Goal: Task Accomplishment & Management: Use online tool/utility

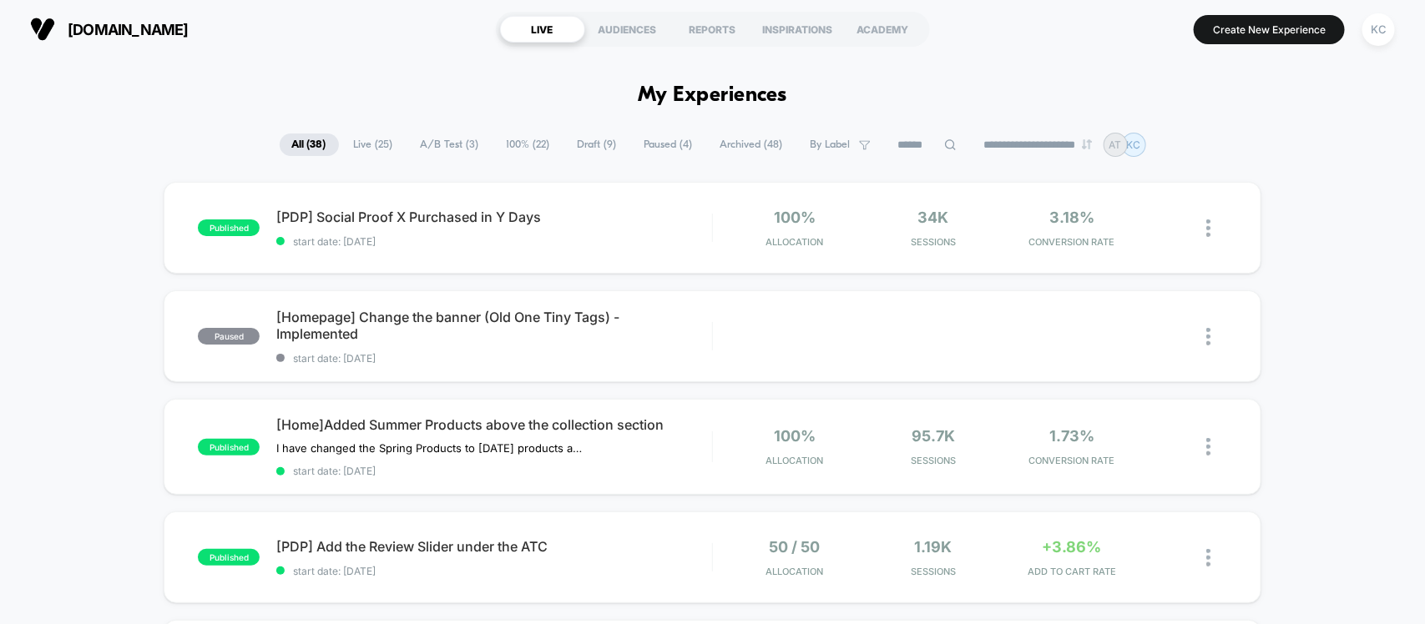
click at [498, 142] on span "100% ( 22 )" at bounding box center [528, 145] width 68 height 23
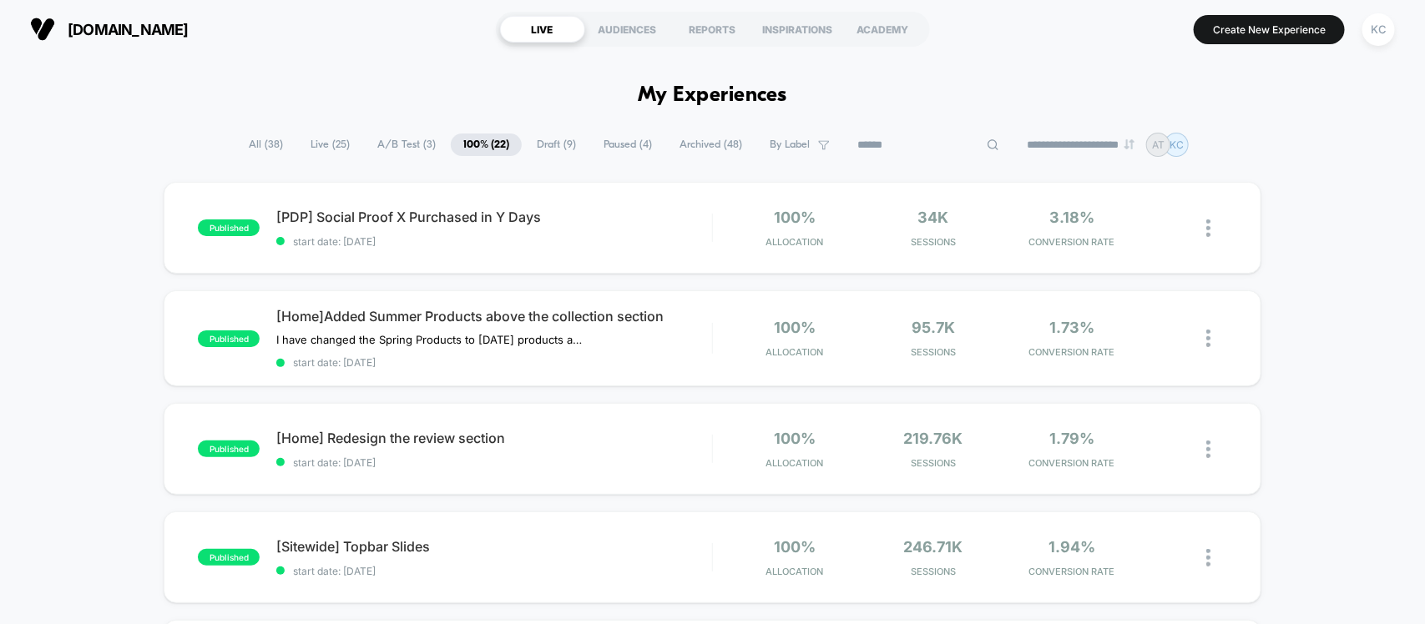
click at [891, 148] on input at bounding box center [928, 145] width 167 height 20
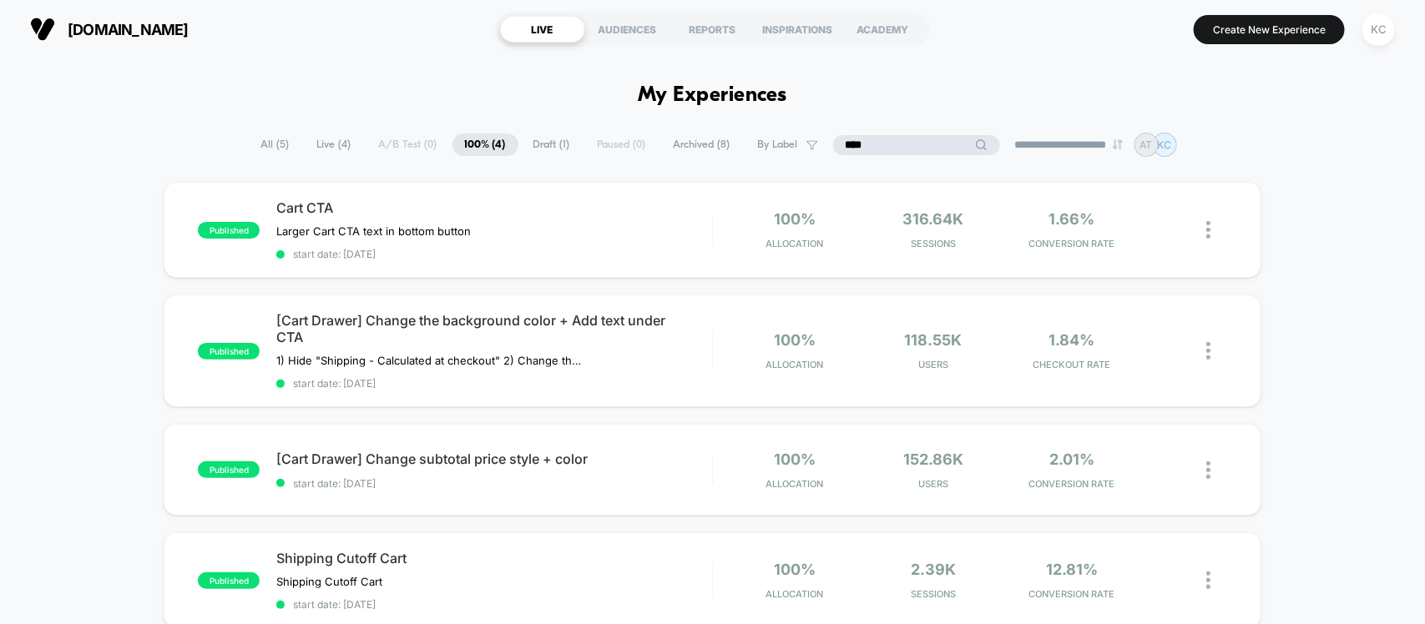
type input "****"
click at [568, 250] on div "Cart CTA Larger Cart CTA text in bottom button Click to edit experience details…" at bounding box center [493, 229] width 435 height 61
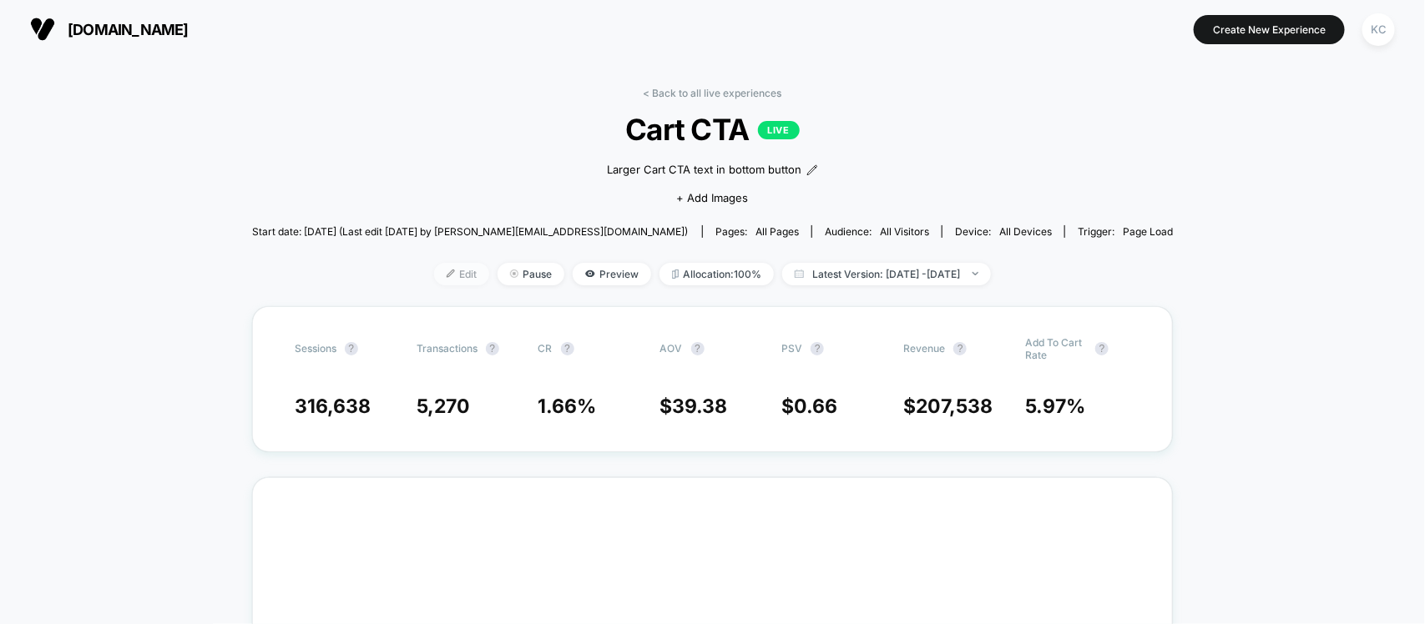
click at [434, 278] on span "Edit" at bounding box center [461, 274] width 55 height 23
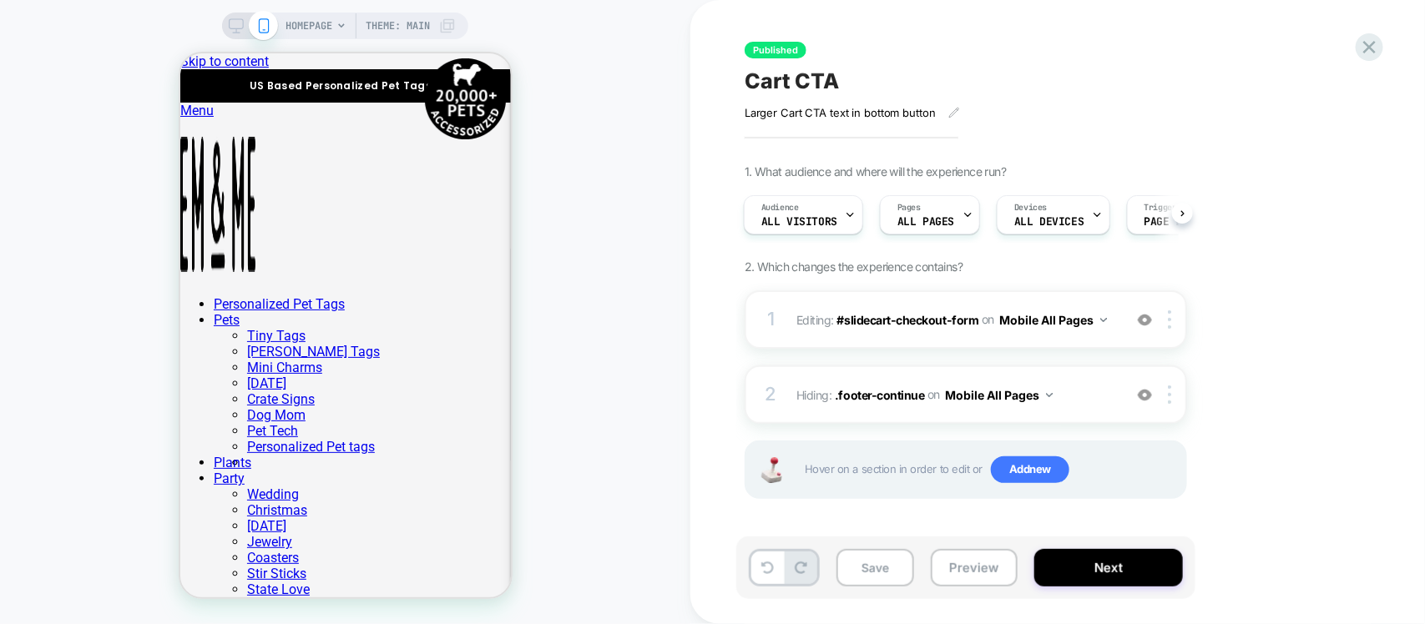
click at [585, 311] on div "HOMEPAGE Theme: MAIN" at bounding box center [345, 312] width 690 height 591
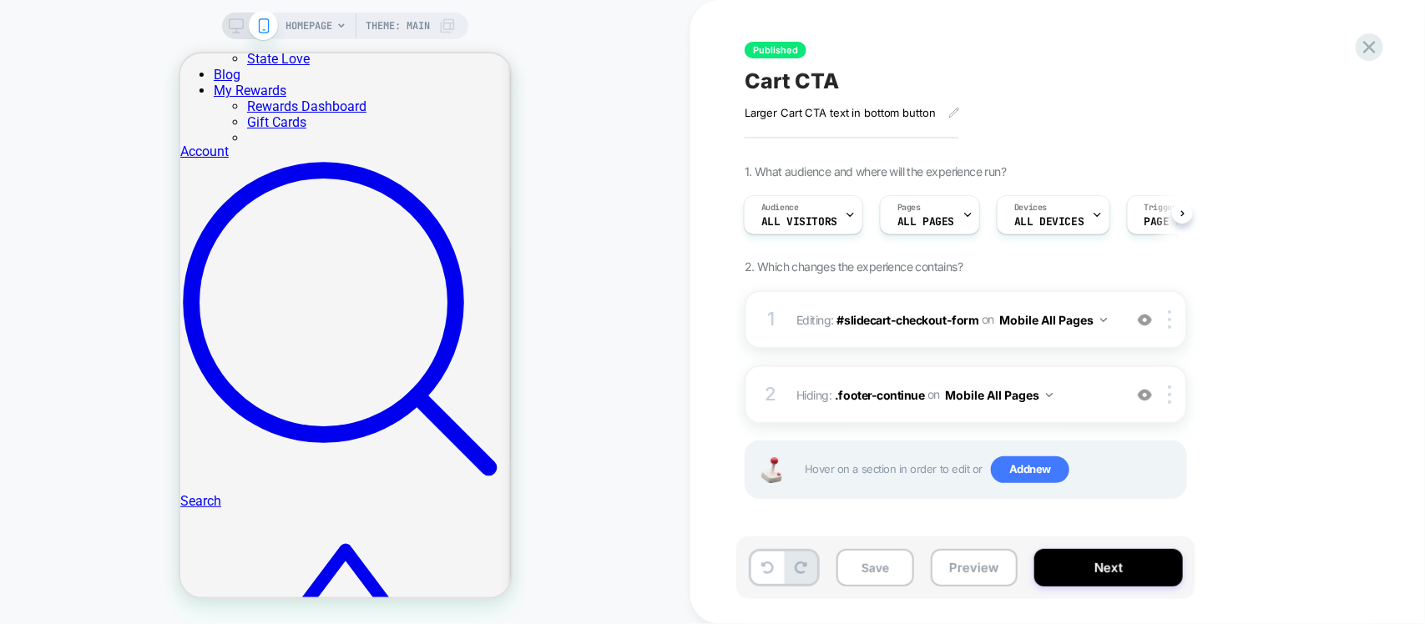
scroll to position [835, 0]
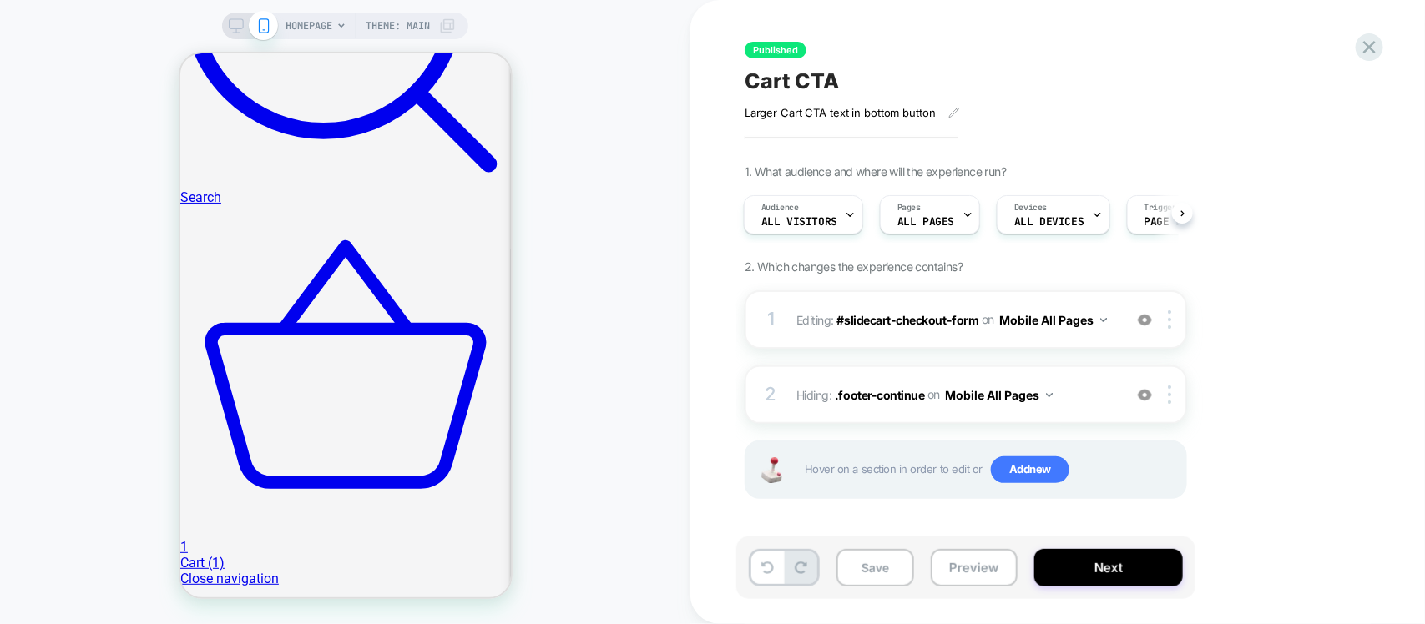
click at [555, 360] on div "HOMEPAGE Theme: MAIN" at bounding box center [345, 312] width 690 height 591
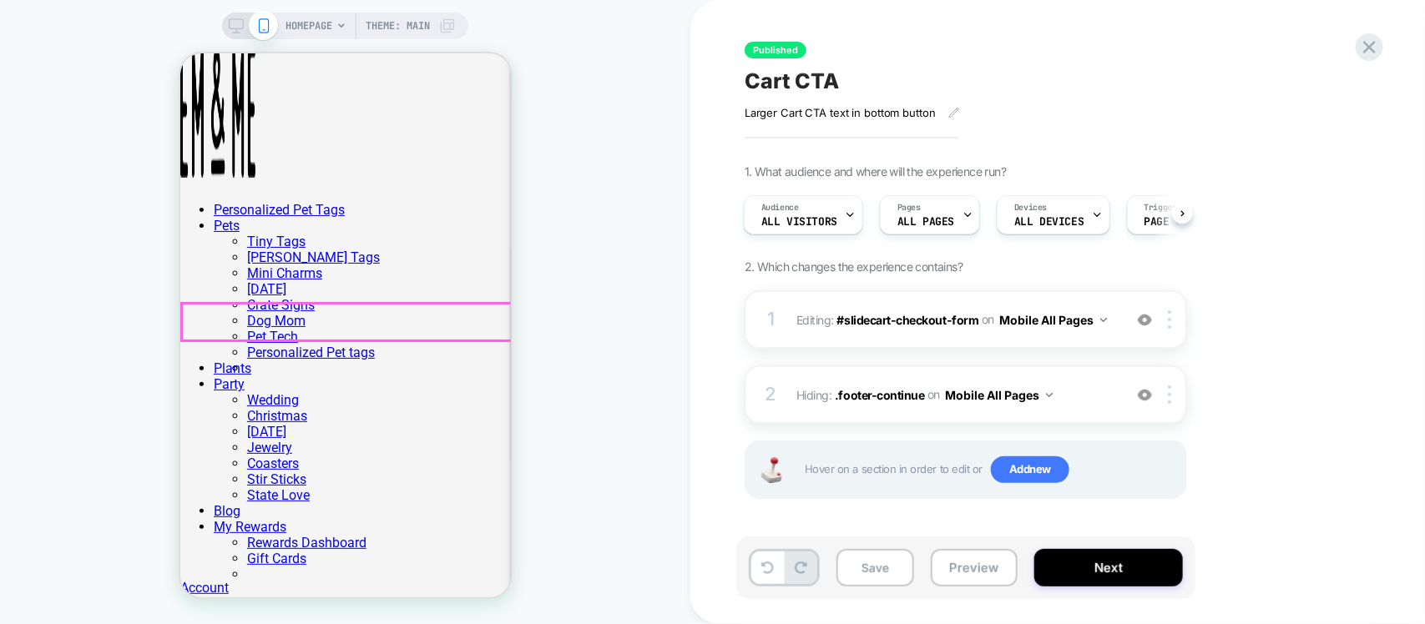
scroll to position [0, 0]
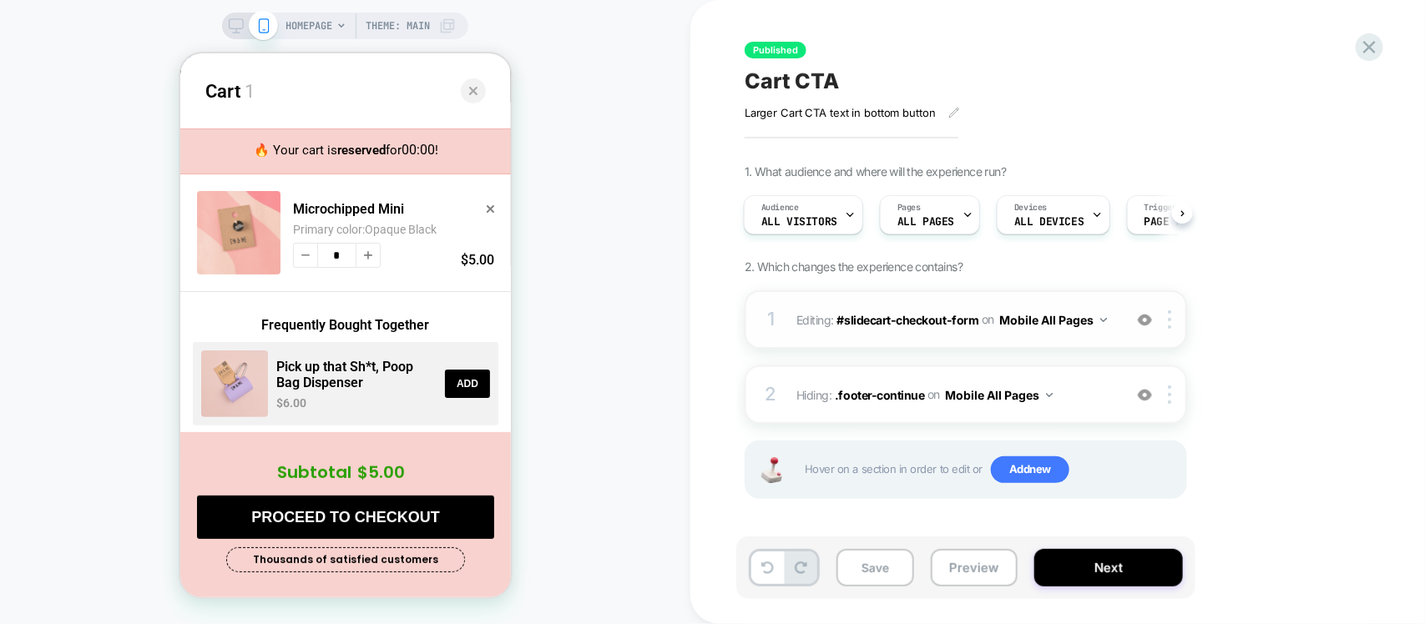
click at [1145, 321] on img at bounding box center [1145, 320] width 14 height 14
click at [1138, 320] on img at bounding box center [1145, 320] width 14 height 14
click at [1144, 390] on img at bounding box center [1145, 395] width 14 height 14
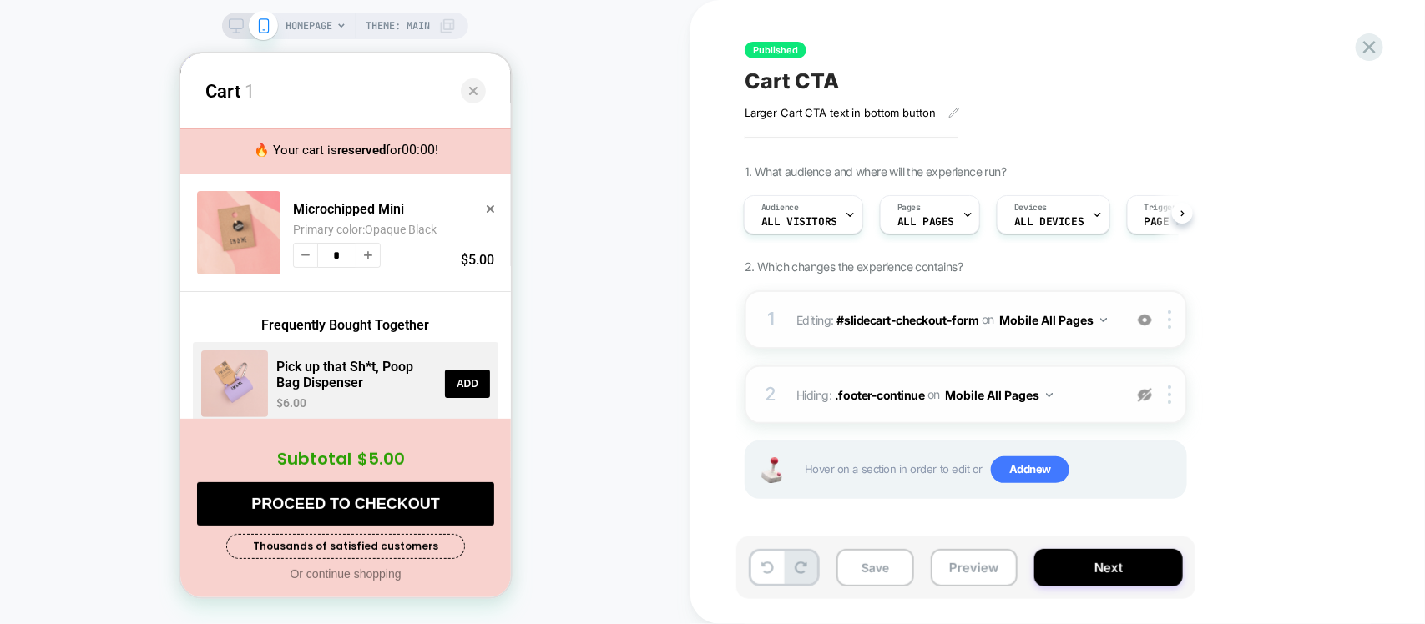
click at [1144, 390] on img at bounding box center [1145, 395] width 14 height 14
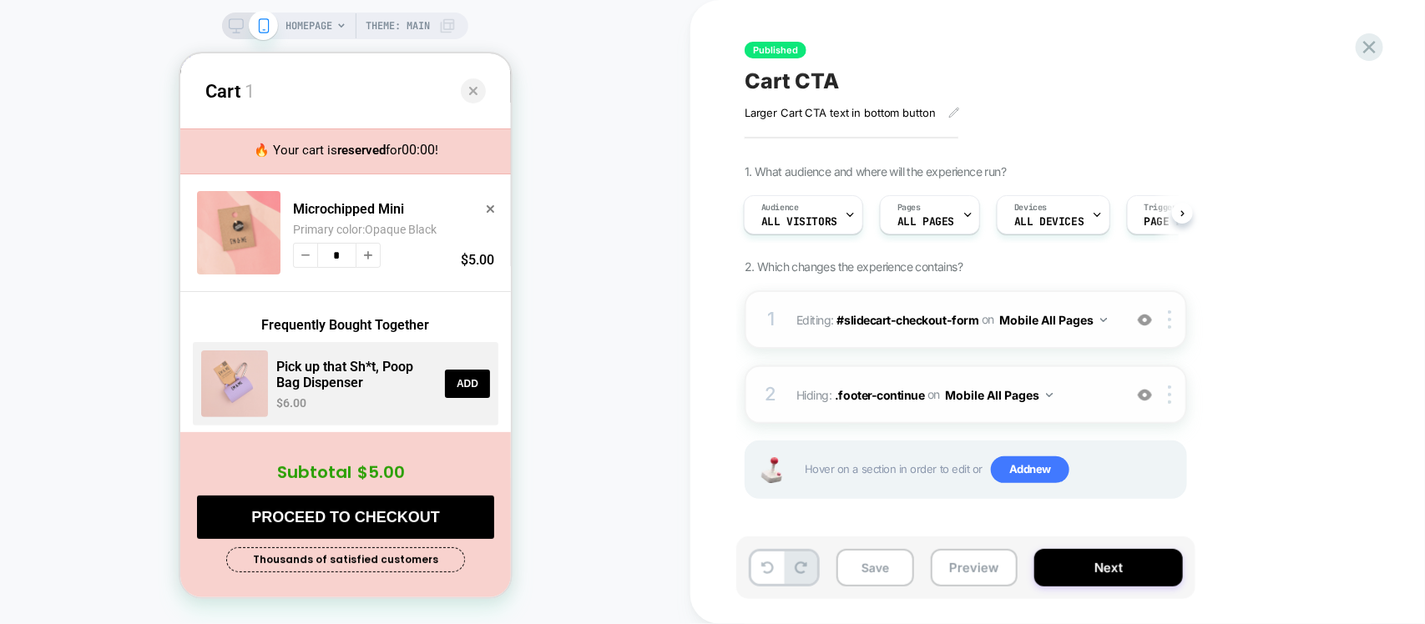
click at [1095, 403] on span "Hiding : .footer-continue .footer-continue on Mobile All Pages" at bounding box center [955, 395] width 318 height 24
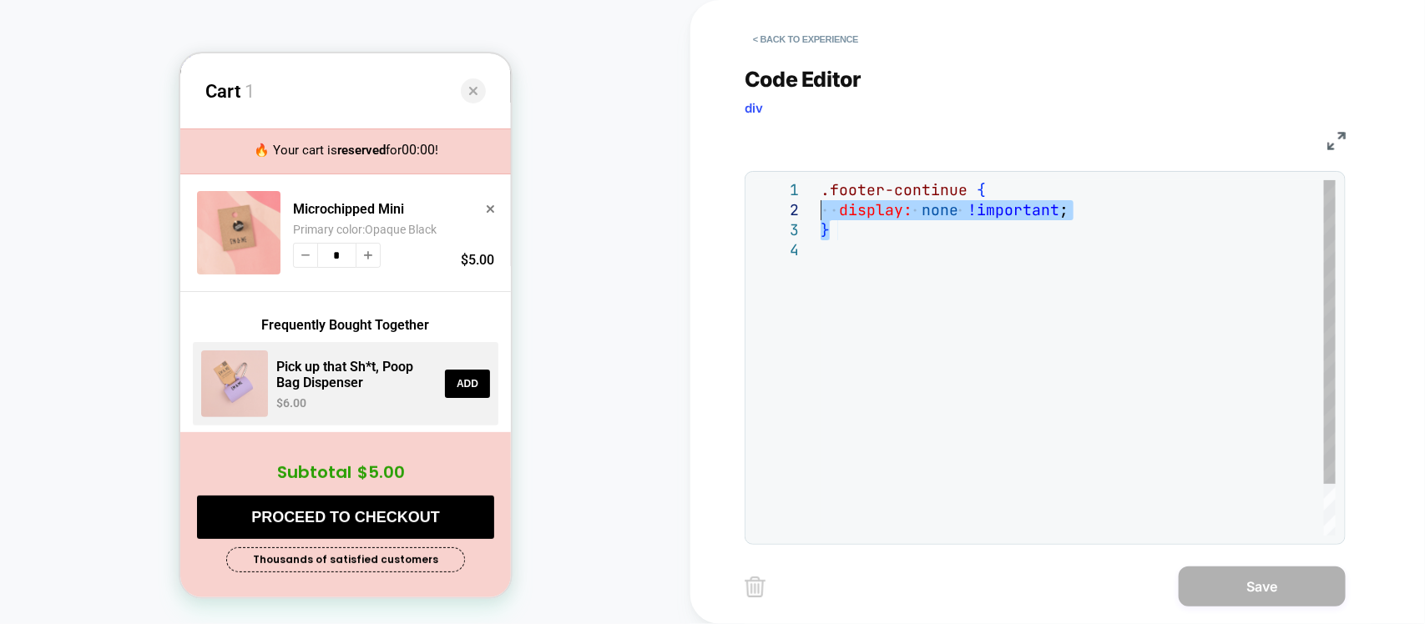
drag, startPoint x: 906, startPoint y: 228, endPoint x: 815, endPoint y: 211, distance: 92.5
click at [820, 211] on div ".footer-continue { display: none !important ; }" at bounding box center [1077, 388] width 515 height 416
click at [869, 243] on div ".footer-continue { display: none !important ; }" at bounding box center [1077, 388] width 515 height 416
drag, startPoint x: 869, startPoint y: 243, endPoint x: 790, endPoint y: 156, distance: 117.0
click at [820, 180] on div ".footer-continue { display: none !important ; }" at bounding box center [1077, 388] width 515 height 416
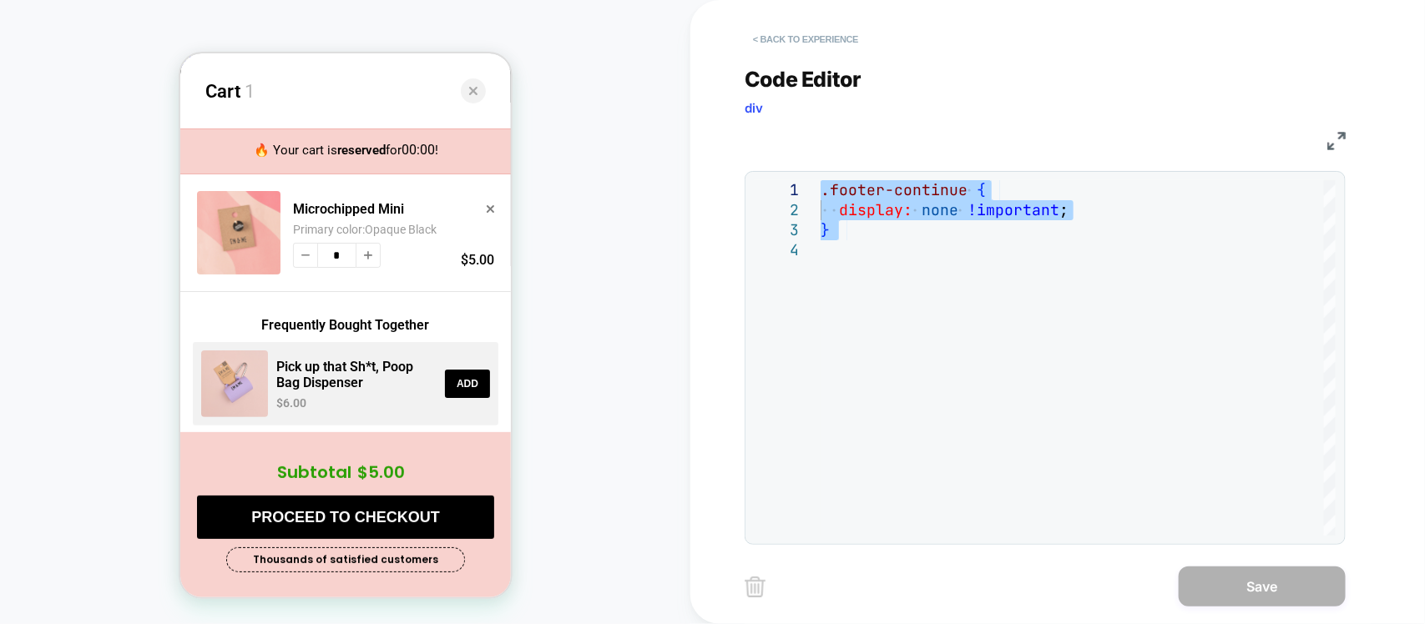
click at [783, 29] on button "< Back to experience" at bounding box center [805, 39] width 122 height 27
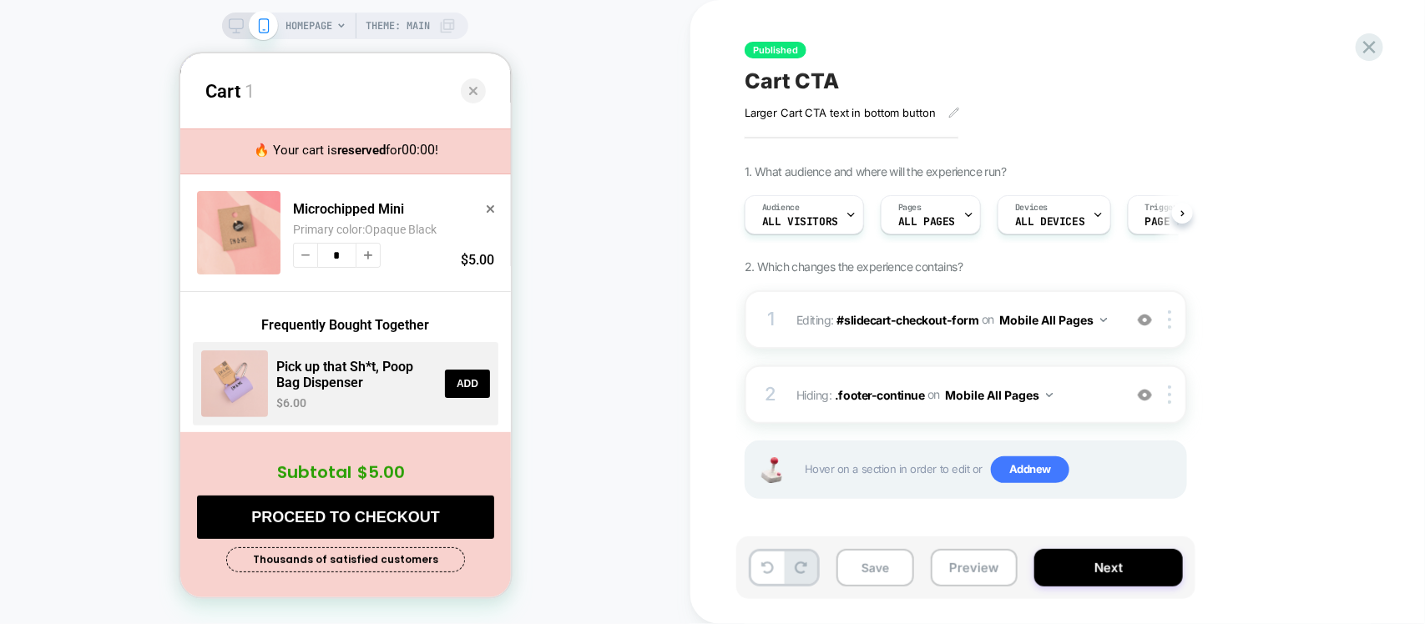
scroll to position [0, 1]
click at [1371, 44] on icon at bounding box center [1369, 47] width 13 height 13
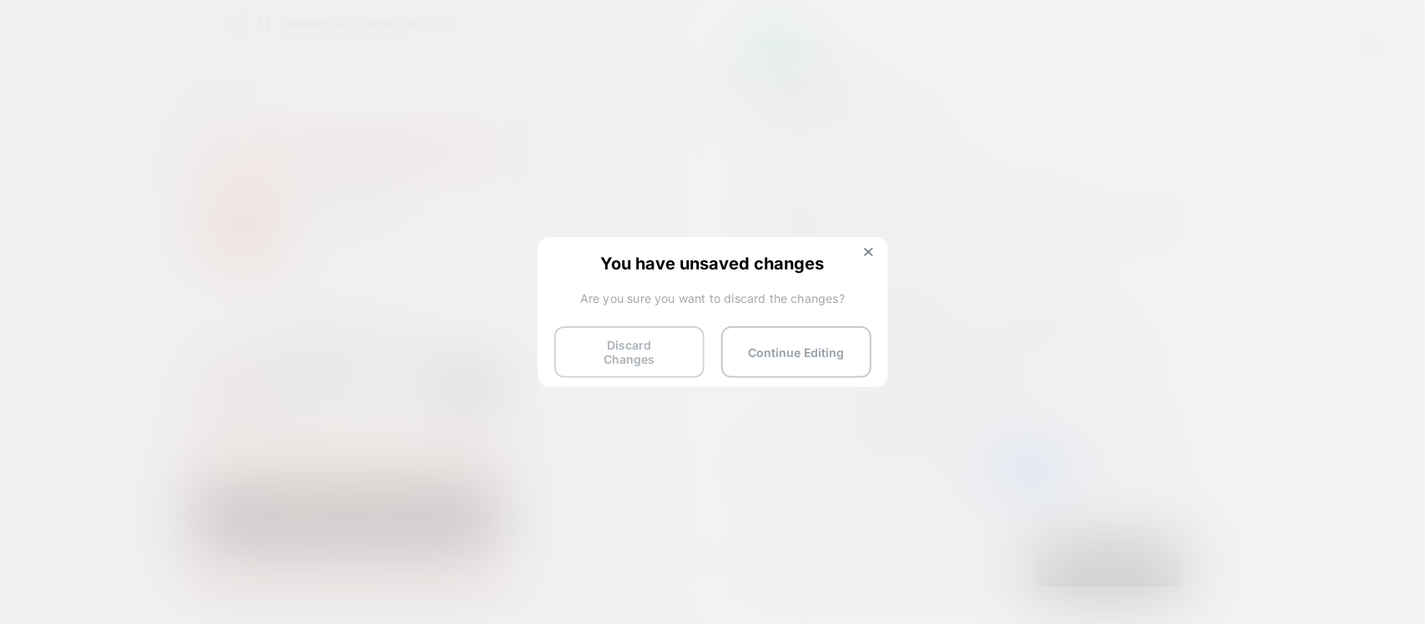
click at [627, 343] on button "Discard Changes" at bounding box center [629, 352] width 150 height 52
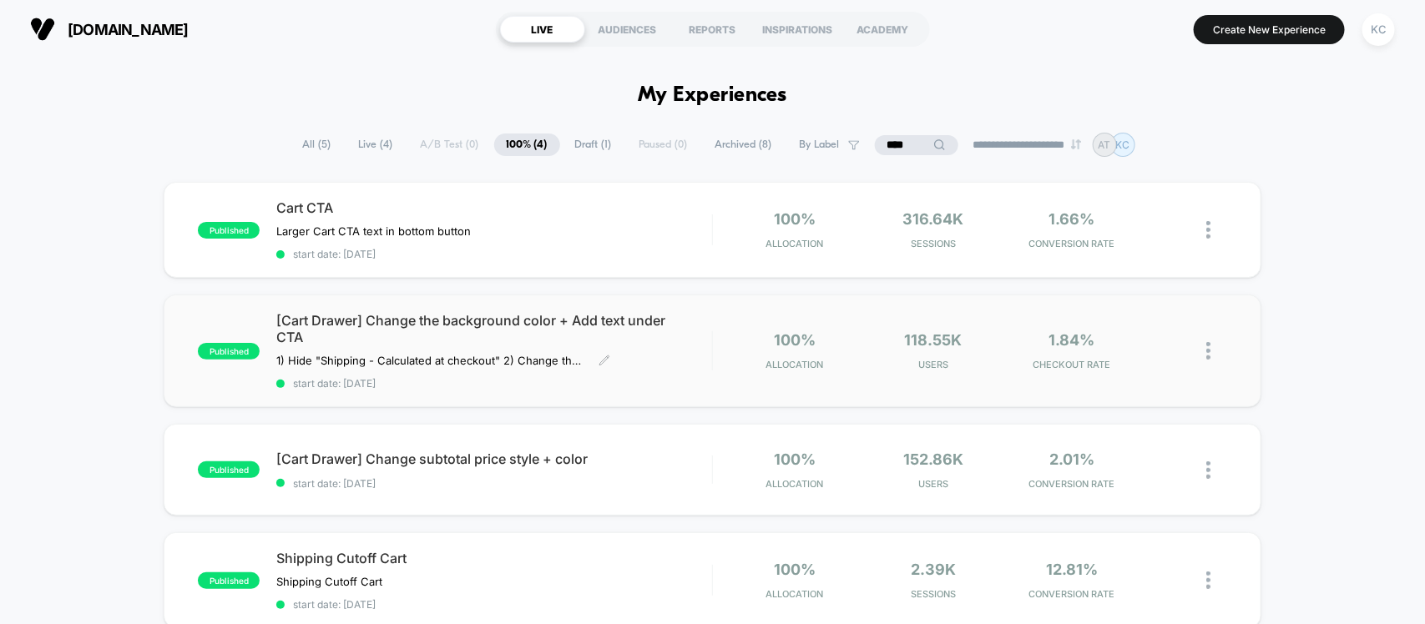
click at [512, 343] on div "[Cart Drawer] Change the background color + Add text under CTA 1) Hide "Shippin…" at bounding box center [493, 351] width 435 height 78
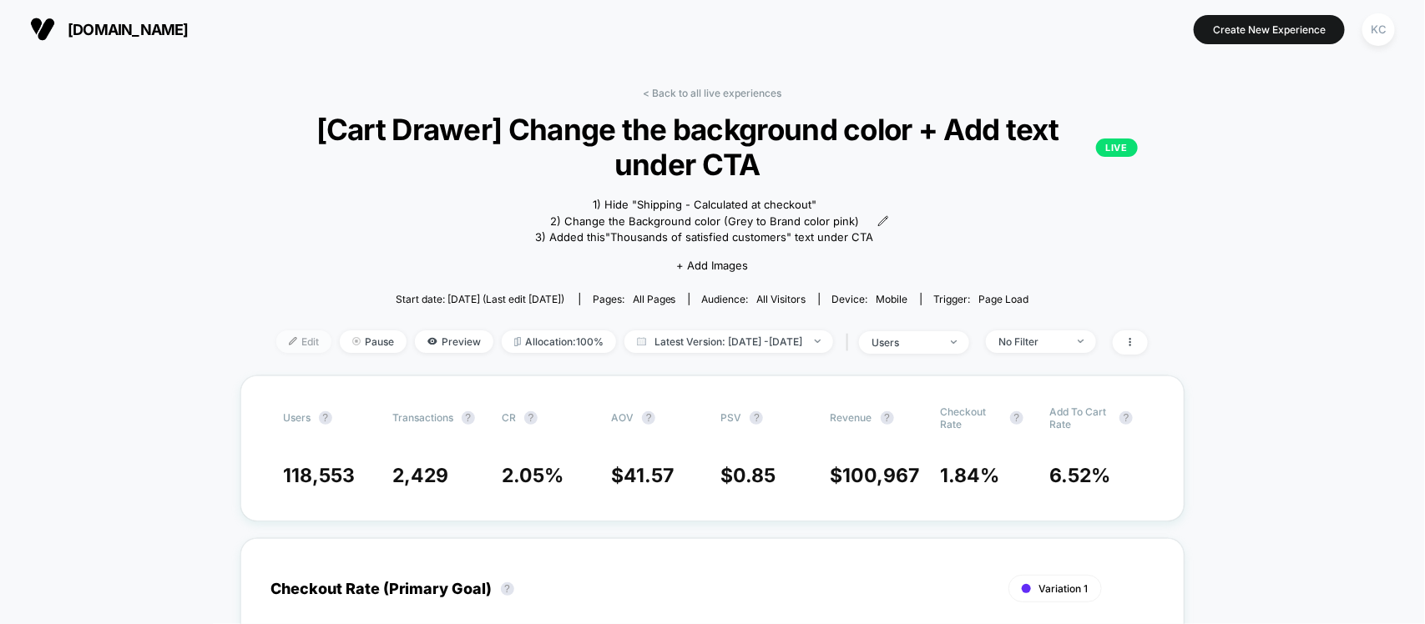
click at [276, 353] on span "Edit" at bounding box center [303, 342] width 55 height 23
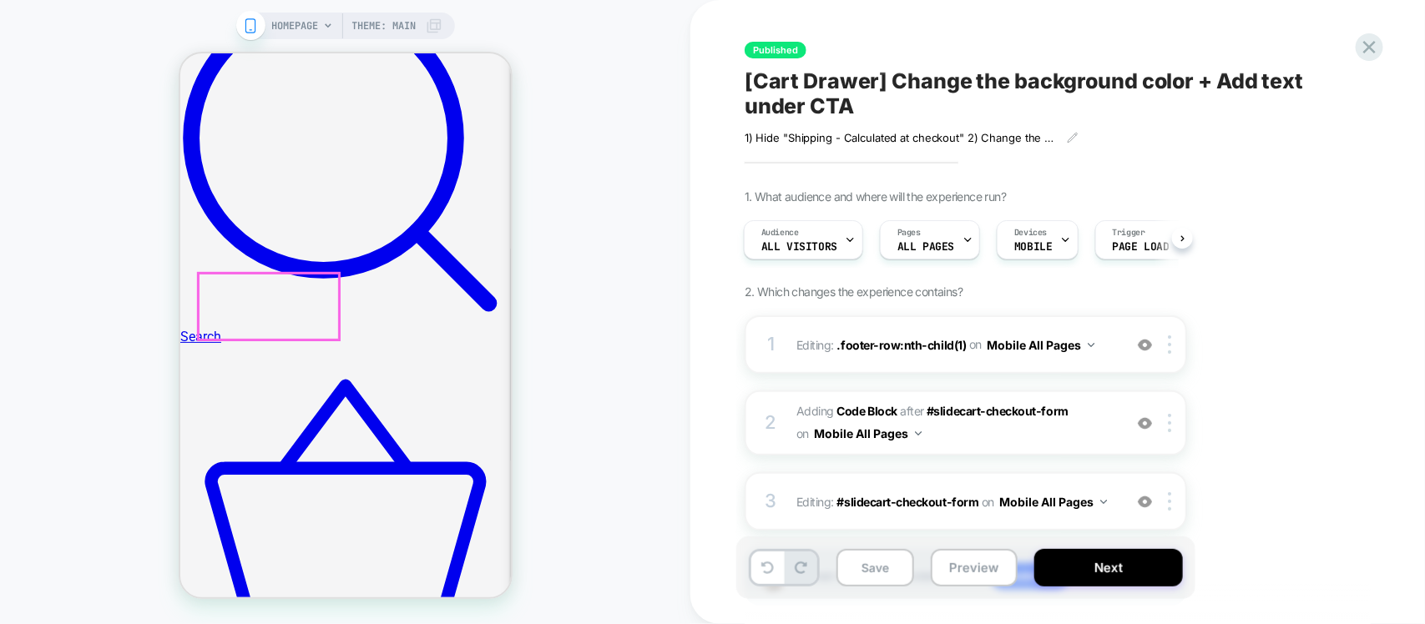
scroll to position [626, 0]
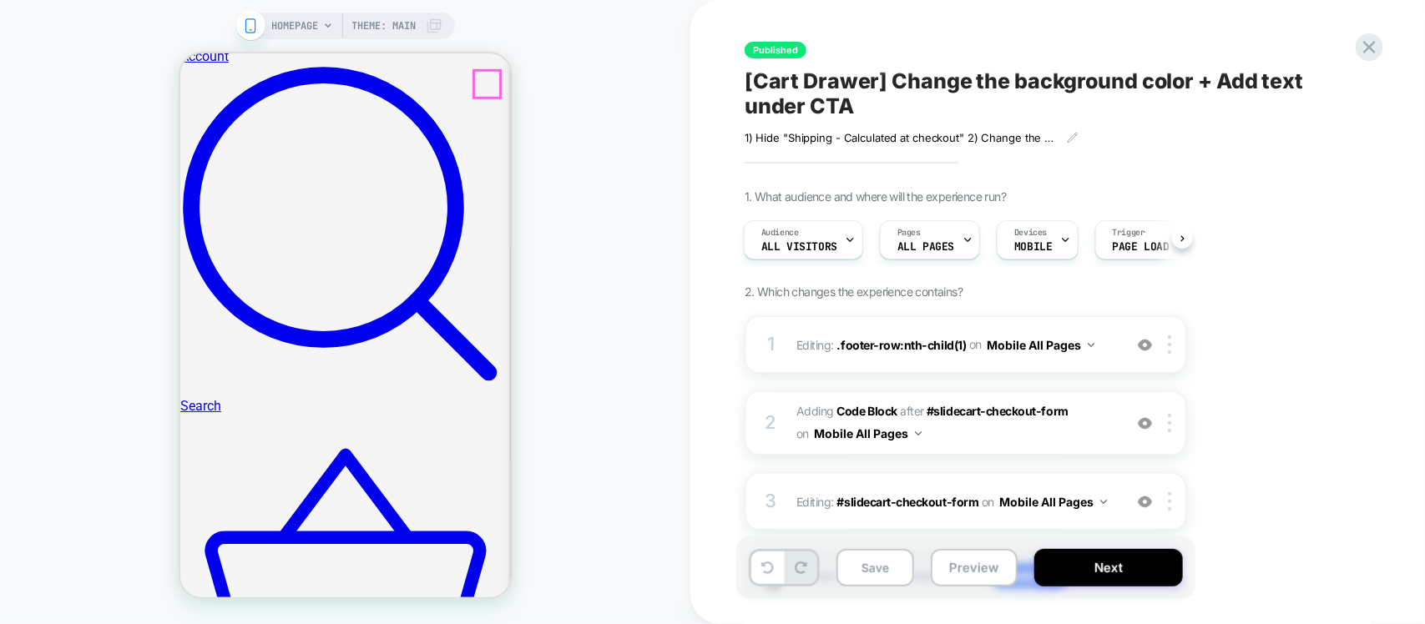
click at [472, 413] on icon "Basket" at bounding box center [344, 578] width 331 height 331
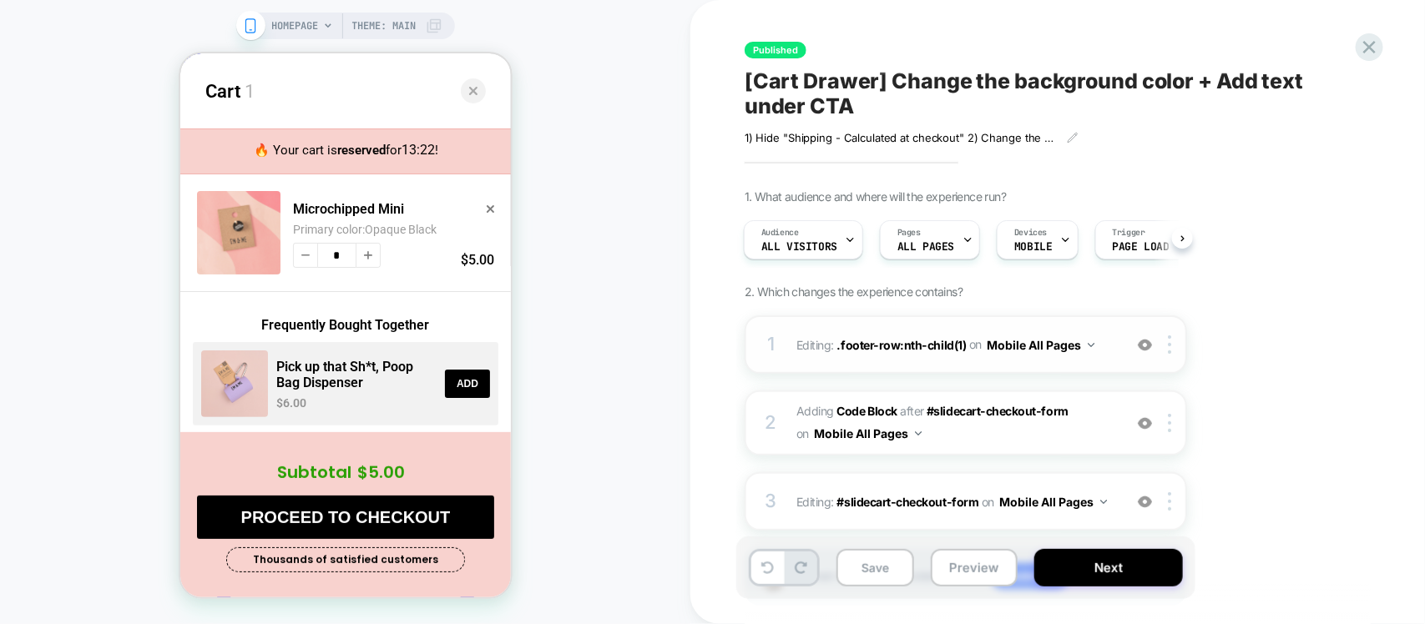
click at [1153, 348] on div at bounding box center [1145, 345] width 28 height 18
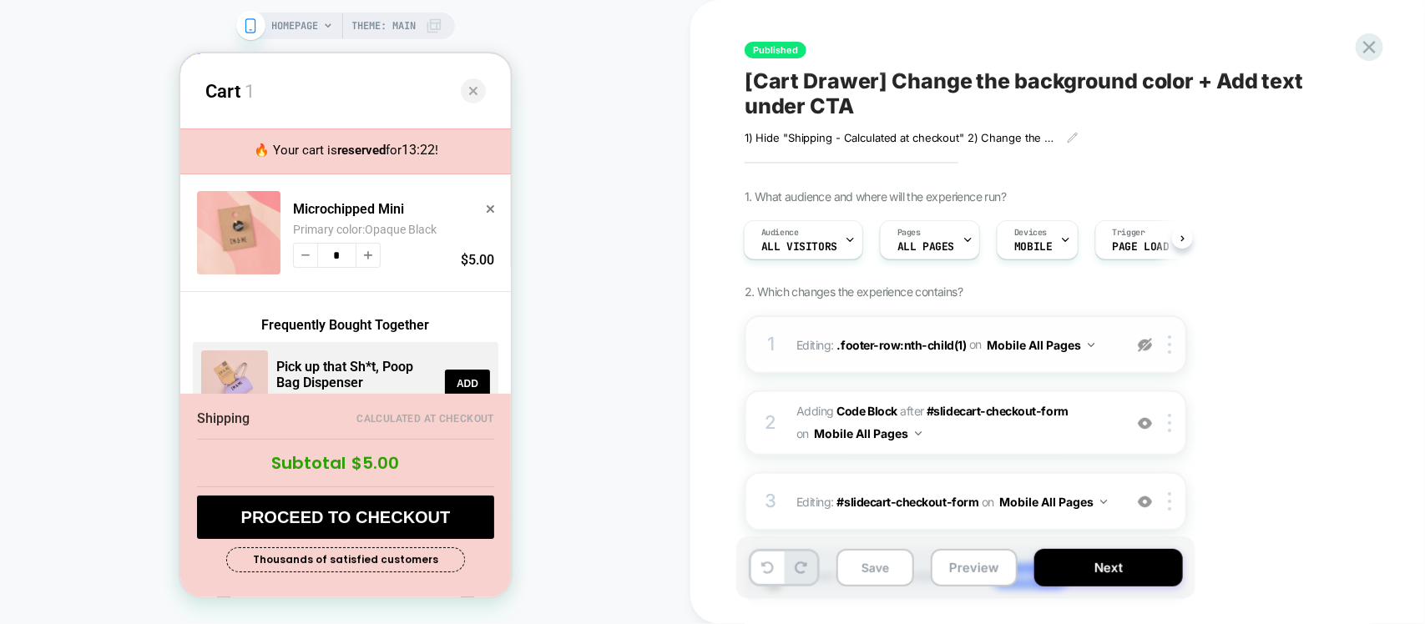
click at [1142, 347] on img at bounding box center [1145, 345] width 14 height 14
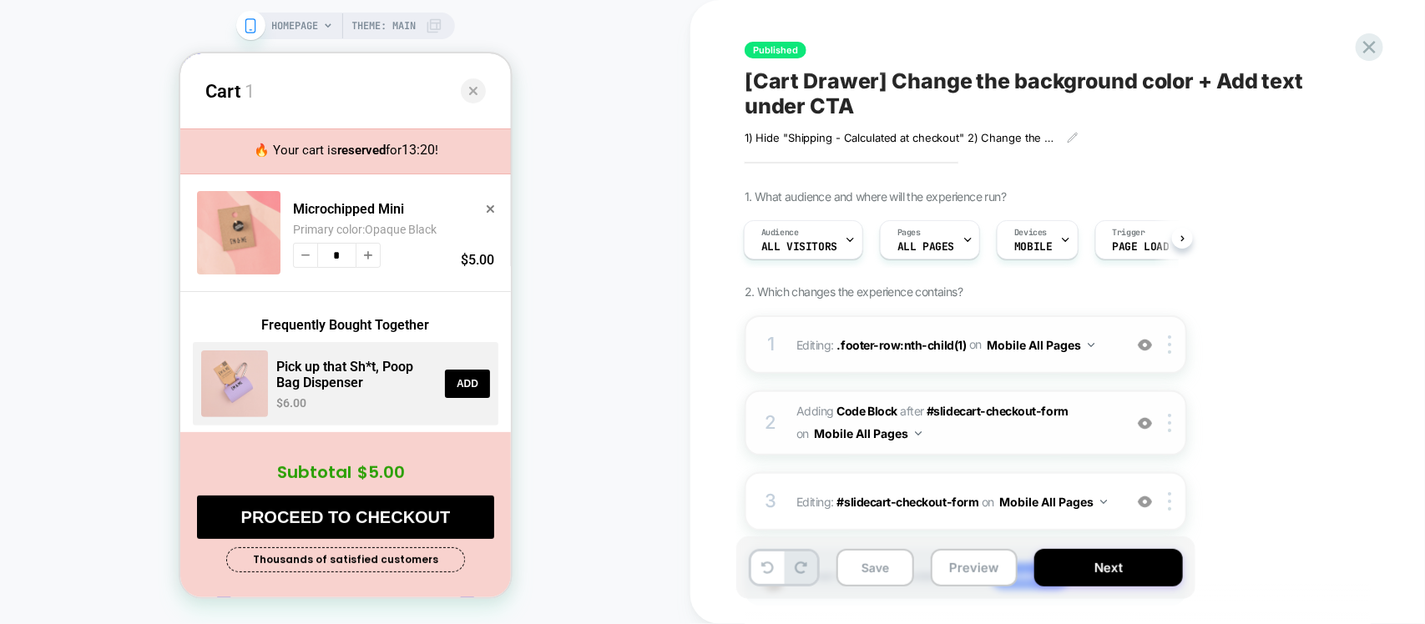
click at [1142, 426] on img at bounding box center [1145, 423] width 14 height 14
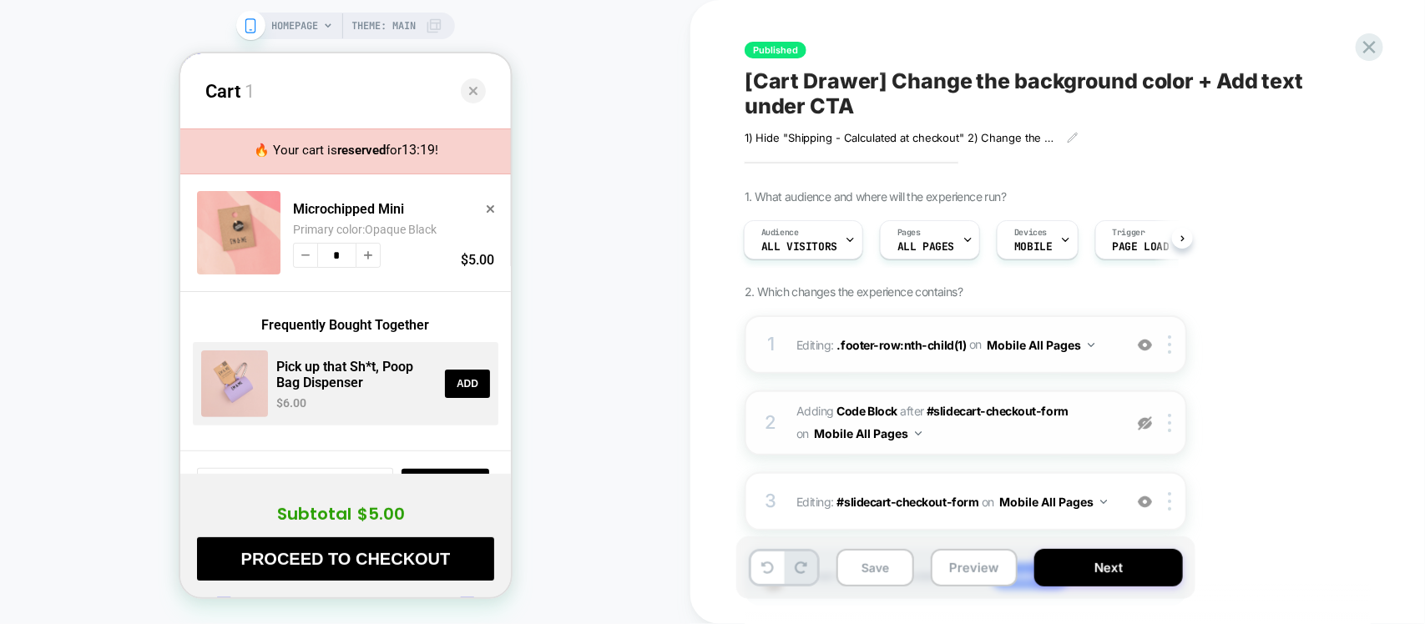
click at [1142, 426] on img at bounding box center [1145, 423] width 14 height 14
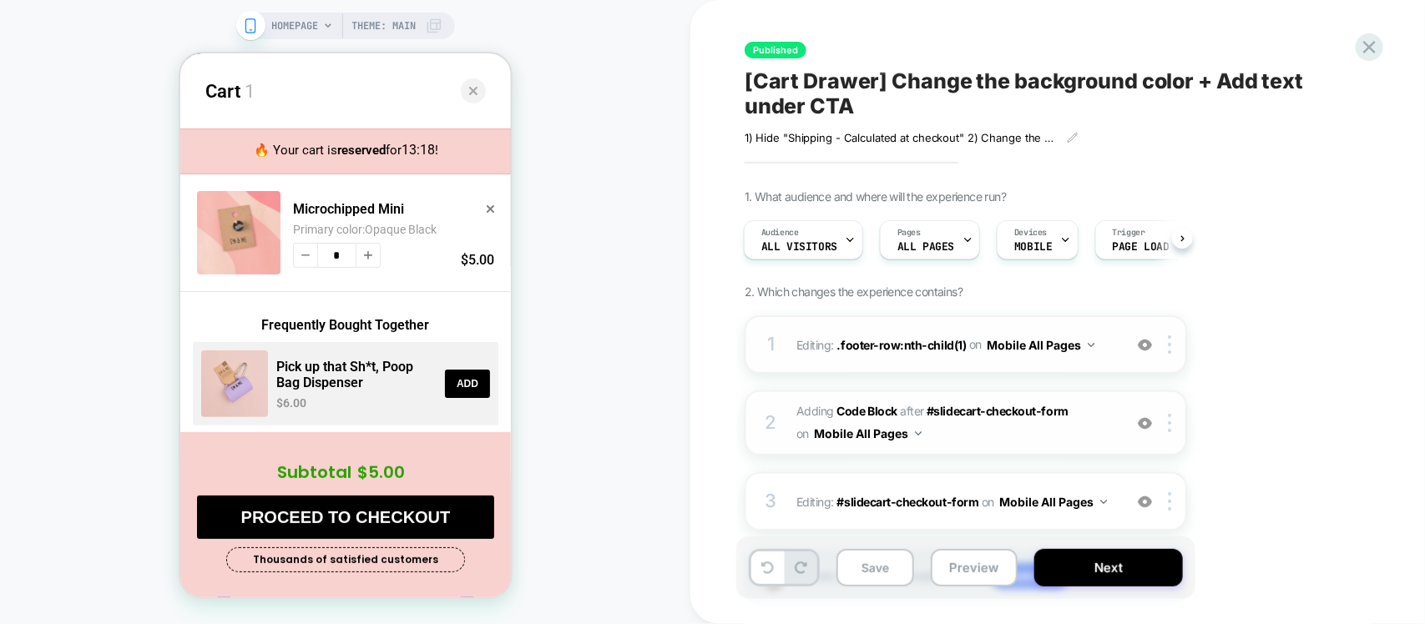
click at [1142, 426] on img at bounding box center [1145, 423] width 14 height 14
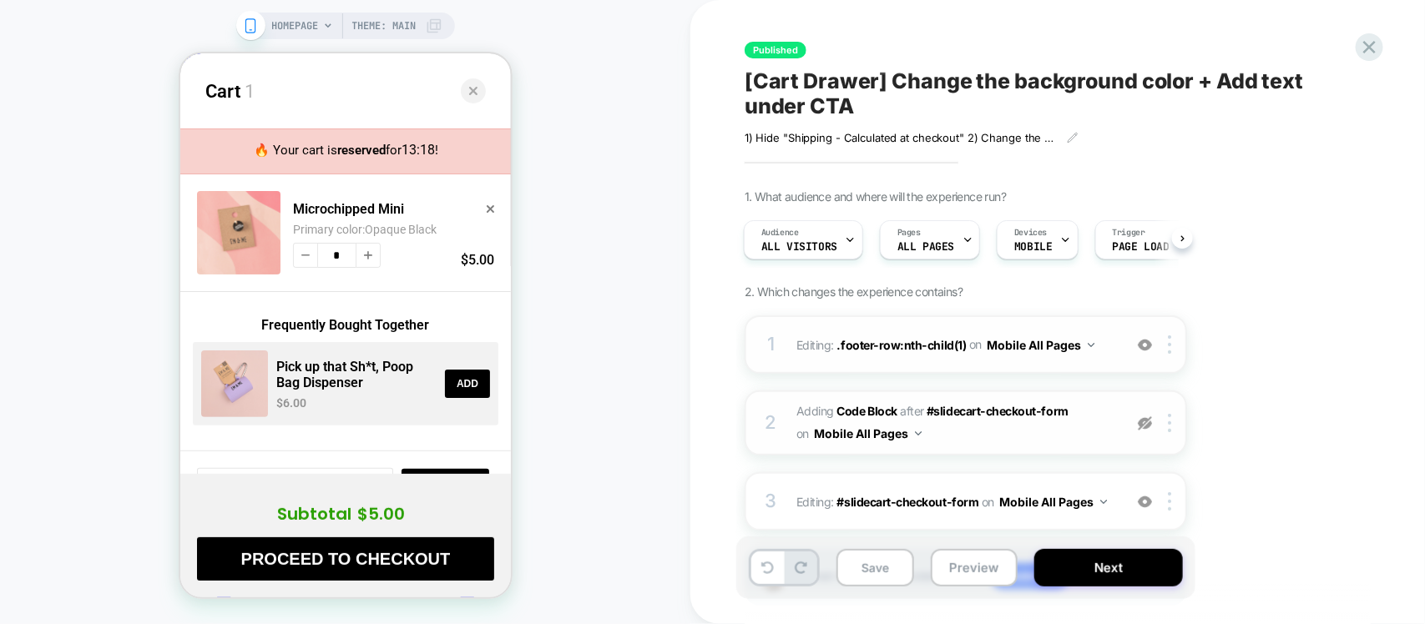
click at [1142, 426] on img at bounding box center [1145, 423] width 14 height 14
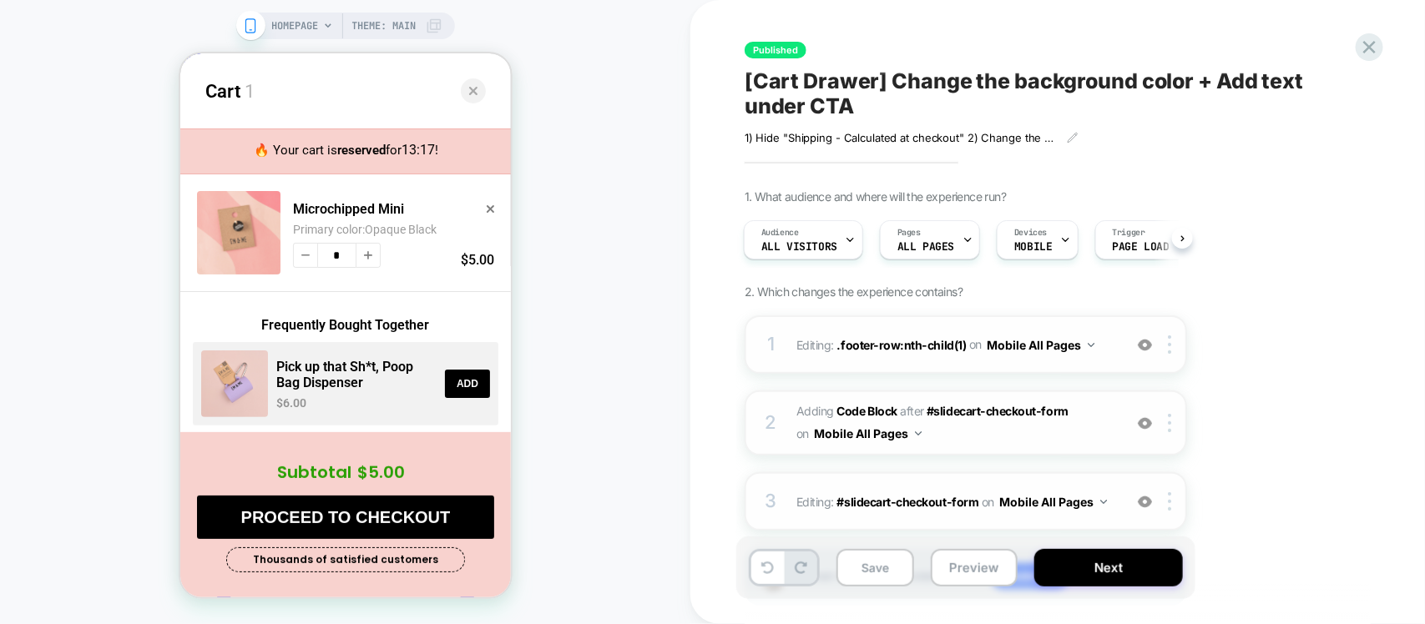
click at [1141, 502] on img at bounding box center [1145, 502] width 14 height 14
click at [1362, 43] on icon at bounding box center [1369, 47] width 23 height 23
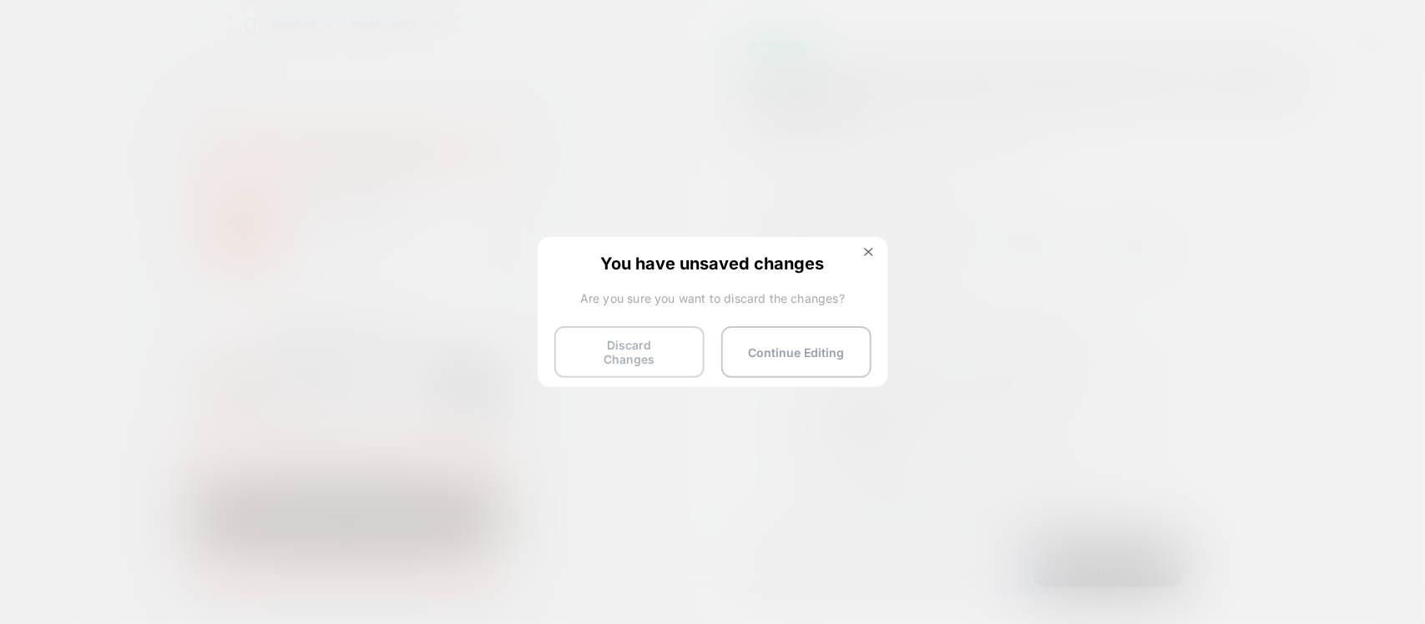
click at [661, 344] on button "Discard Changes" at bounding box center [629, 352] width 150 height 52
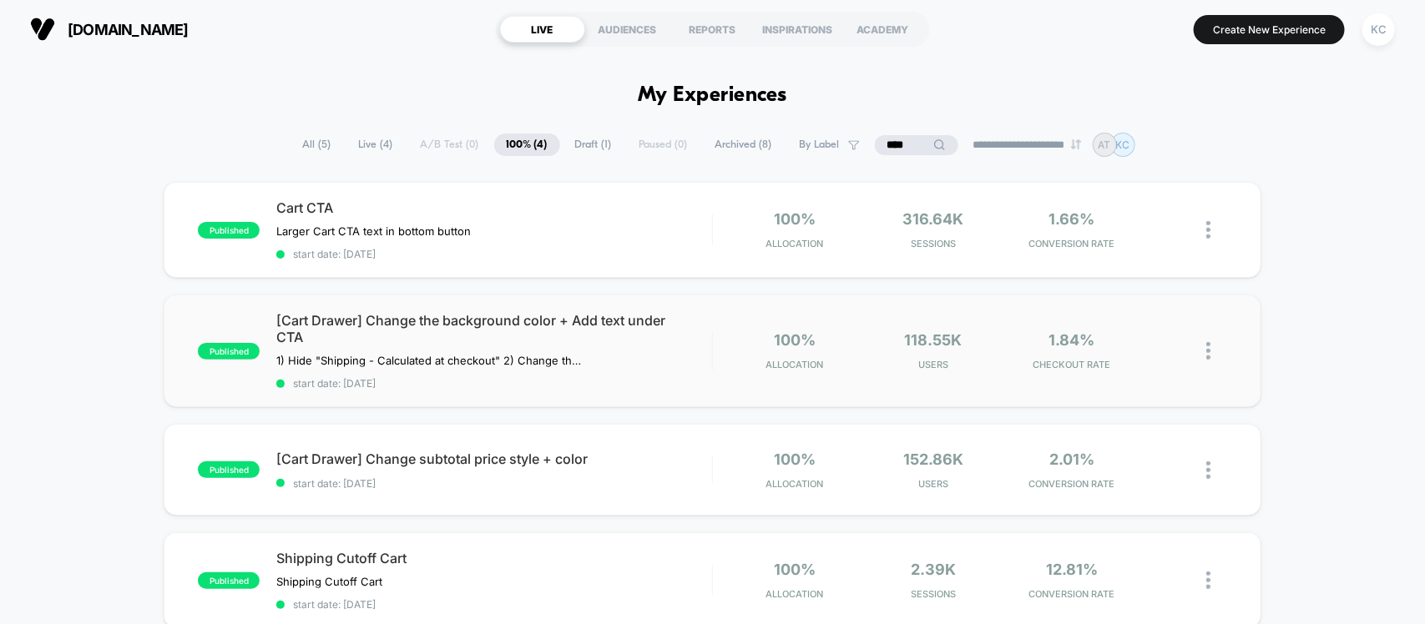
scroll to position [104, 0]
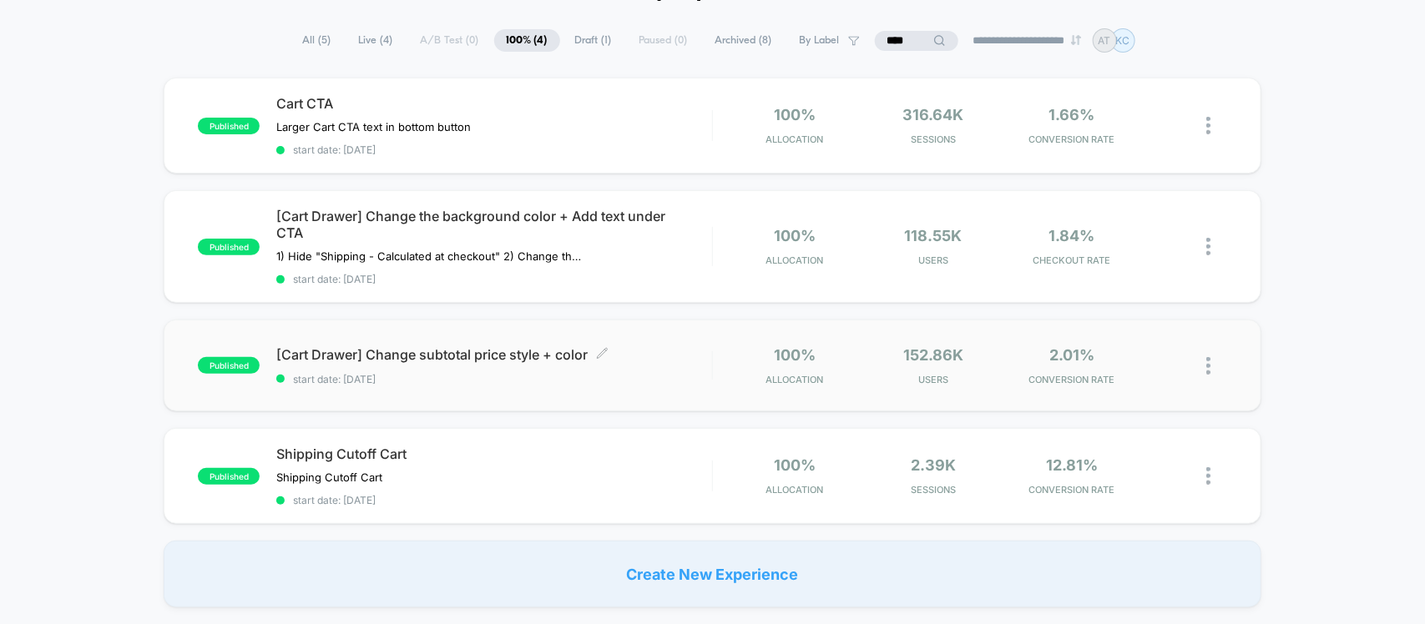
click at [536, 377] on span "start date: [DATE]" at bounding box center [493, 379] width 435 height 13
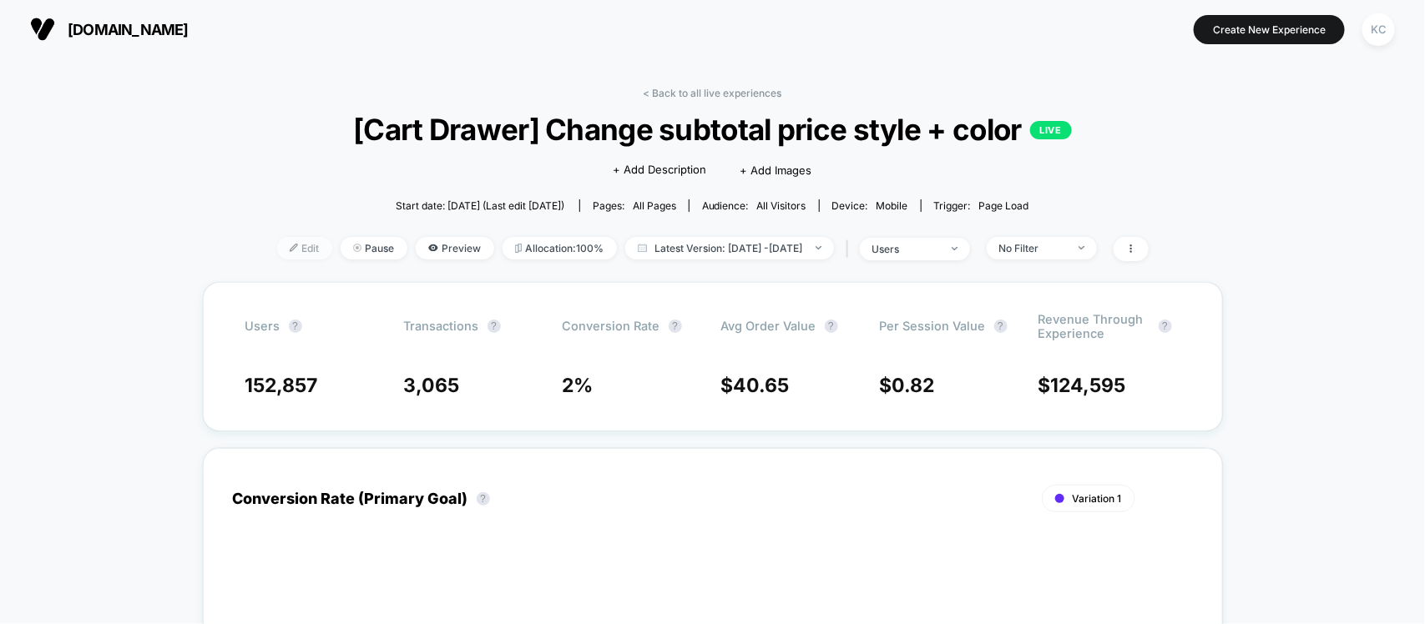
click at [280, 243] on span "Edit" at bounding box center [304, 248] width 55 height 23
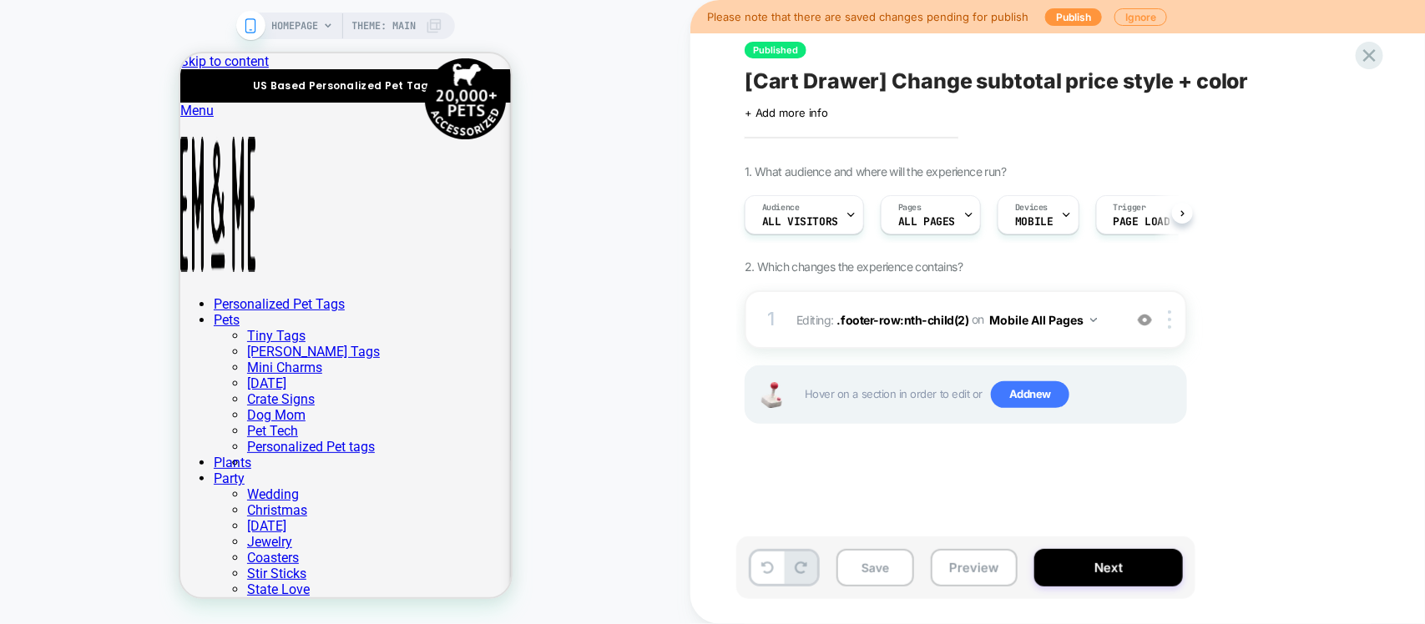
scroll to position [0, 1]
drag, startPoint x: 662, startPoint y: 174, endPoint x: 482, endPoint y: 121, distance: 187.2
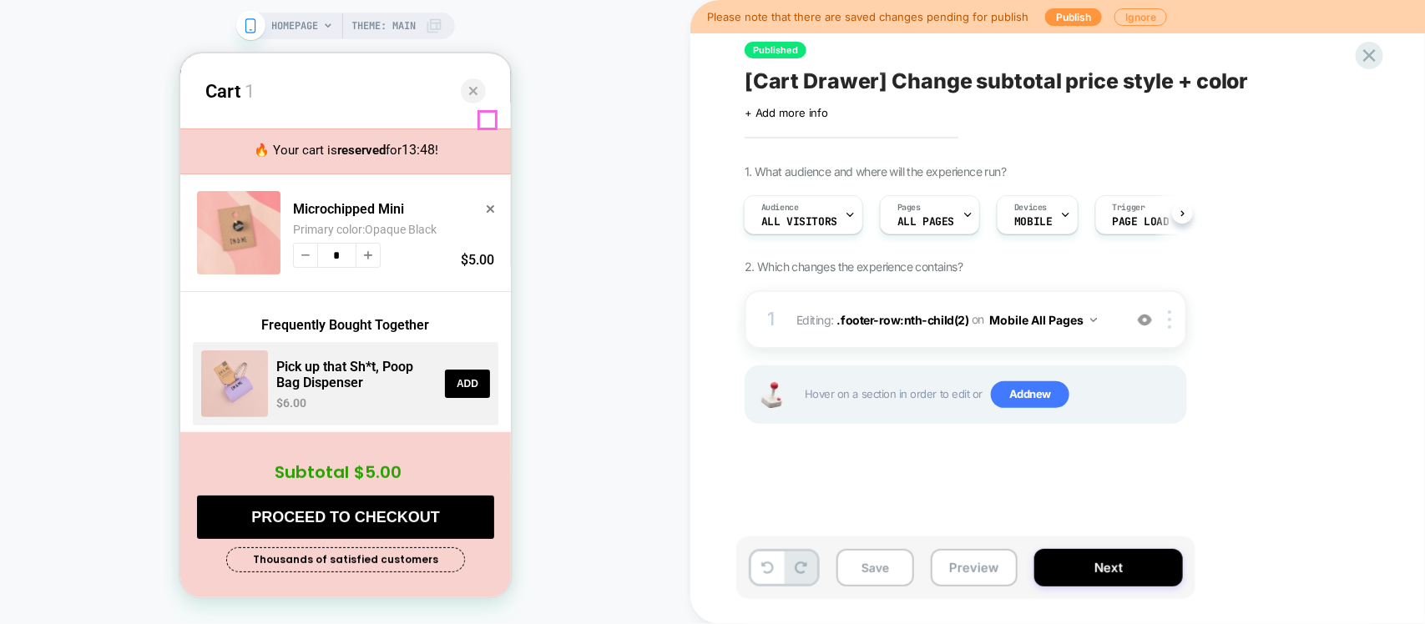
scroll to position [0, 0]
click at [1148, 319] on img at bounding box center [1145, 320] width 14 height 14
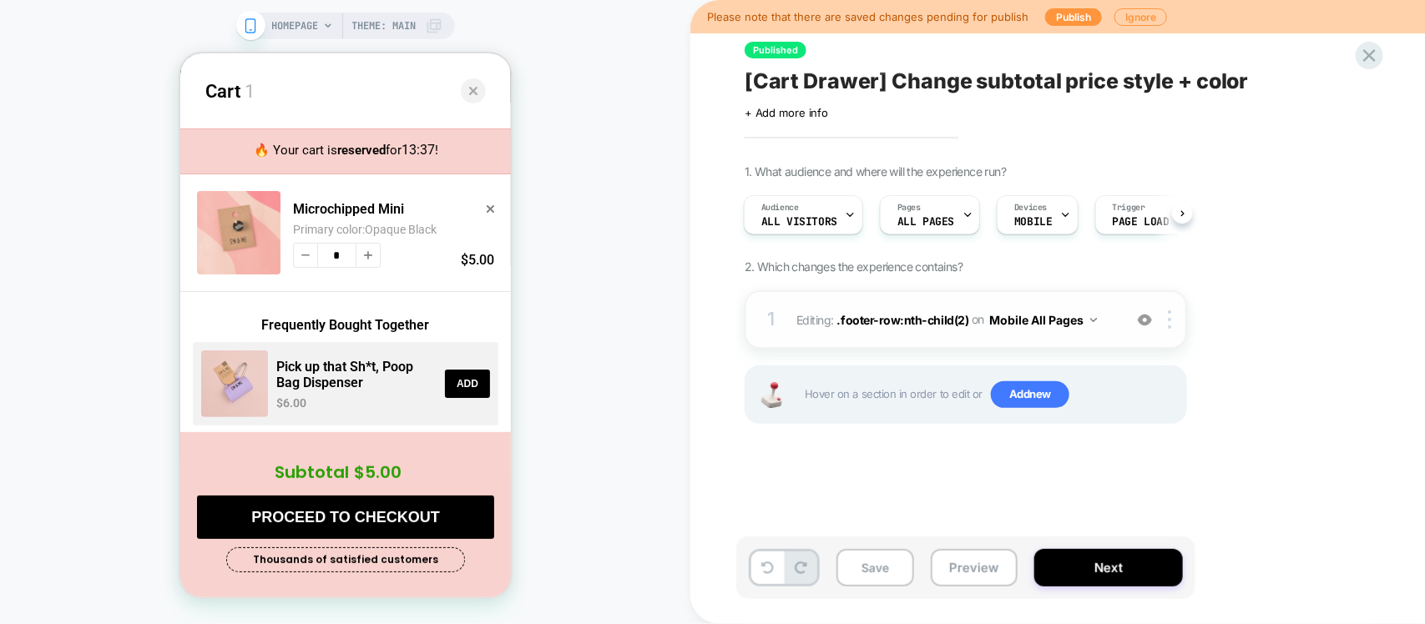
click at [1365, 38] on div "Published [Cart Drawer] Change subtotal price style + color Click to edit exper…" at bounding box center [1057, 312] width 626 height 624
click at [1369, 51] on icon at bounding box center [1369, 55] width 23 height 23
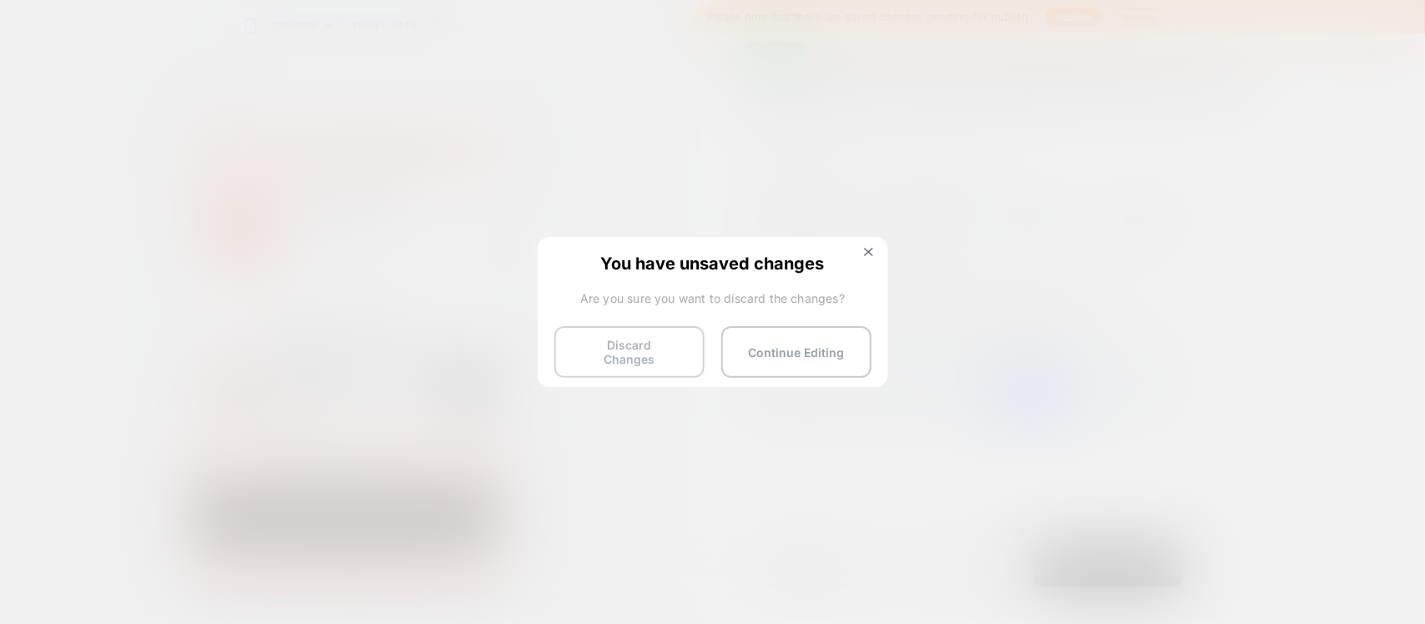
click at [606, 359] on button "Discard Changes" at bounding box center [629, 352] width 150 height 52
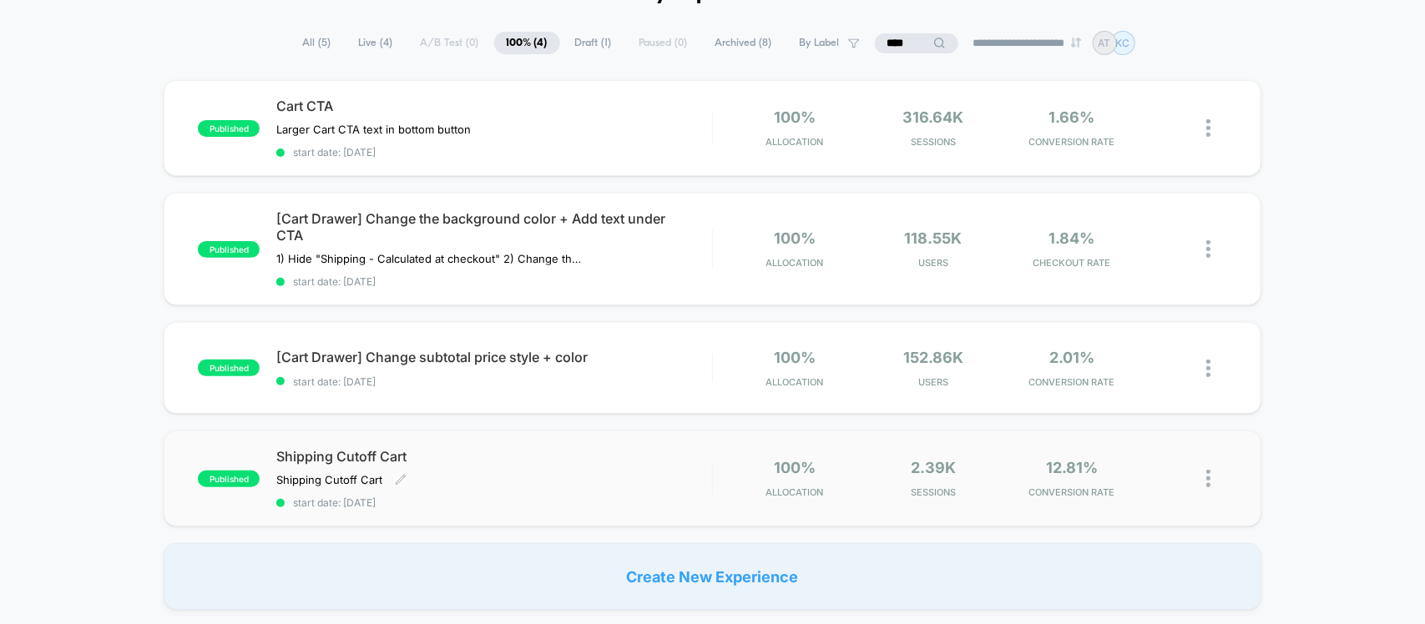
scroll to position [209, 0]
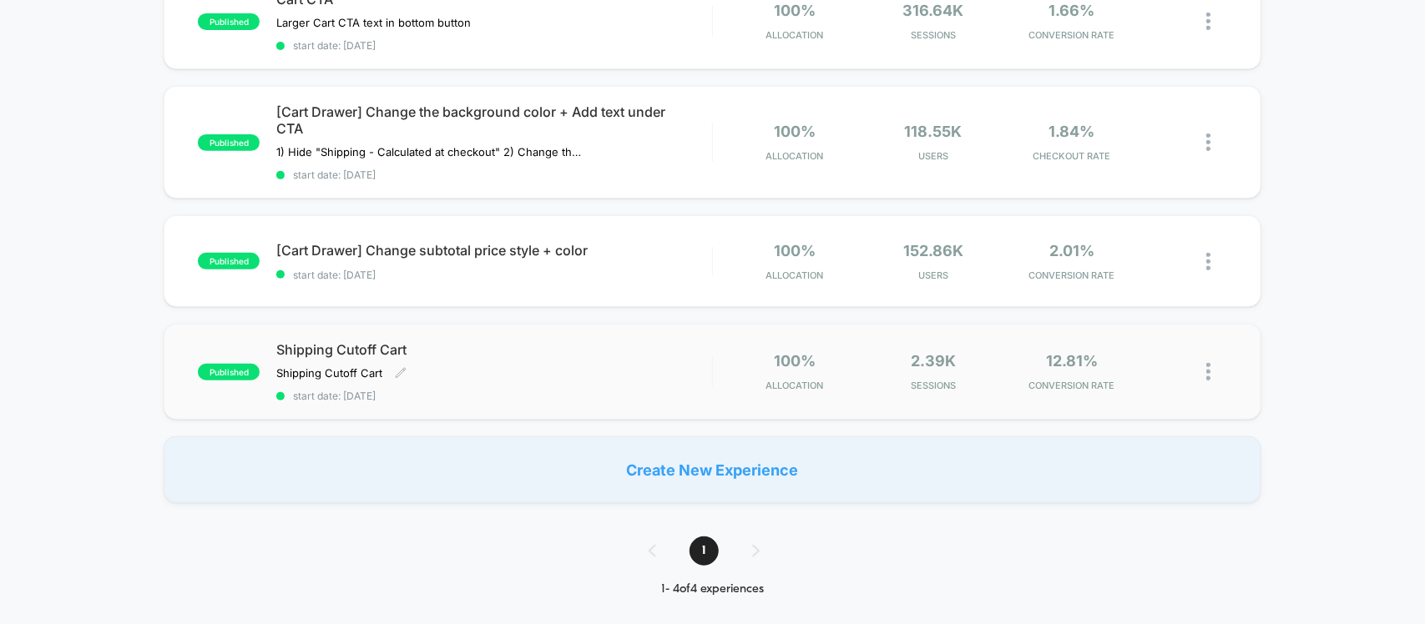
click at [601, 364] on div "Shipping Cutoff Cart Shipping Cutoff Cart Click to edit experience details Ship…" at bounding box center [493, 371] width 435 height 61
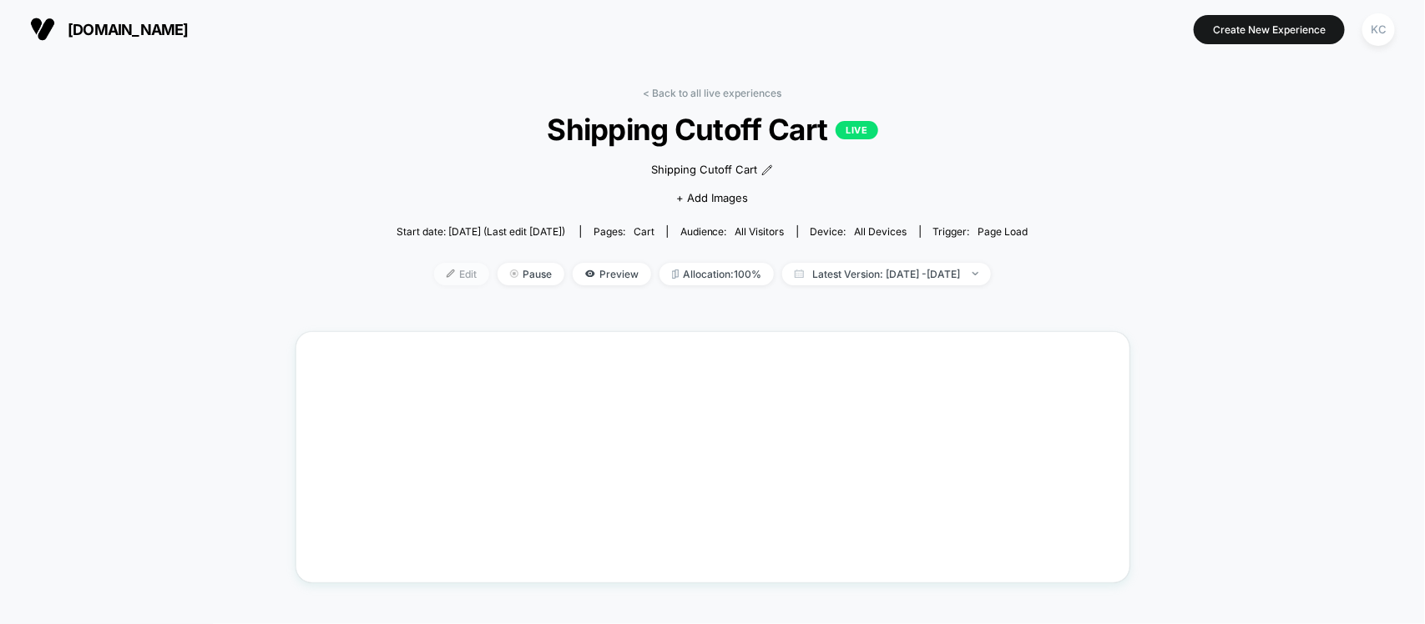
click at [447, 277] on span "Edit" at bounding box center [461, 274] width 55 height 23
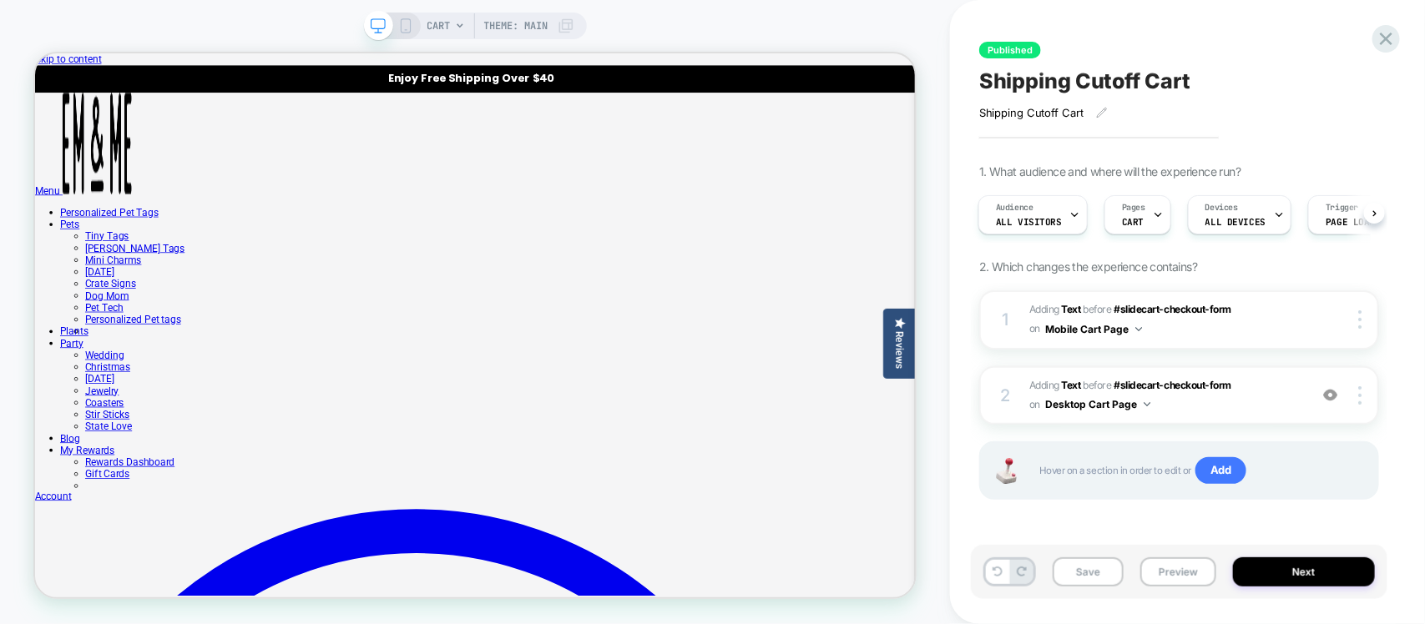
click at [1370, 35] on div "Published Shipping Cutoff Cart Shipping Cutoff Cart Click to edit experience de…" at bounding box center [1187, 312] width 416 height 624
click at [1399, 43] on div at bounding box center [1386, 39] width 34 height 34
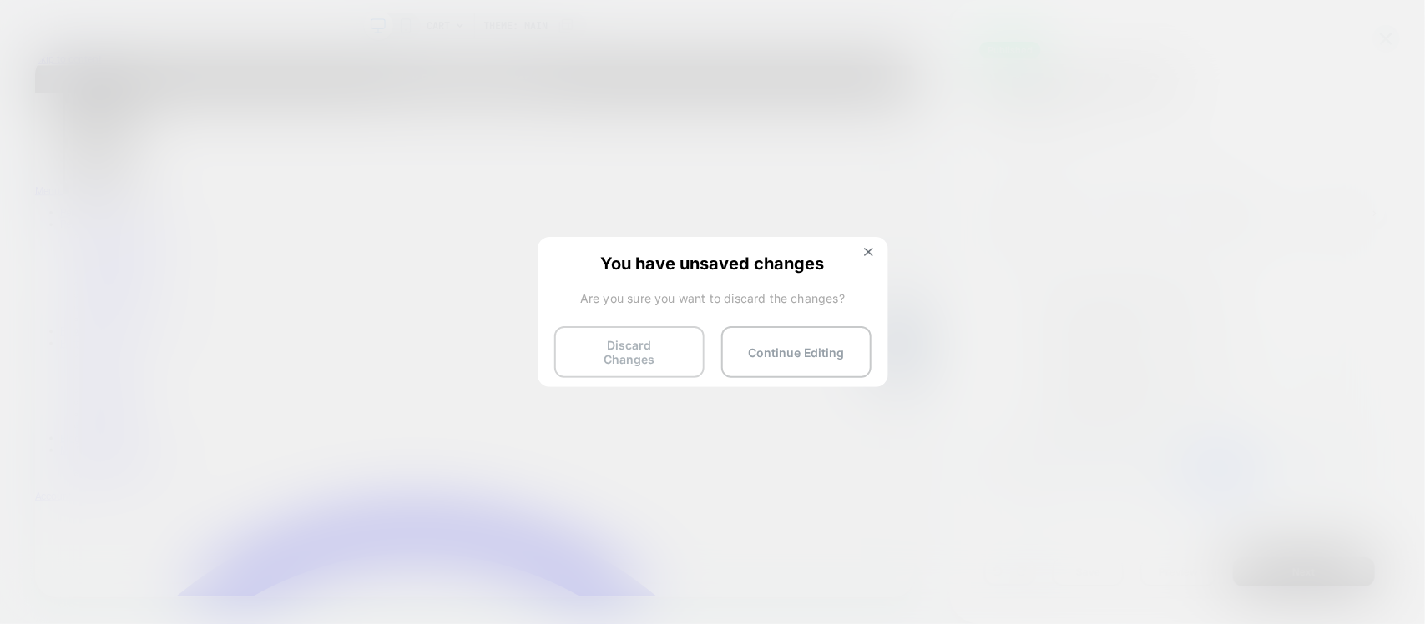
click at [611, 366] on button "Discard Changes" at bounding box center [629, 352] width 150 height 52
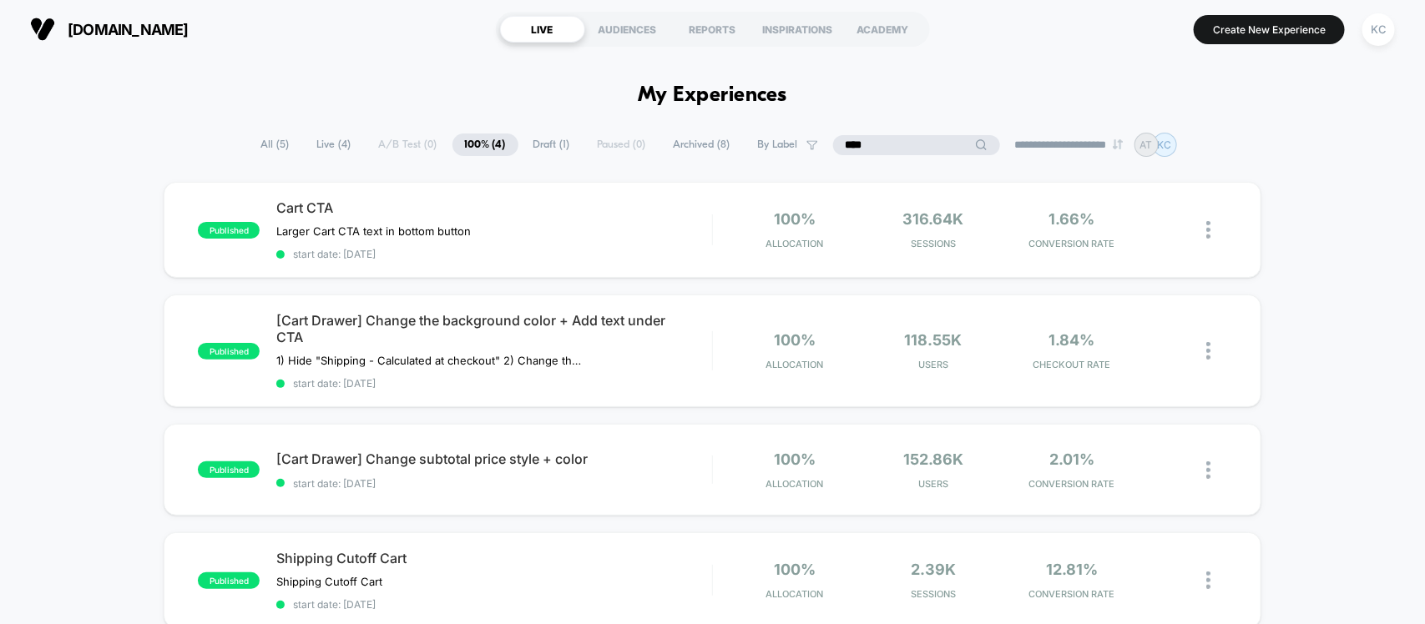
click at [911, 144] on input "****" at bounding box center [916, 145] width 167 height 20
drag, startPoint x: 910, startPoint y: 144, endPoint x: 701, endPoint y: 144, distance: 208.7
click at [662, 144] on div "**********" at bounding box center [713, 145] width 928 height 24
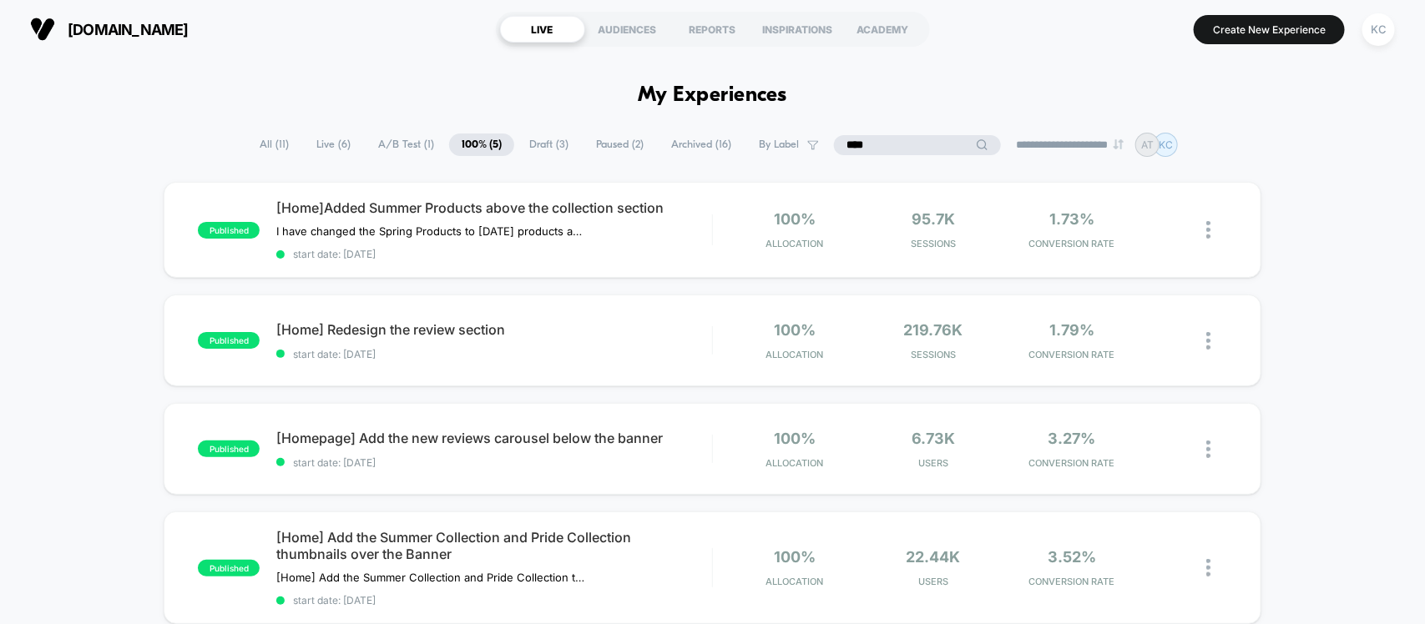
type input "****"
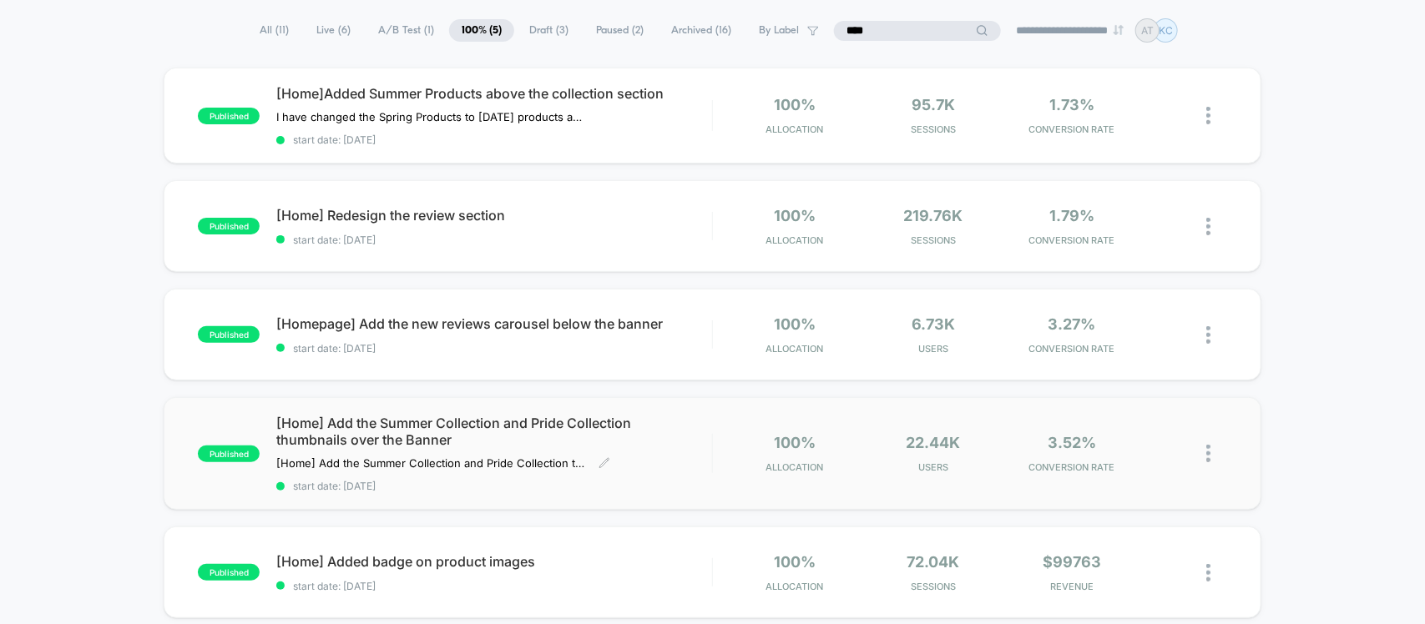
scroll to position [209, 0]
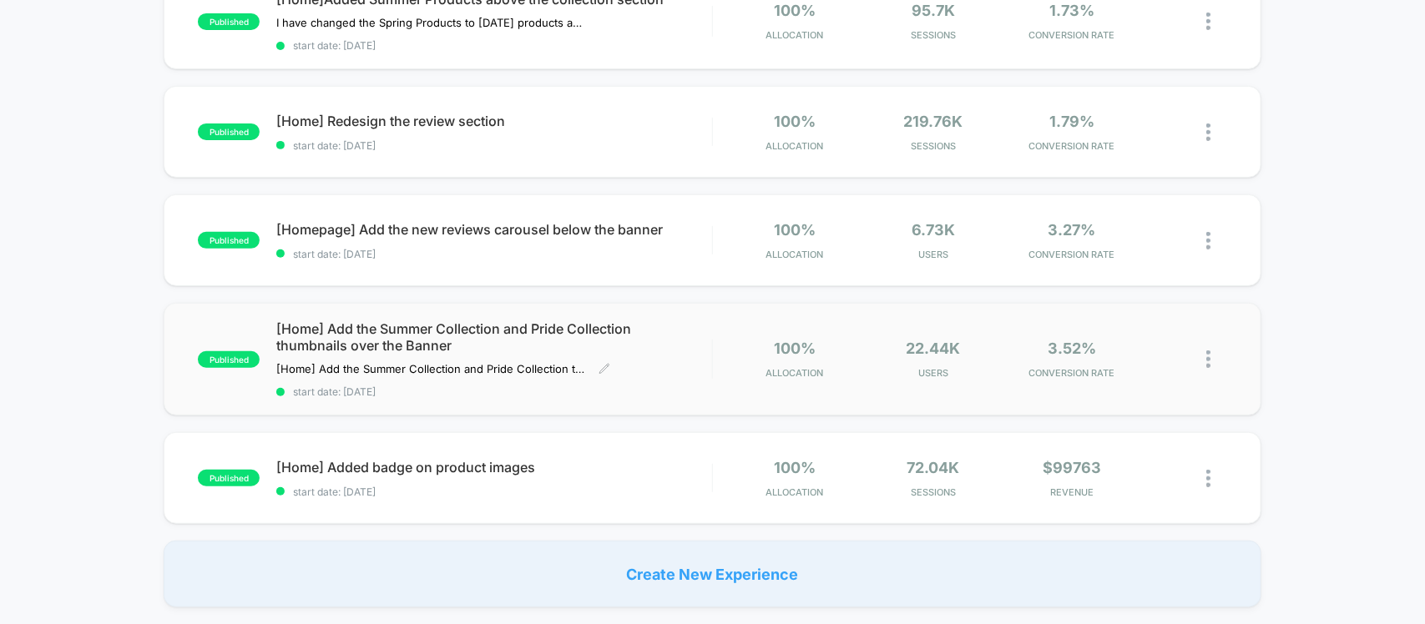
click at [678, 380] on div "[Home] Add the Summer Collection and Pride Collection thumbnails over the Banne…" at bounding box center [493, 359] width 435 height 78
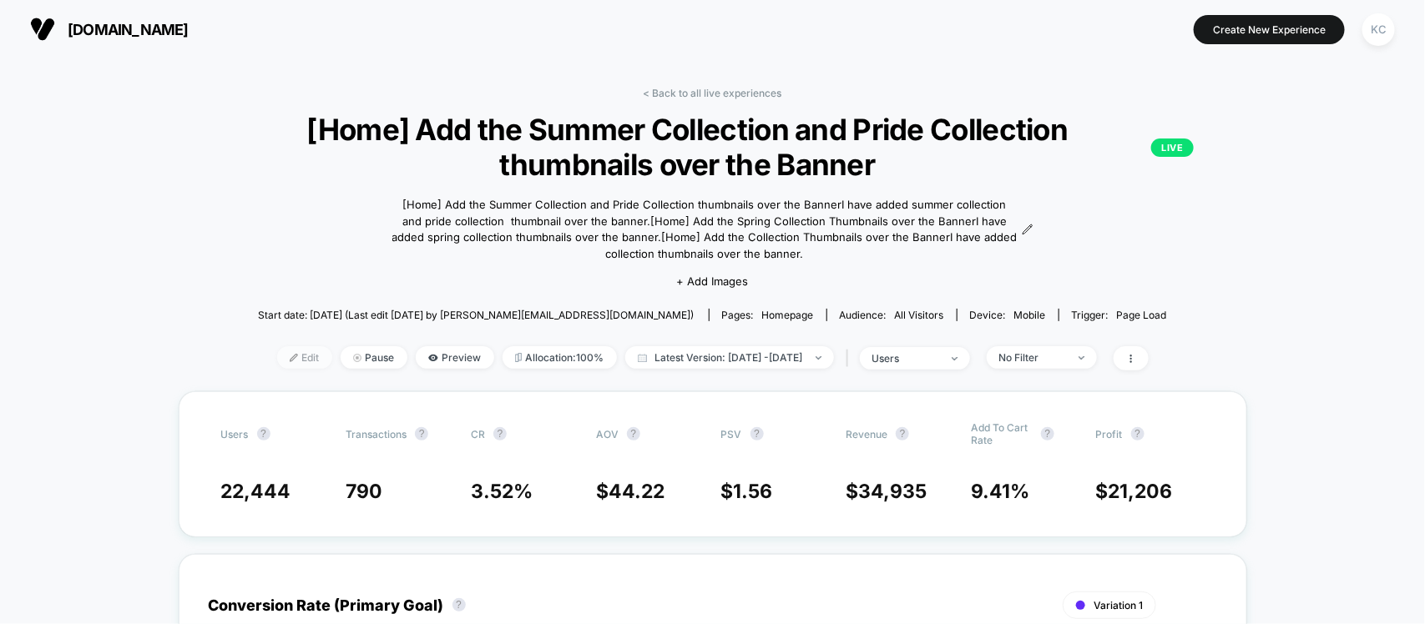
click at [277, 351] on span "Edit" at bounding box center [304, 357] width 55 height 23
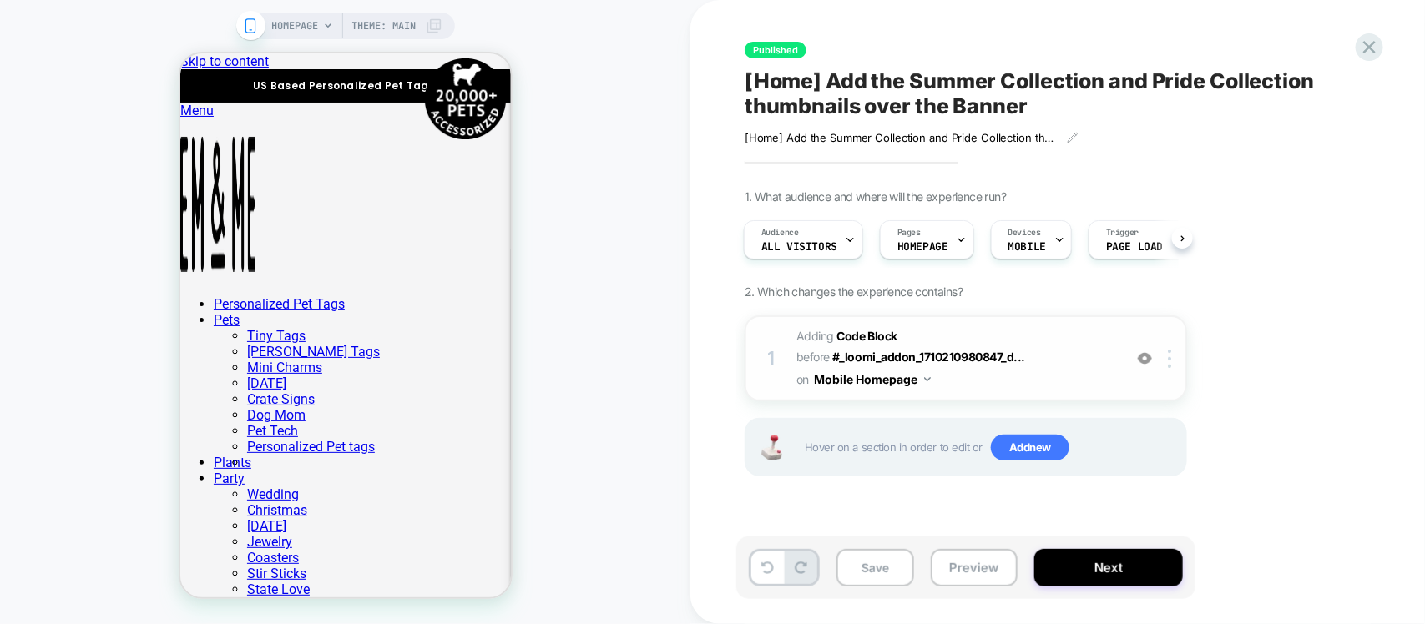
click at [1144, 361] on img at bounding box center [1145, 358] width 14 height 14
click at [1144, 351] on div at bounding box center [1145, 359] width 28 height 18
click at [1145, 368] on div at bounding box center [1145, 359] width 28 height 18
click at [1050, 394] on div "1 Adding Code Block BEFORE #_loomi_addon_1710210980847_d... #_loomi_addon_17102…" at bounding box center [965, 358] width 442 height 86
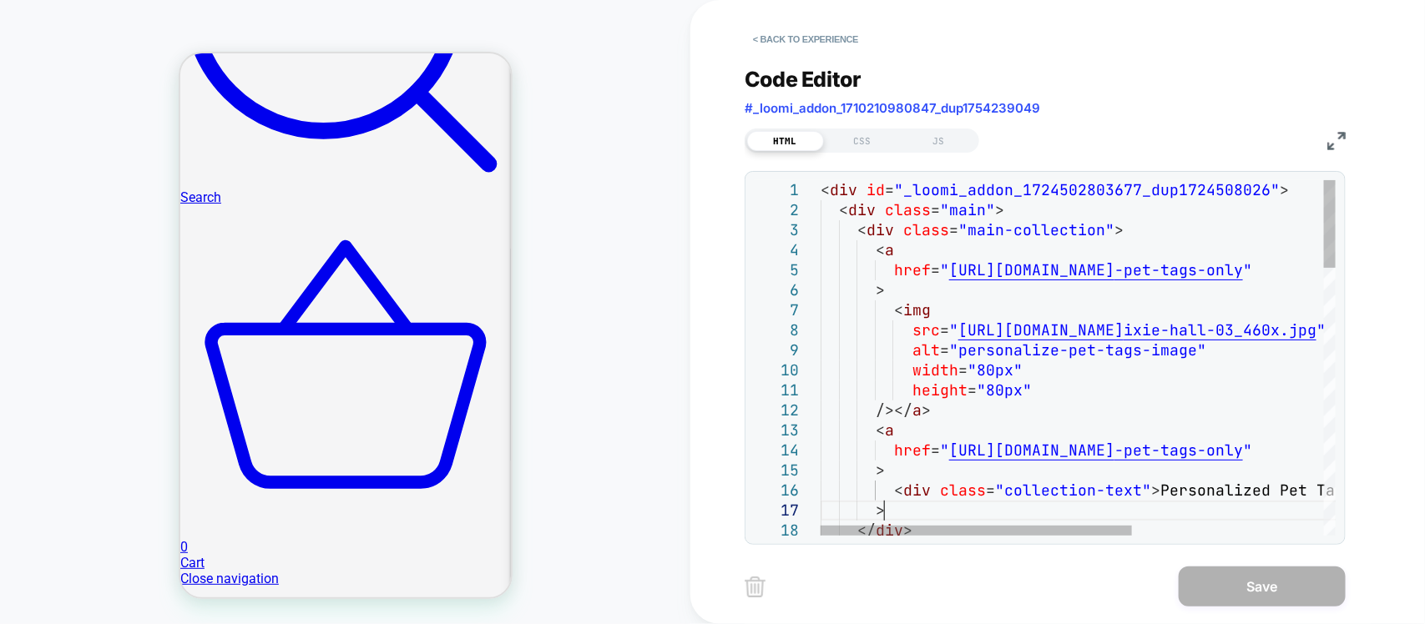
type textarea "**********"
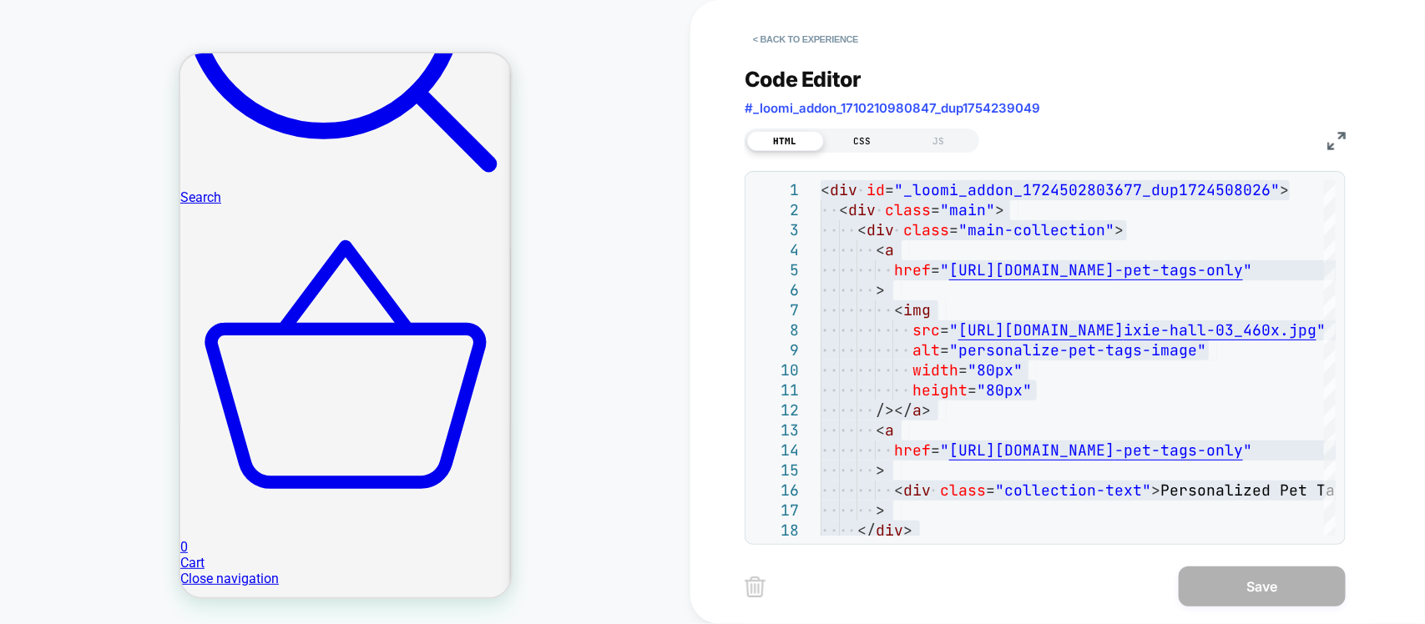
click at [852, 131] on div "CSS" at bounding box center [862, 141] width 77 height 20
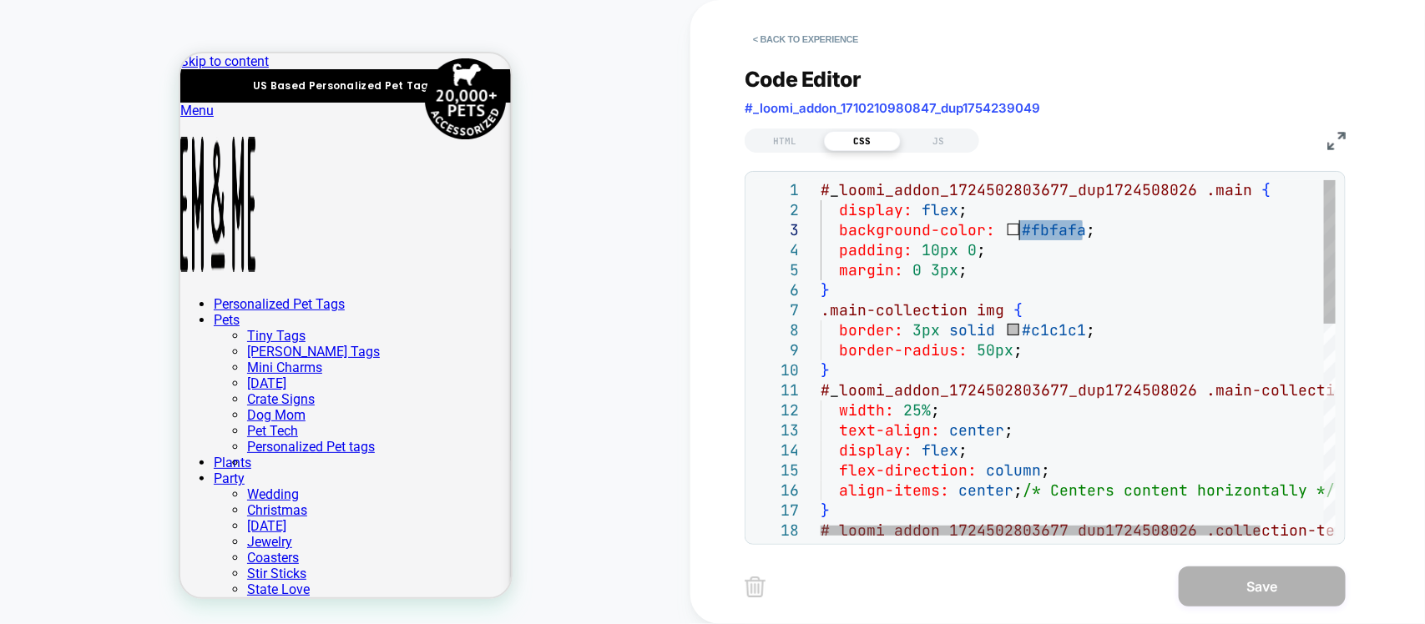
drag, startPoint x: 1078, startPoint y: 232, endPoint x: 1020, endPoint y: 230, distance: 58.4
click at [1020, 230] on div "# _ loomi_addon_1724502803677_dup1724508026 .main { display: flex ; background-…" at bounding box center [1114, 618] width 588 height 876
click at [1042, 372] on div "# _ loomi_addon_1724502803677_dup1724508026 .main { display: flex ; background-…" at bounding box center [1114, 618] width 588 height 876
drag, startPoint x: 1081, startPoint y: 331, endPoint x: 1018, endPoint y: 331, distance: 62.6
click at [1018, 331] on div "# _ loomi_addon_1724502803677_dup1724508026 .main { display: flex ; background-…" at bounding box center [1114, 618] width 588 height 876
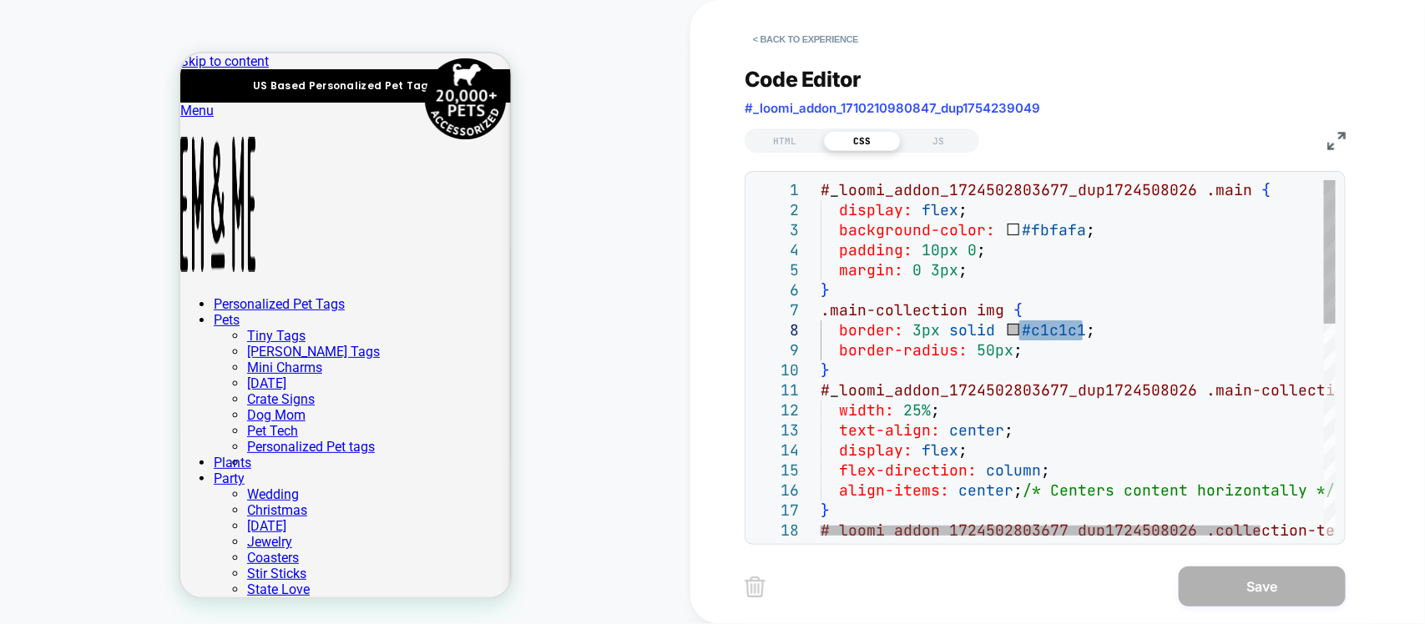
type textarea "**********"
click at [1000, 444] on div "# _ loomi_addon_1724502803677_dup1724508026 .main { display: flex ; background-…" at bounding box center [1114, 618] width 588 height 876
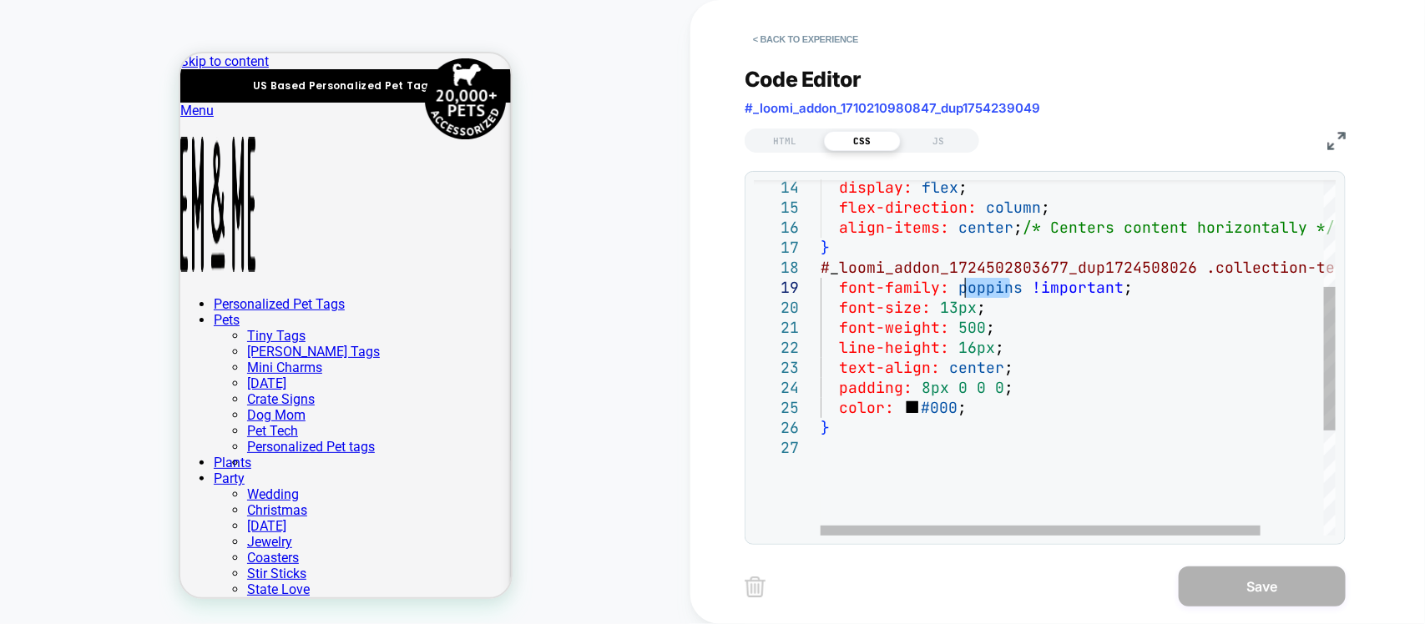
drag, startPoint x: 1015, startPoint y: 297, endPoint x: 995, endPoint y: 297, distance: 20.0
click at [974, 297] on div "display: flex ; flex-direction: column ; align-items: center ; /* Centers conte…" at bounding box center [1114, 355] width 588 height 876
click at [1021, 294] on div "display: flex ; flex-direction: column ; align-items: center ; /* Centers conte…" at bounding box center [1114, 355] width 588 height 876
drag, startPoint x: 1015, startPoint y: 293, endPoint x: 952, endPoint y: 293, distance: 62.6
click at [952, 293] on div "display: flex ; flex-direction: column ; align-items: center ; /* Centers conte…" at bounding box center [1114, 355] width 588 height 876
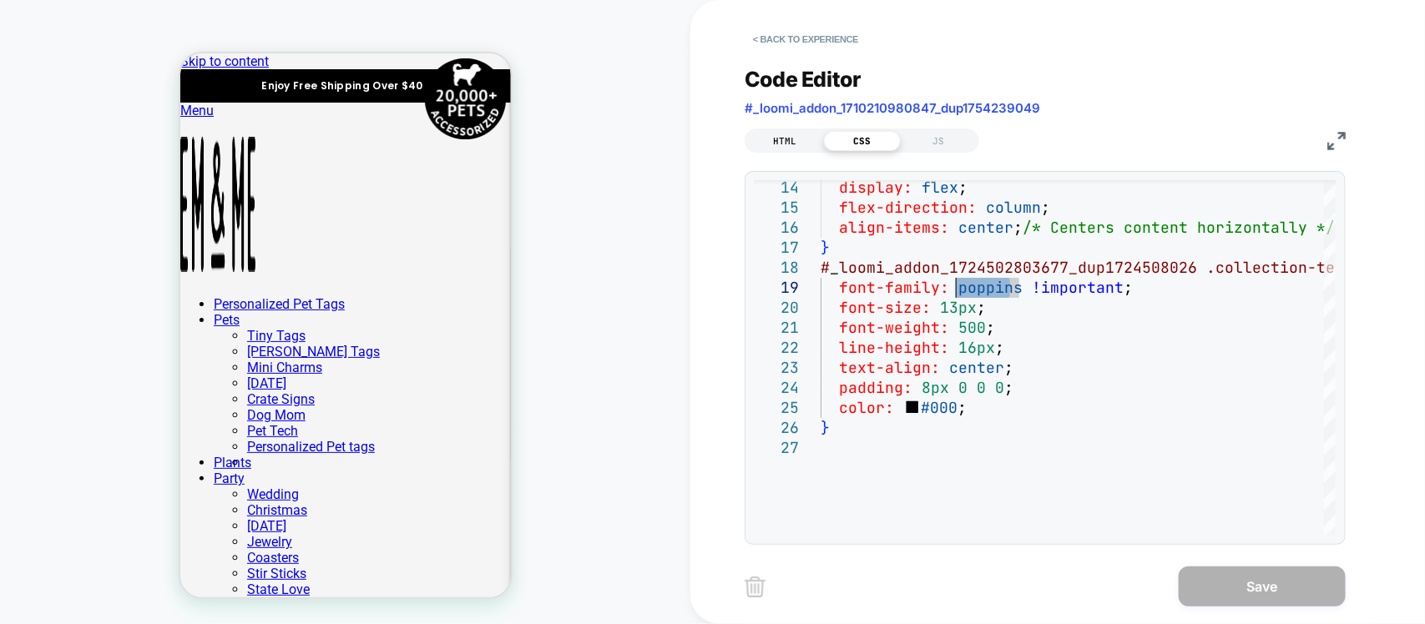
click at [791, 148] on div "HTML" at bounding box center [785, 141] width 77 height 20
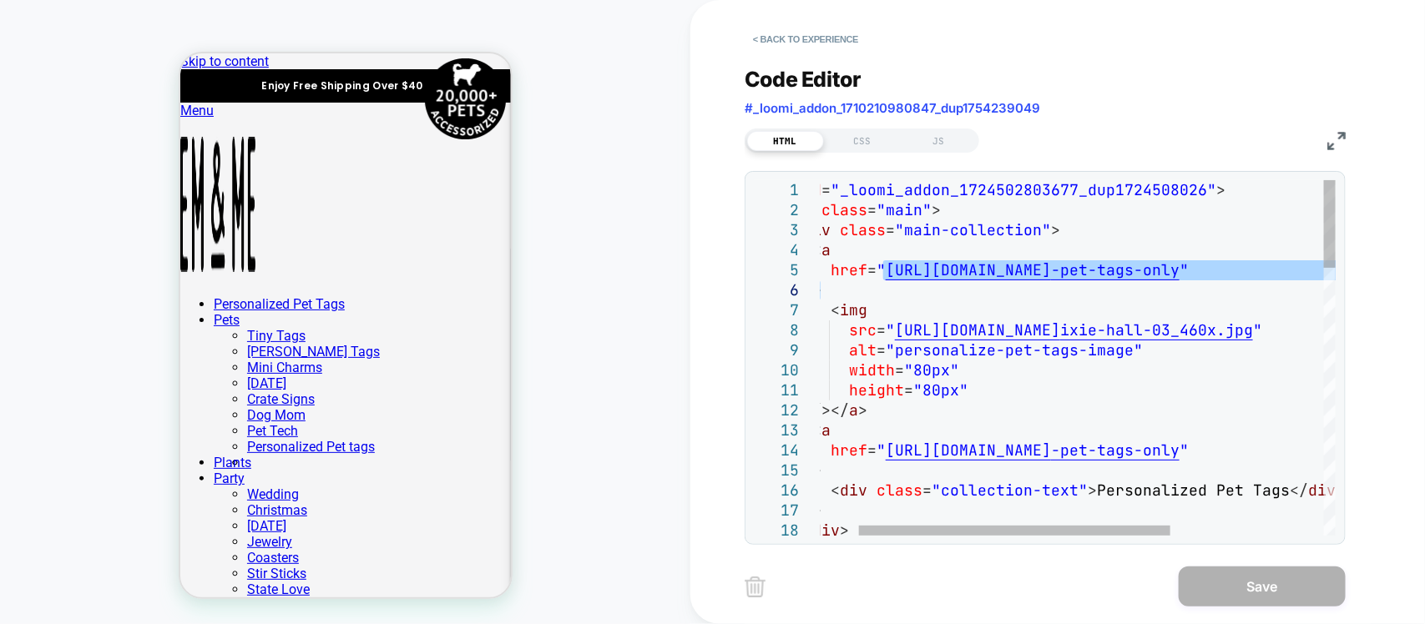
drag, startPoint x: 948, startPoint y: 271, endPoint x: 1325, endPoint y: 290, distance: 377.7
click at [1337, 142] on img at bounding box center [1336, 141] width 18 height 18
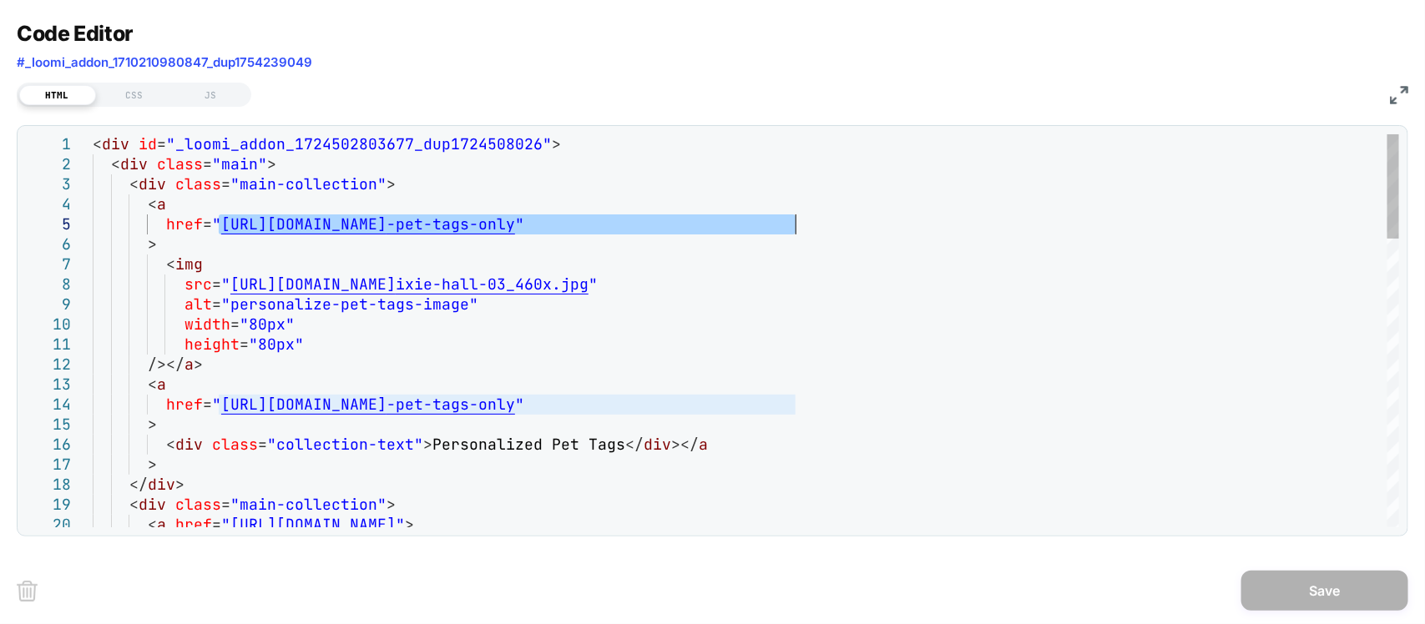
drag, startPoint x: 221, startPoint y: 223, endPoint x: 794, endPoint y: 225, distance: 572.6
click at [140, 88] on div "CSS" at bounding box center [134, 95] width 77 height 20
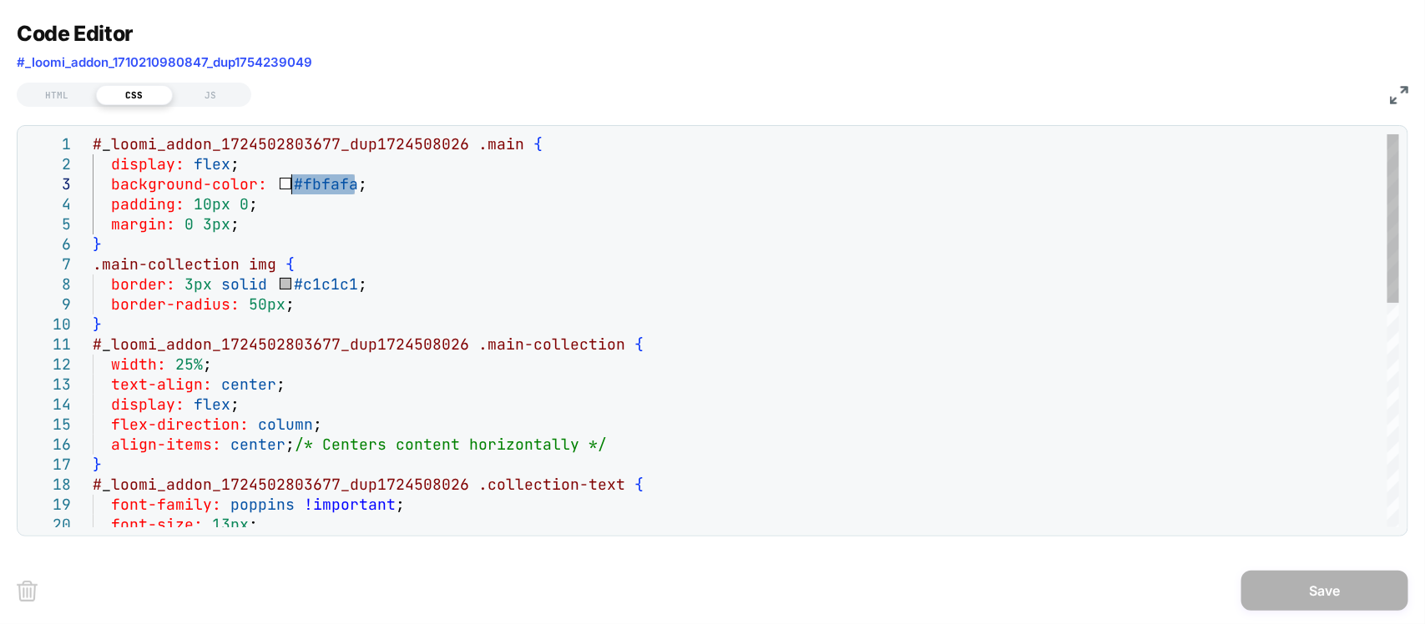
drag, startPoint x: 353, startPoint y: 182, endPoint x: 292, endPoint y: 184, distance: 61.0
click at [292, 184] on div "# _ loomi_addon_1724502803677_dup1724508026 .main { display: flex ; background-…" at bounding box center [746, 591] width 1306 height 914
click at [346, 194] on div "# _ loomi_addon_1724502803677_dup1724508026 .main { display: flex ; background-…" at bounding box center [746, 591] width 1306 height 914
drag, startPoint x: 352, startPoint y: 186, endPoint x: 290, endPoint y: 189, distance: 62.6
click at [290, 189] on div "# _ loomi_addon_1724502803677_dup1724508026 .main { display: flex ; background-…" at bounding box center [746, 591] width 1306 height 914
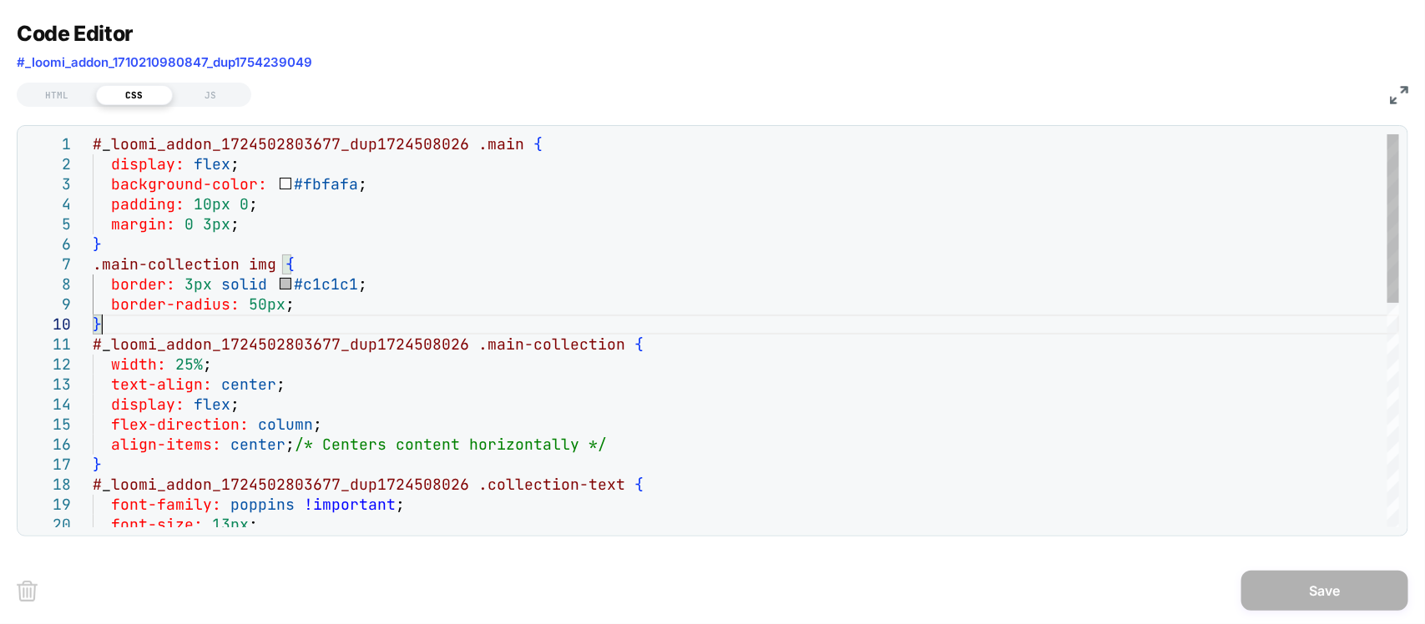
click at [440, 328] on div "# _ loomi_addon_1724502803677_dup1724508026 .main { display: flex ; background-…" at bounding box center [746, 591] width 1306 height 914
click at [69, 100] on div "HTML" at bounding box center [57, 95] width 77 height 20
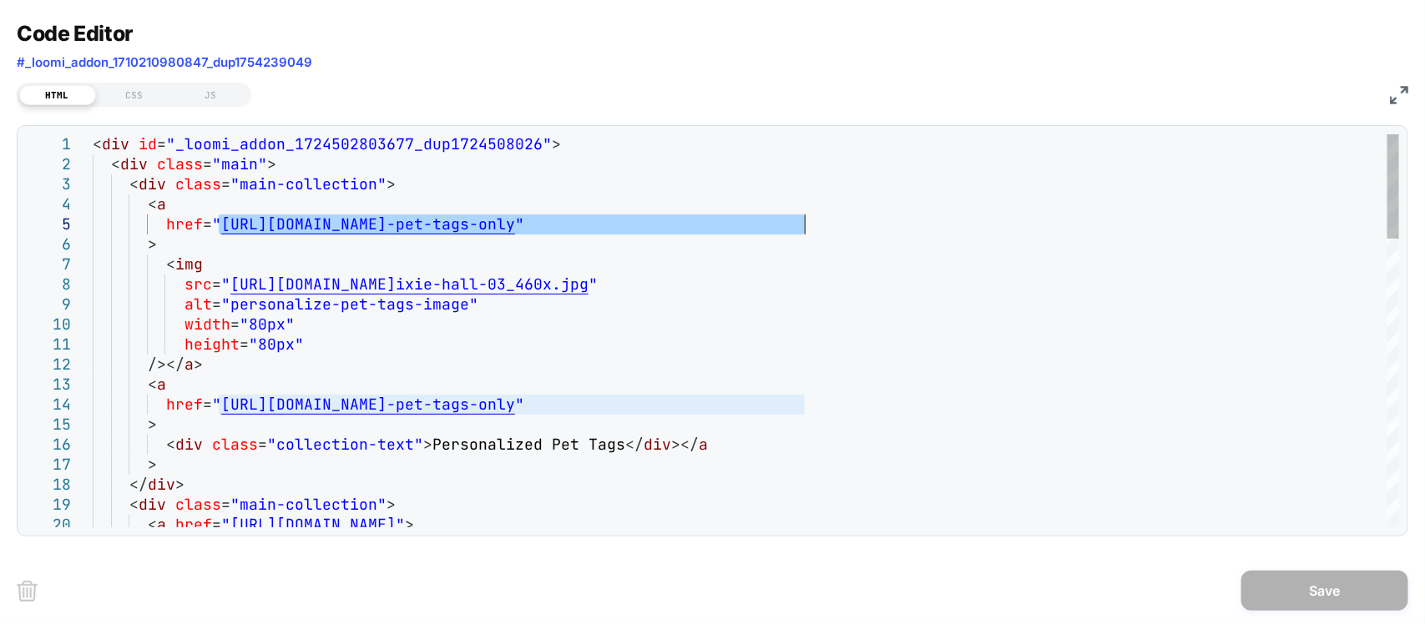
drag, startPoint x: 215, startPoint y: 230, endPoint x: 806, endPoint y: 222, distance: 591.0
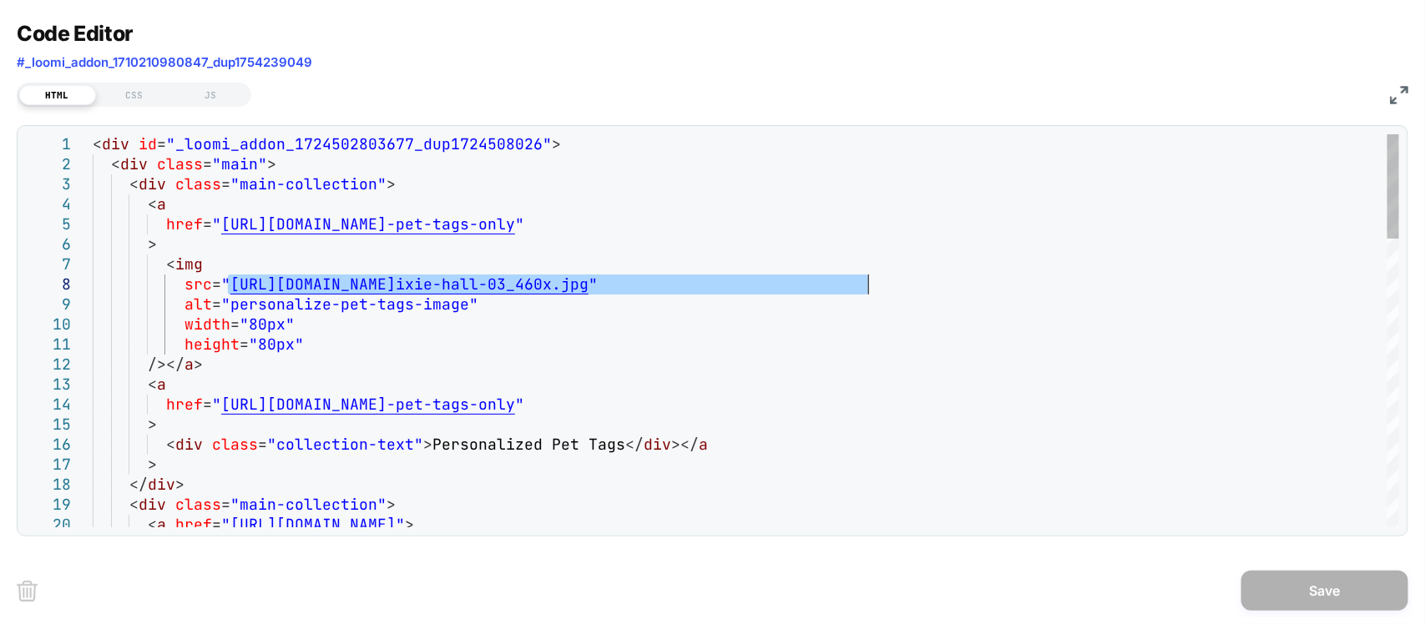
drag, startPoint x: 231, startPoint y: 290, endPoint x: 866, endPoint y: 290, distance: 634.3
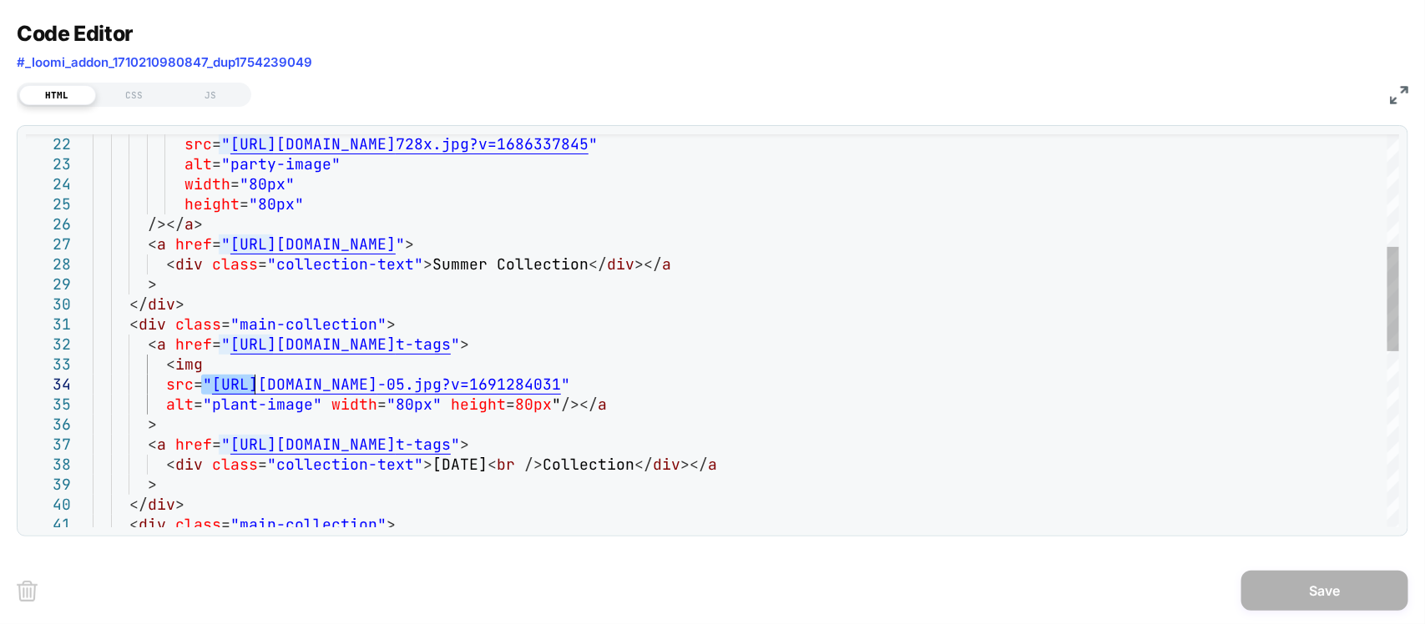
drag, startPoint x: 204, startPoint y: 386, endPoint x: 253, endPoint y: 386, distance: 48.4
click at [253, 386] on div "src = " [URL][DOMAIN_NAME] 728x.jpg?v=1686337845 " alt = "party-image" width = …" at bounding box center [746, 451] width 1306 height 1475
click at [249, 386] on div "src = " [URL][DOMAIN_NAME] 728x.jpg?v=1686337845 " alt = "party-image" width = …" at bounding box center [746, 451] width 1306 height 1475
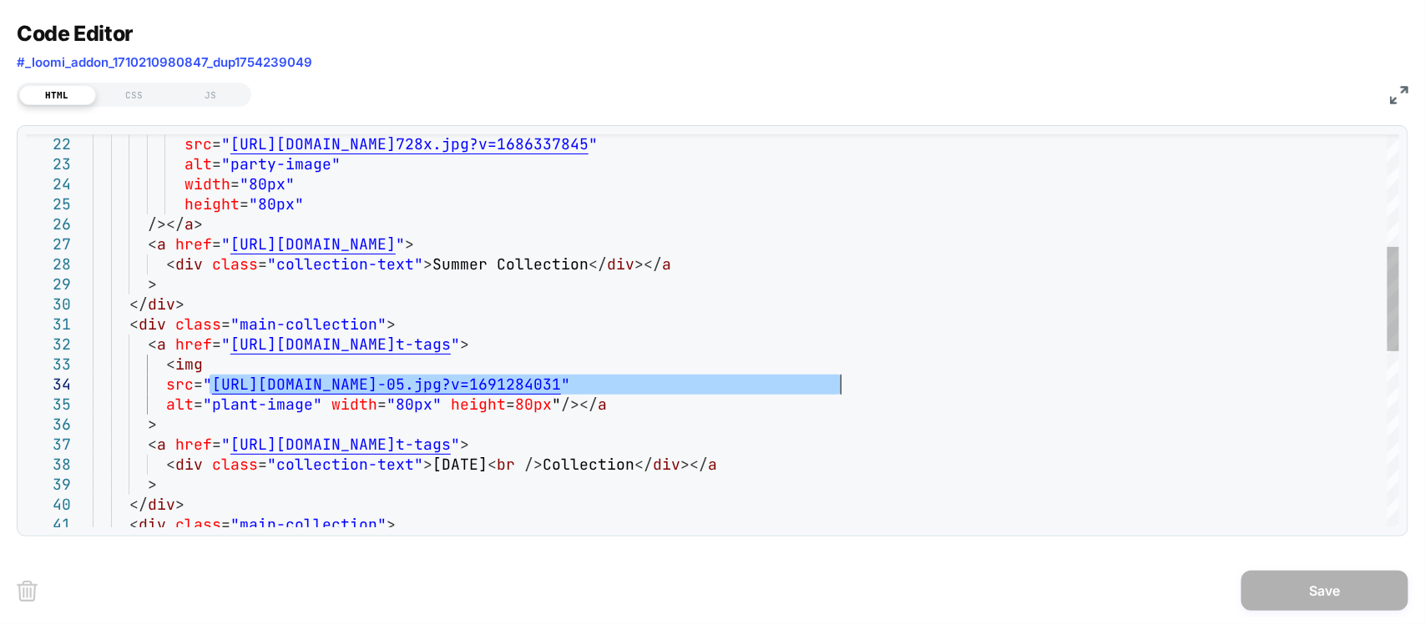
drag, startPoint x: 257, startPoint y: 385, endPoint x: 714, endPoint y: 385, distance: 457.4
click at [835, 385] on div "src = " [URL][DOMAIN_NAME] 728x.jpg?v=1686337845 " alt = "party-image" width = …" at bounding box center [746, 451] width 1306 height 1475
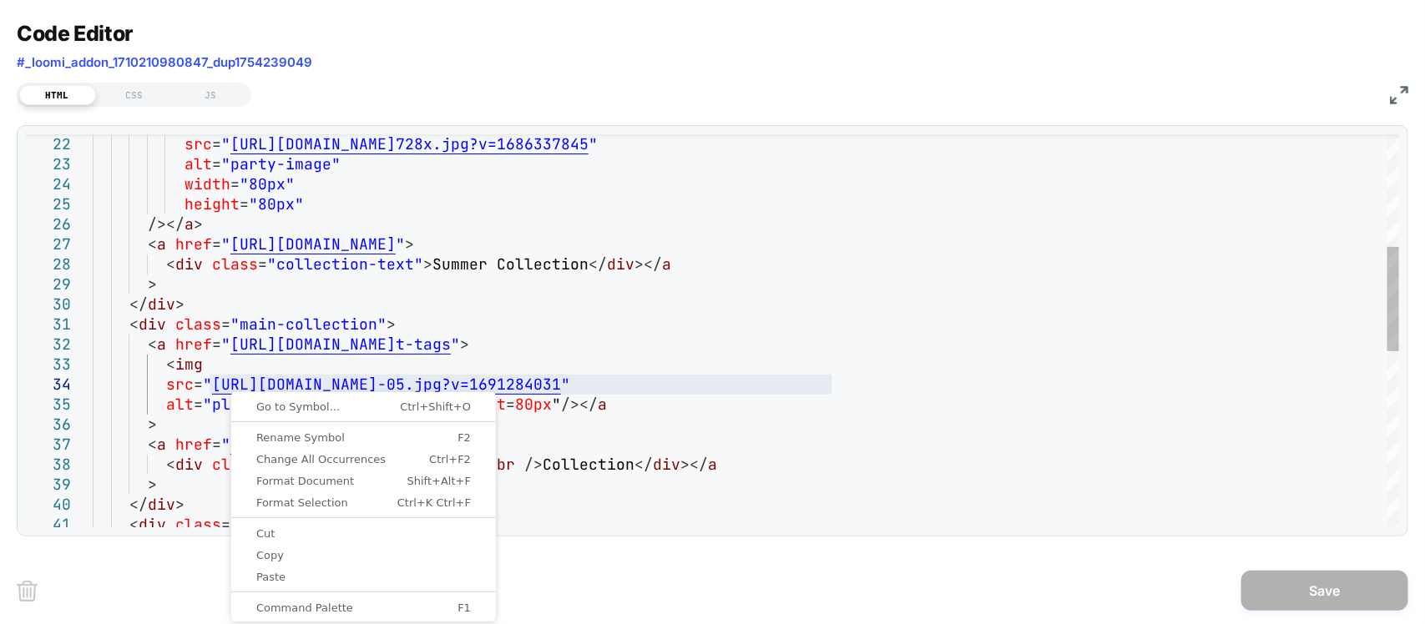
click at [203, 381] on div "src = " [URL][DOMAIN_NAME] 728x.jpg?v=1686337845 " alt = "party-image" width = …" at bounding box center [746, 451] width 1306 height 1475
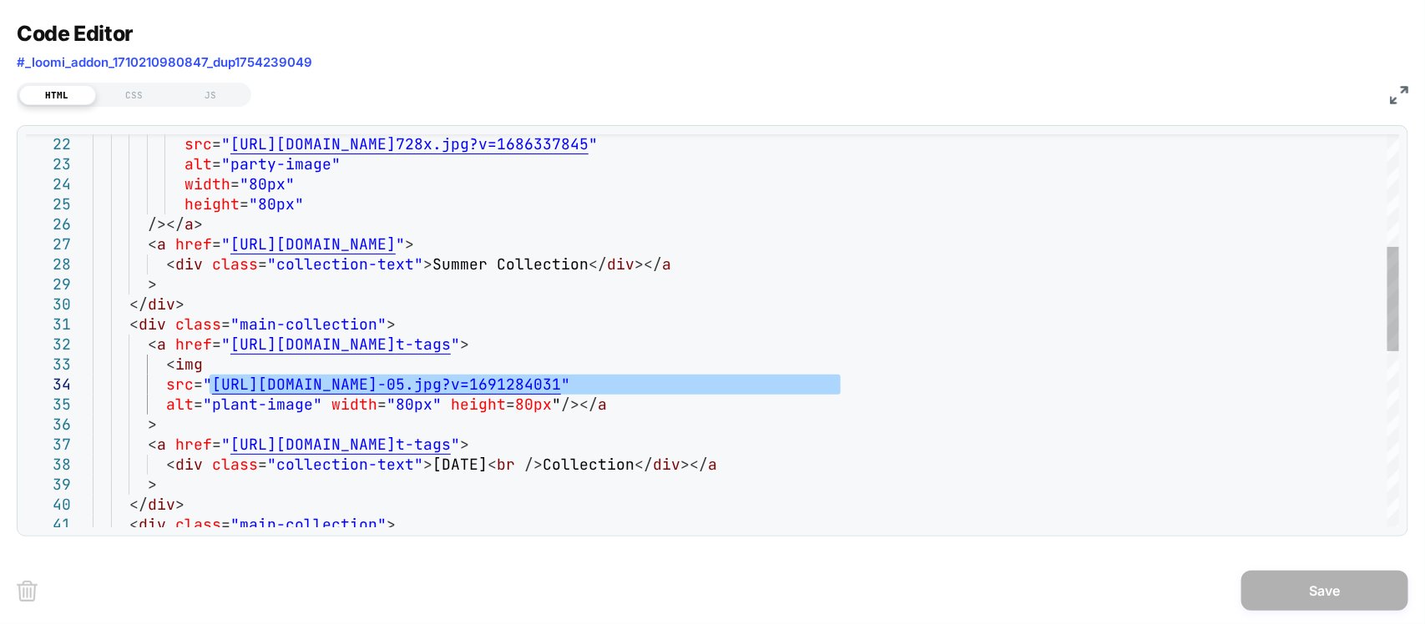
drag, startPoint x: 206, startPoint y: 386, endPoint x: 837, endPoint y: 391, distance: 631.0
click at [837, 391] on div "src = " [URL][DOMAIN_NAME] 728x.jpg?v=1686337845 " alt = "party-image" width = …" at bounding box center [746, 451] width 1306 height 1475
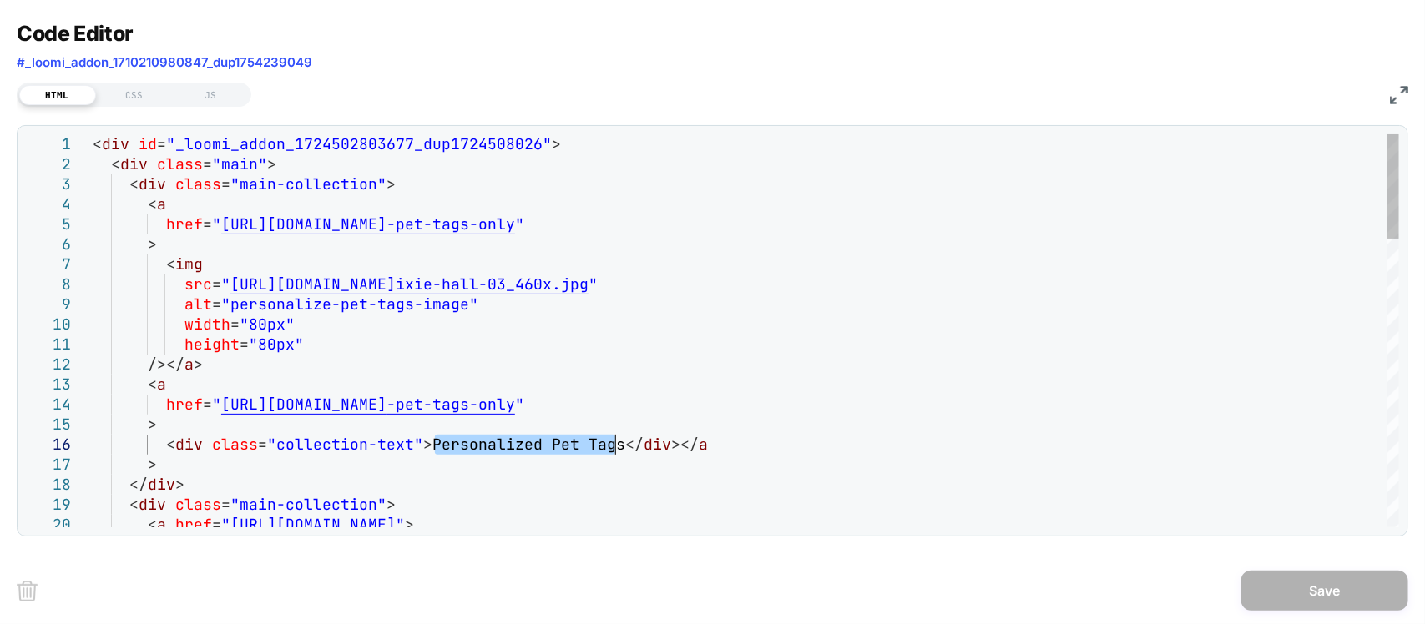
drag, startPoint x: 443, startPoint y: 444, endPoint x: 497, endPoint y: 452, distance: 53.9
drag, startPoint x: 565, startPoint y: 447, endPoint x: 614, endPoint y: 444, distance: 49.3
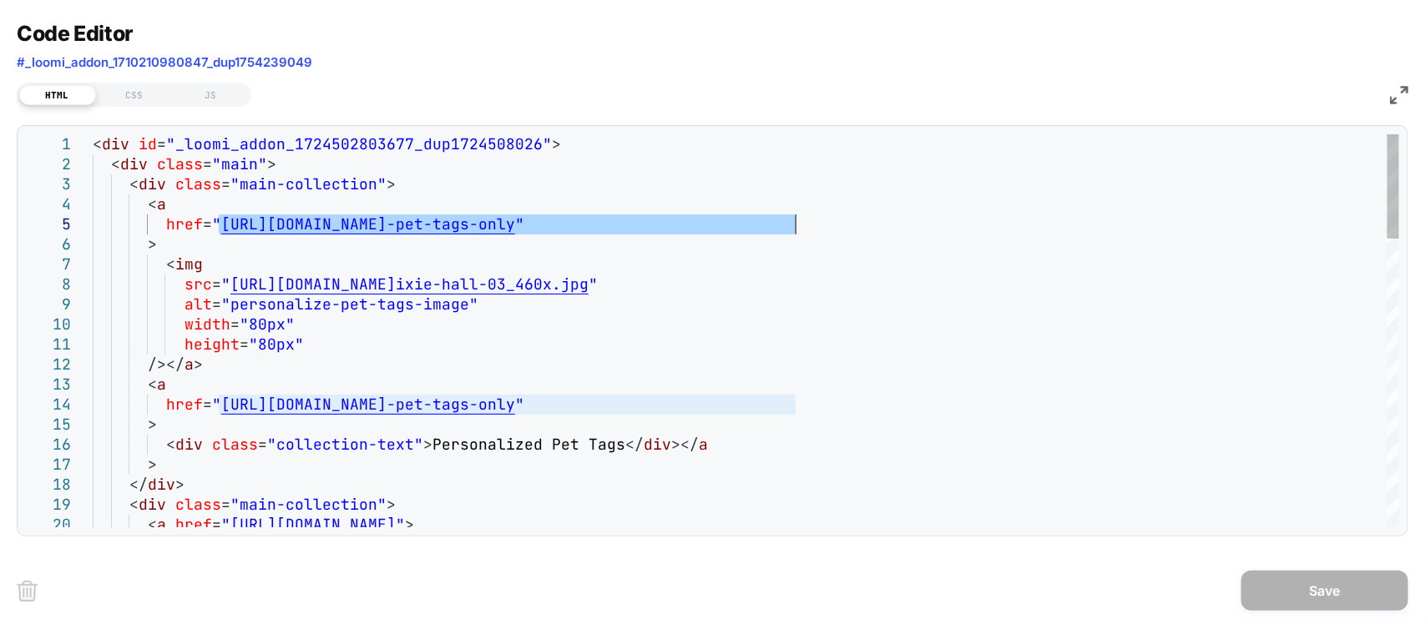
drag, startPoint x: 220, startPoint y: 228, endPoint x: 797, endPoint y: 231, distance: 577.6
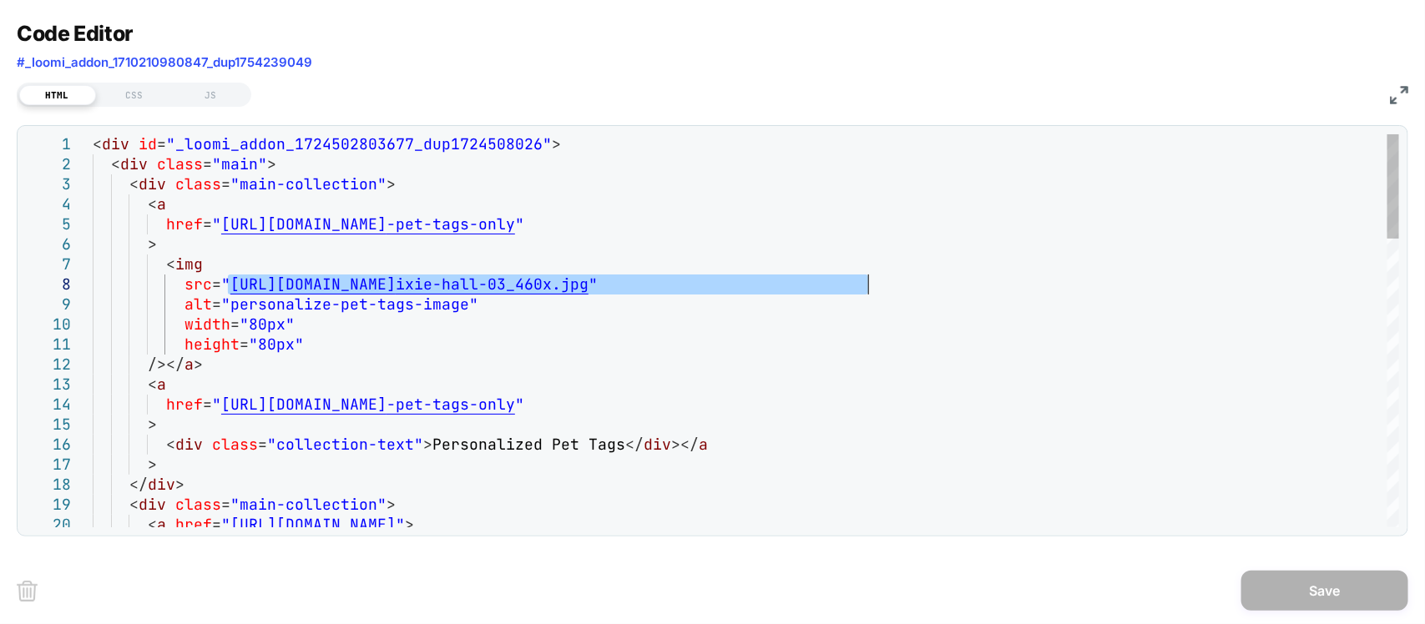
drag, startPoint x: 236, startPoint y: 285, endPoint x: 868, endPoint y: 288, distance: 631.8
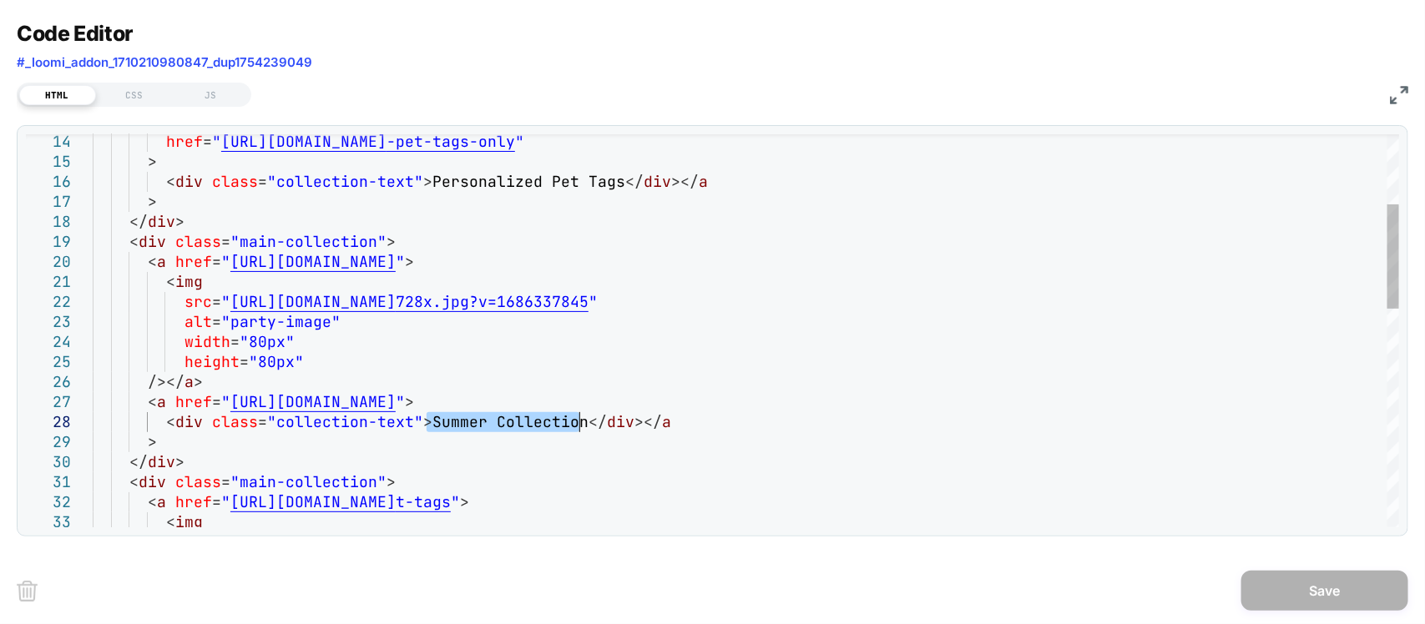
drag, startPoint x: 426, startPoint y: 420, endPoint x: 578, endPoint y: 422, distance: 152.8
click at [578, 422] on div "< div class = "main-collection" > < a href = " [URL][DOMAIN_NAME] " > < div cla…" at bounding box center [746, 608] width 1306 height 1475
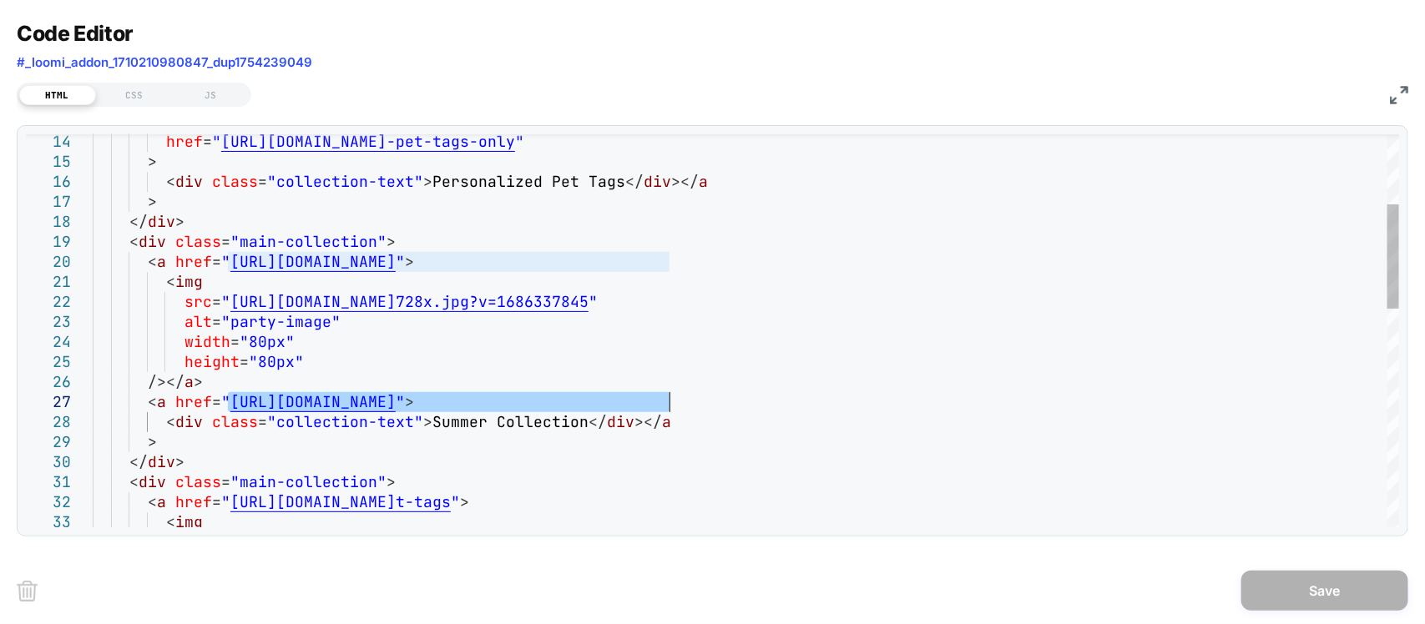
drag, startPoint x: 228, startPoint y: 401, endPoint x: 665, endPoint y: 407, distance: 437.4
click at [665, 407] on div "< div class = "main-collection" > < a href = " [URL][DOMAIN_NAME] " > < div cla…" at bounding box center [746, 608] width 1306 height 1475
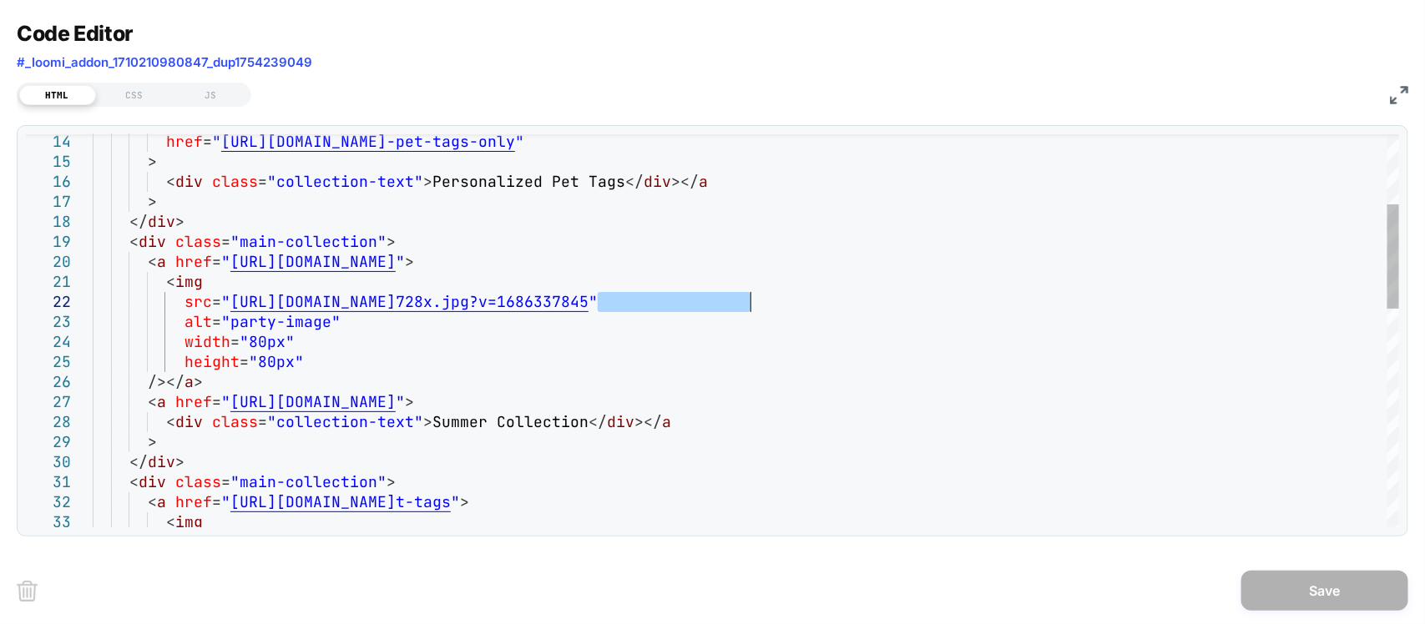
drag, startPoint x: 594, startPoint y: 302, endPoint x: 747, endPoint y: 301, distance: 152.7
click at [747, 301] on div "< div class = "main-collection" > < a href = " [URL][DOMAIN_NAME] " > < div cla…" at bounding box center [746, 608] width 1306 height 1475
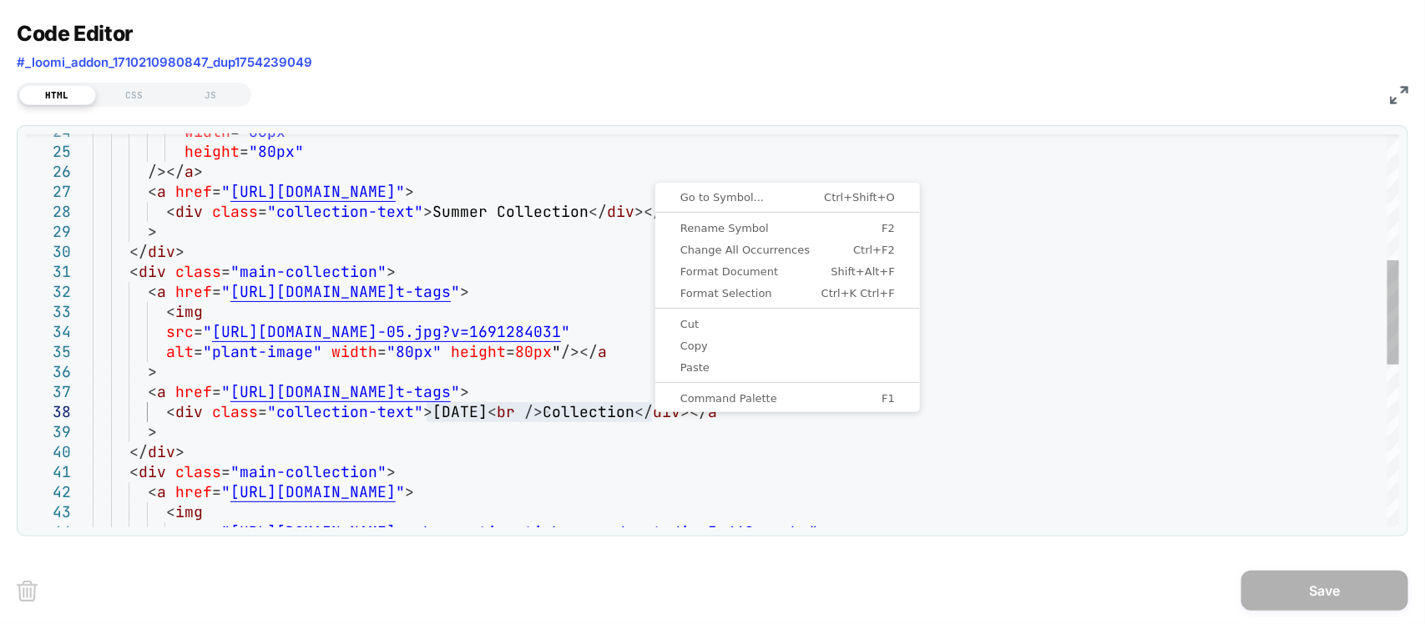
click at [527, 426] on div "width = "80px" height = "80px" /></ a > < a href = " [URL][DOMAIN_NAME] " > < d…" at bounding box center [746, 398] width 1306 height 1475
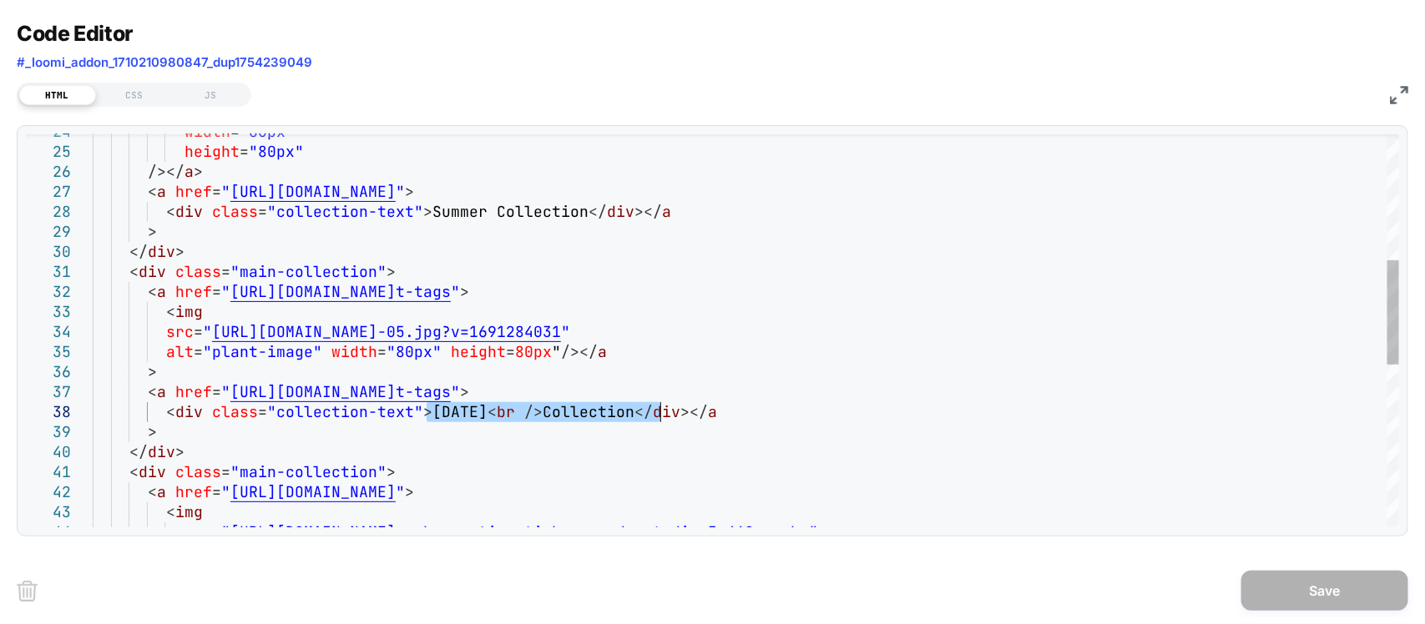
drag, startPoint x: 426, startPoint y: 413, endPoint x: 659, endPoint y: 411, distance: 232.9
click at [659, 411] on div "width = "80px" height = "80px" /></ a > < a href = " [URL][DOMAIN_NAME] " > < d…" at bounding box center [746, 398] width 1306 height 1475
click at [709, 457] on div "width = "80px" height = "80px" /></ a > < a href = " [URL][DOMAIN_NAME] " > < d…" at bounding box center [746, 398] width 1306 height 1475
drag, startPoint x: 727, startPoint y: 392, endPoint x: 744, endPoint y: 392, distance: 16.7
click at [728, 392] on div "width = "80px" height = "80px" /></ a > < a href = " [URL][DOMAIN_NAME] " > < d…" at bounding box center [746, 398] width 1306 height 1475
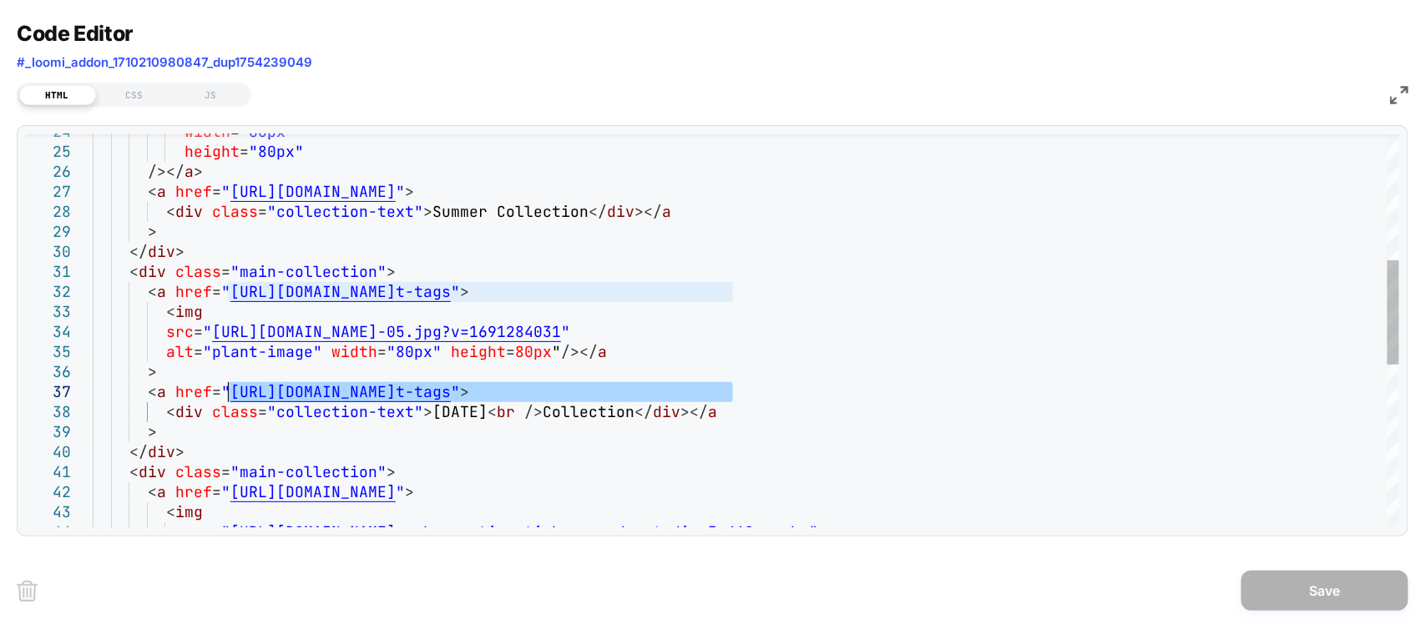
drag, startPoint x: 734, startPoint y: 392, endPoint x: 231, endPoint y: 397, distance: 503.3
click at [231, 397] on div "width = "80px" height = "80px" /></ a > < a href = " [URL][DOMAIN_NAME] " > < d…" at bounding box center [746, 398] width 1306 height 1475
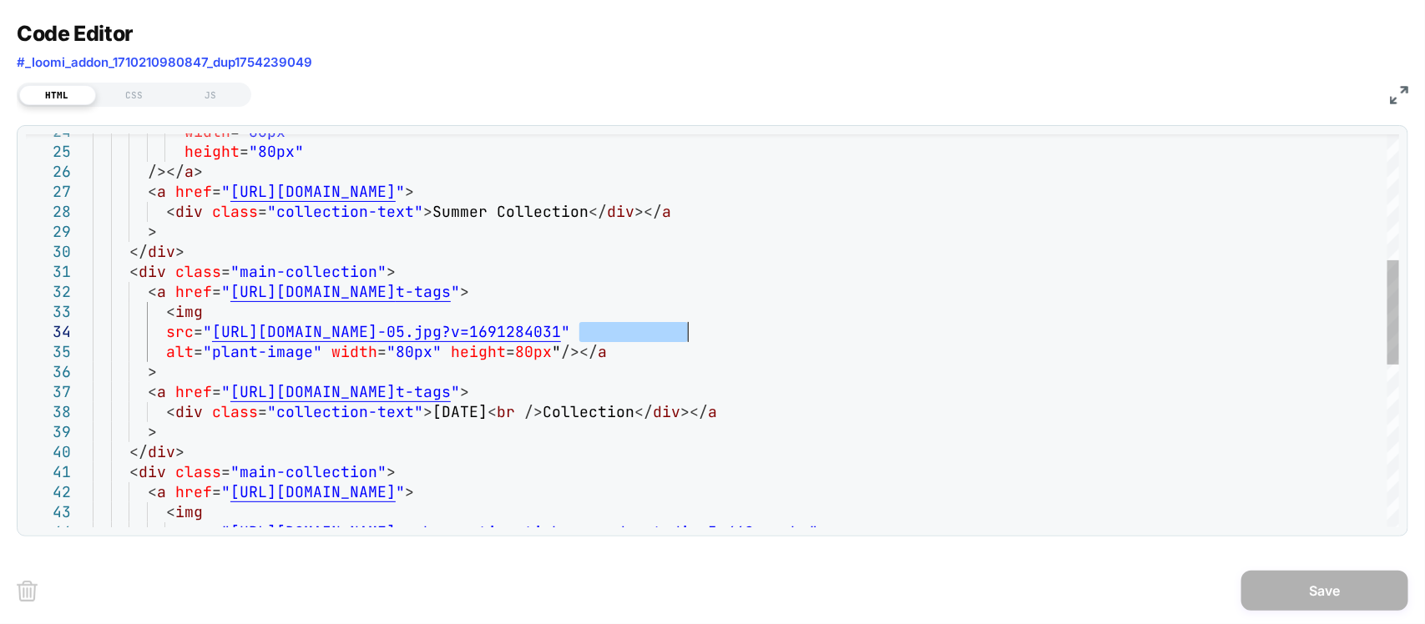
drag, startPoint x: 576, startPoint y: 328, endPoint x: 683, endPoint y: 326, distance: 106.8
click at [683, 326] on div "width = "80px" height = "80px" /></ a > < a href = " [URL][DOMAIN_NAME] " > < d…" at bounding box center [746, 398] width 1306 height 1475
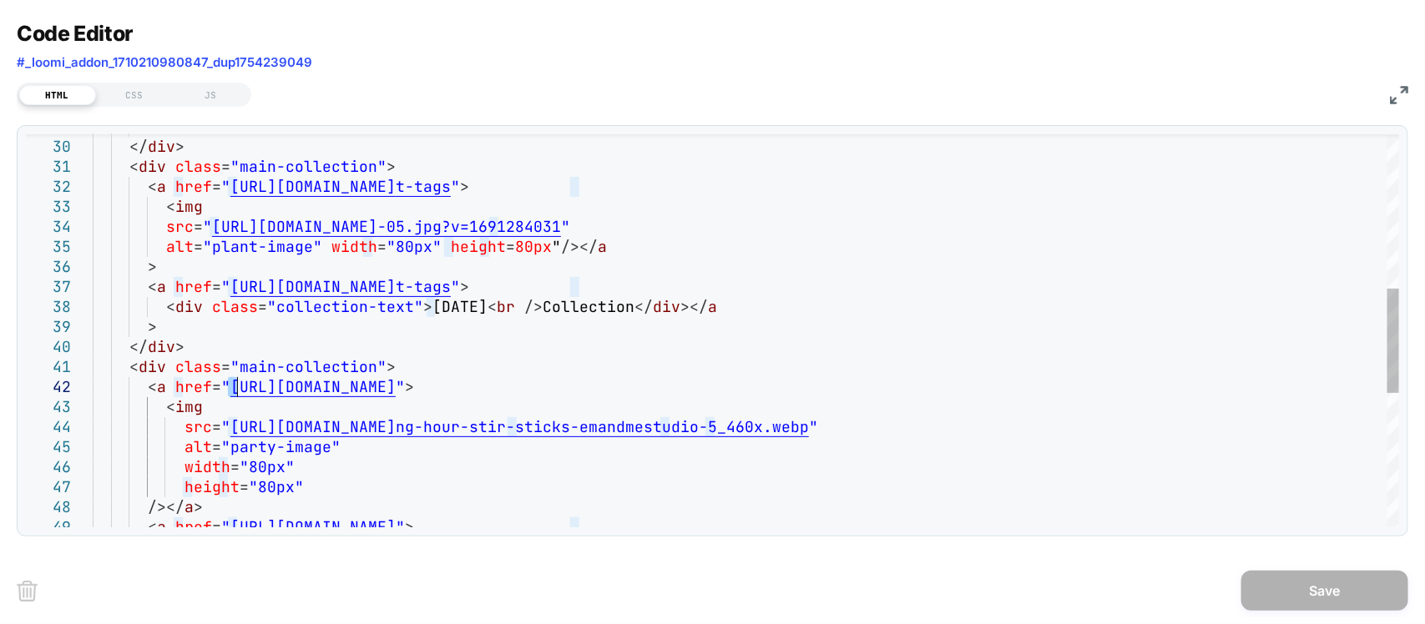
type textarea "**********"
drag, startPoint x: 226, startPoint y: 389, endPoint x: 614, endPoint y: 389, distance: 388.1
click at [614, 389] on div "> </ div > < div class = "main-collection" > < a href = " [URL][DOMAIN_NAME] t-…" at bounding box center [746, 293] width 1306 height 1475
drag, startPoint x: 630, startPoint y: 431, endPoint x: 975, endPoint y: 437, distance: 344.8
click at [975, 437] on div "> </ div > < div class = "main-collection" > < a href = " [URL][DOMAIN_NAME] t-…" at bounding box center [746, 293] width 1306 height 1475
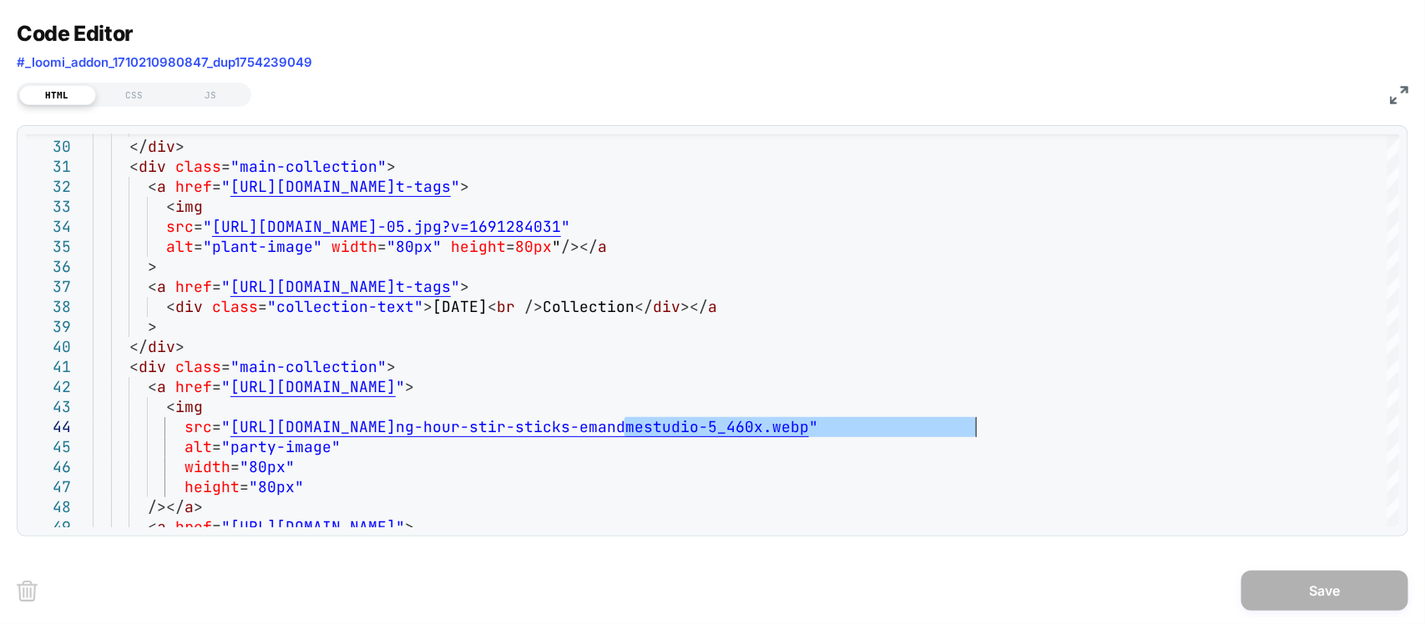
click at [1407, 88] on img at bounding box center [1399, 95] width 18 height 18
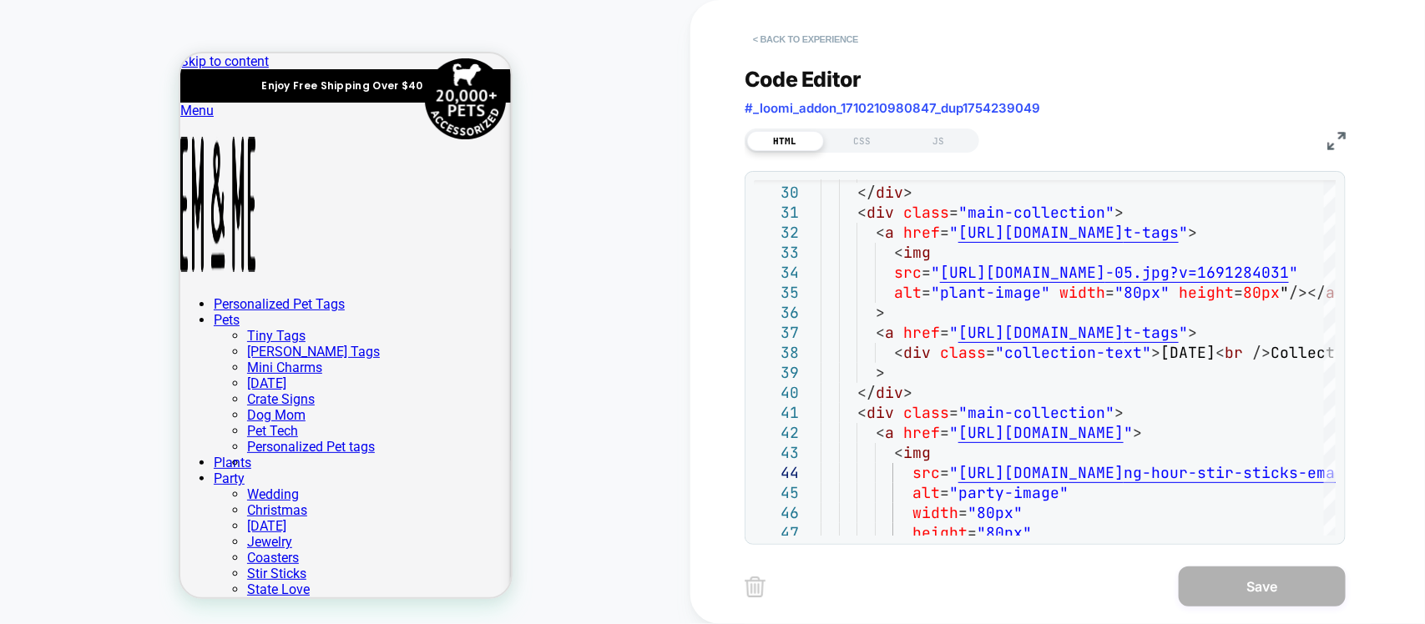
click at [761, 32] on button "< Back to experience" at bounding box center [805, 39] width 122 height 27
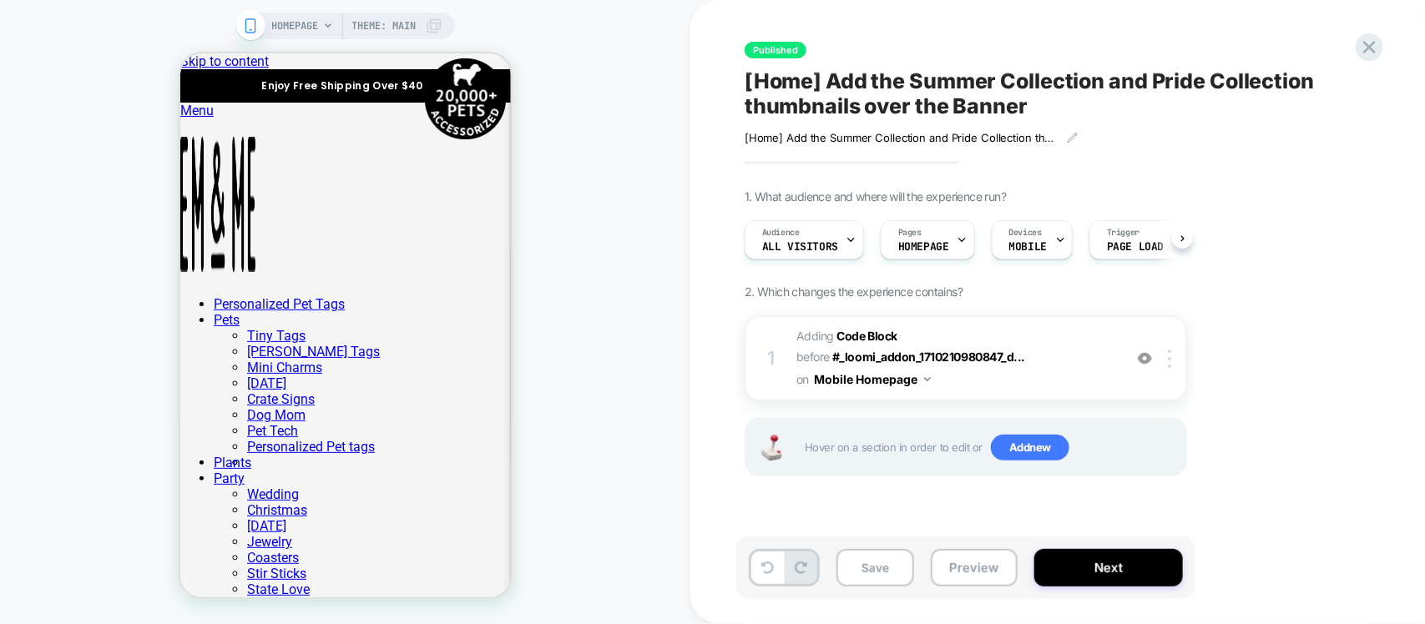
scroll to position [0, 1]
click at [1012, 105] on span "[Home] Add the Summer Collection and Pride Collection thumbnails over the Banner" at bounding box center [1048, 93] width 609 height 50
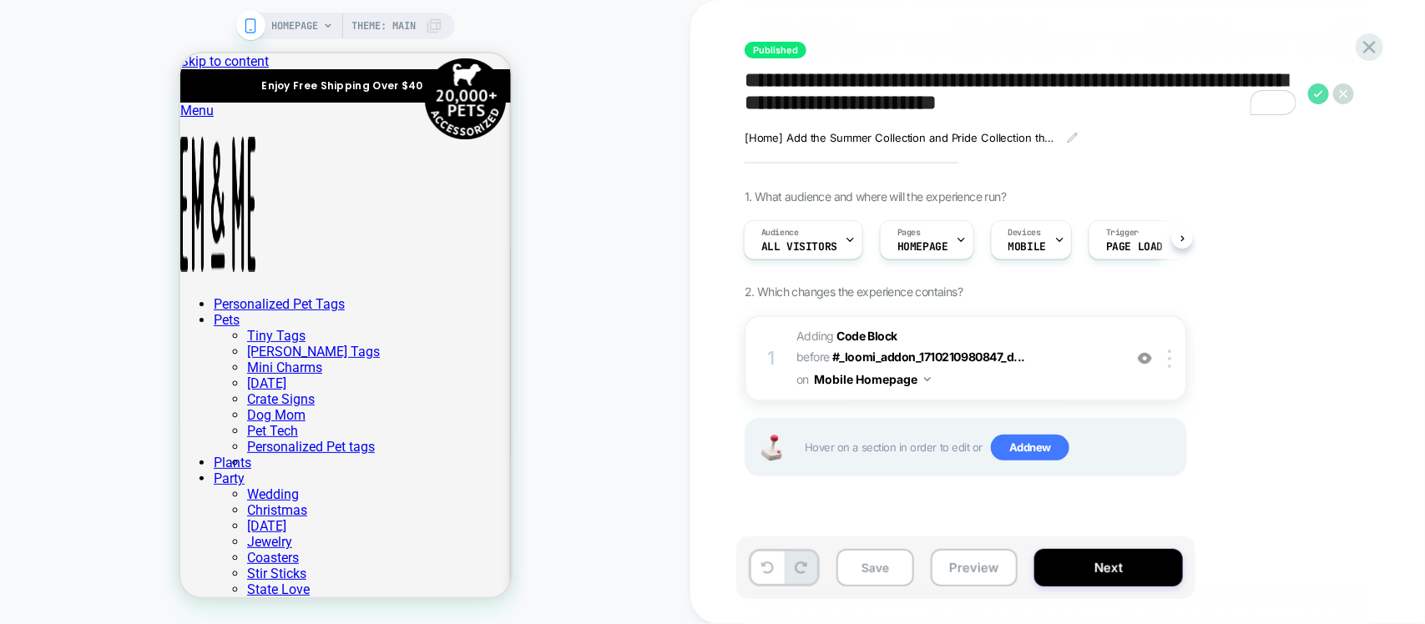
click at [1319, 93] on icon at bounding box center [1318, 93] width 21 height 21
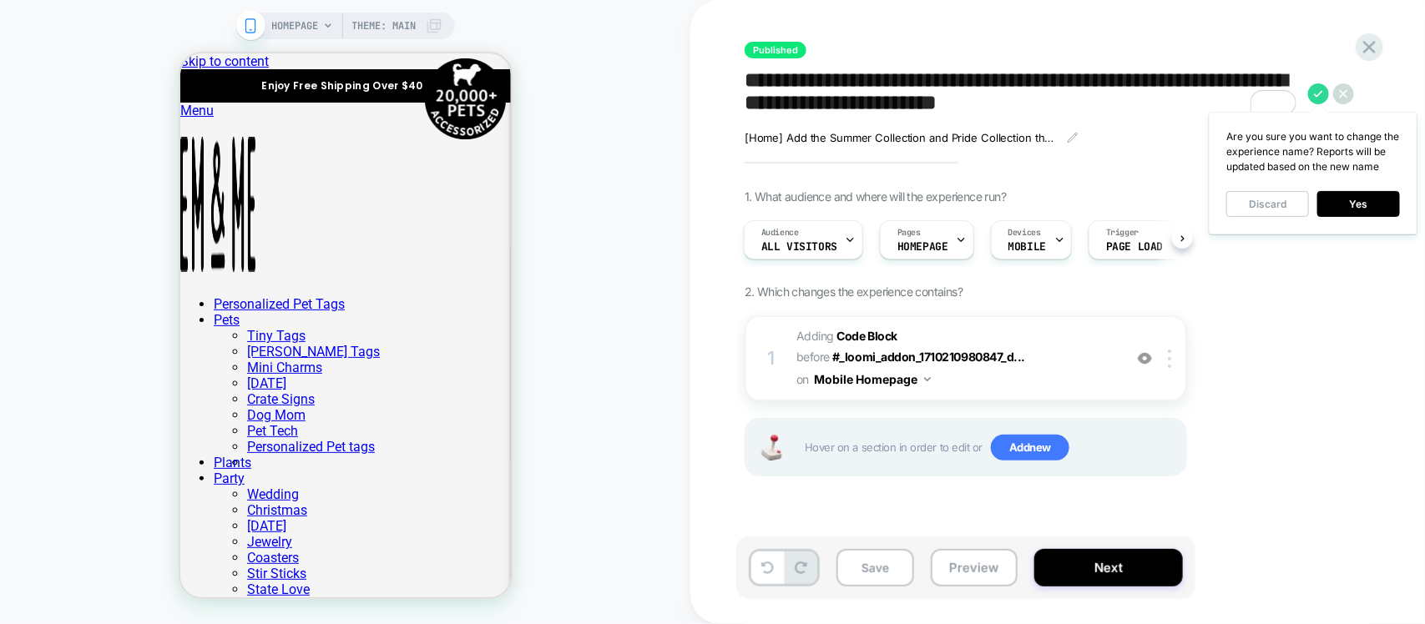
click at [1171, 159] on div "**********" at bounding box center [1049, 312] width 626 height 591
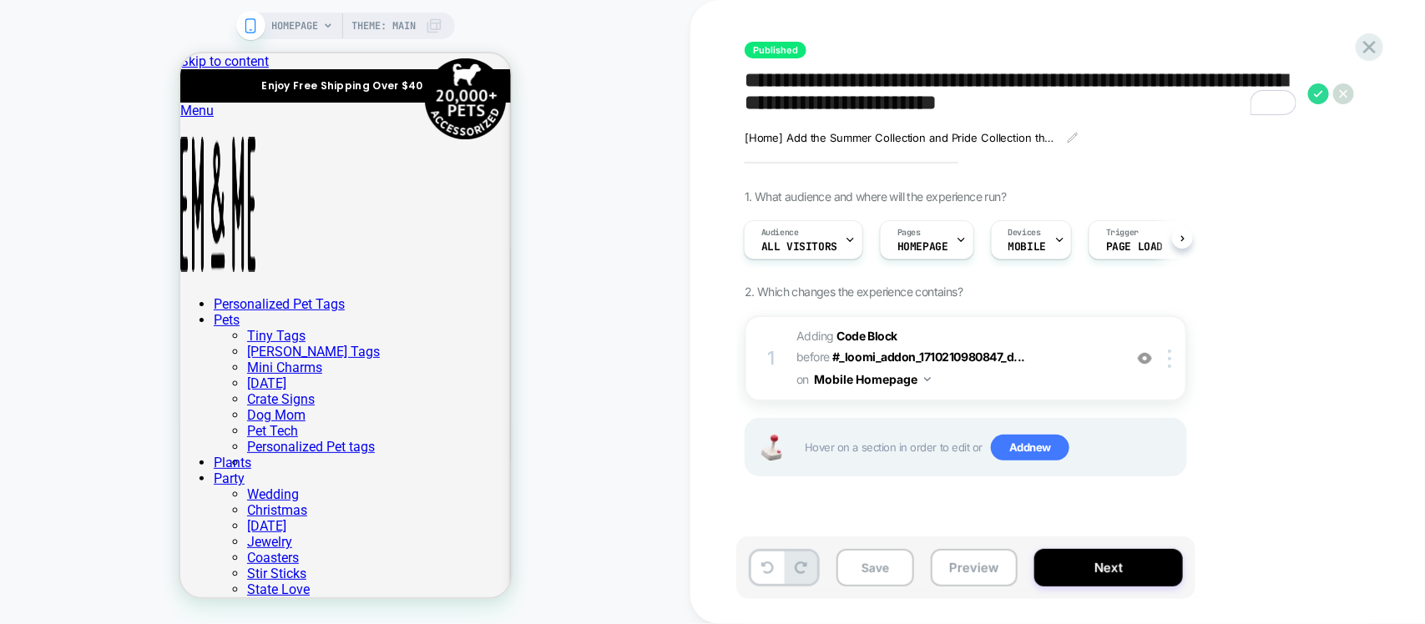
click at [1215, 114] on textarea "**********" at bounding box center [1021, 93] width 555 height 50
drag, startPoint x: 1223, startPoint y: 106, endPoint x: 1158, endPoint y: 105, distance: 65.1
click at [1158, 105] on textarea "**********" at bounding box center [1021, 93] width 555 height 50
type textarea "**********"
click at [1319, 92] on icon at bounding box center [1318, 93] width 21 height 21
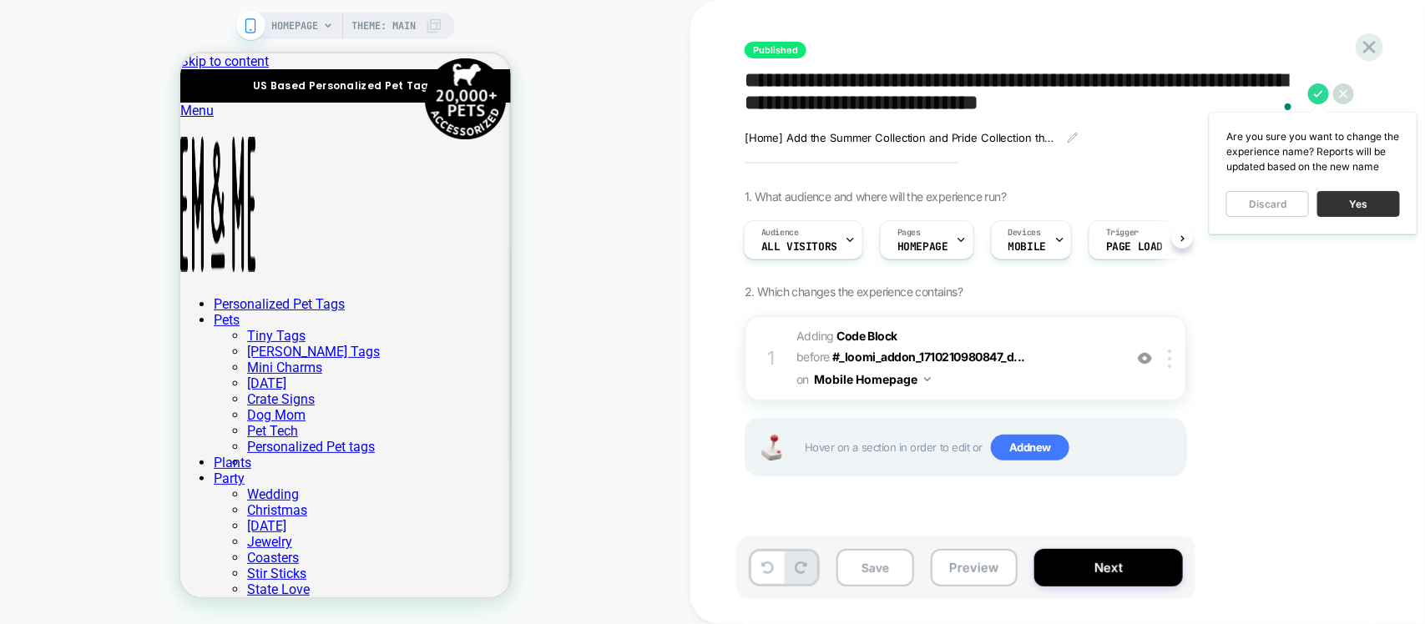
click at [1345, 214] on button "Yes" at bounding box center [1358, 204] width 83 height 26
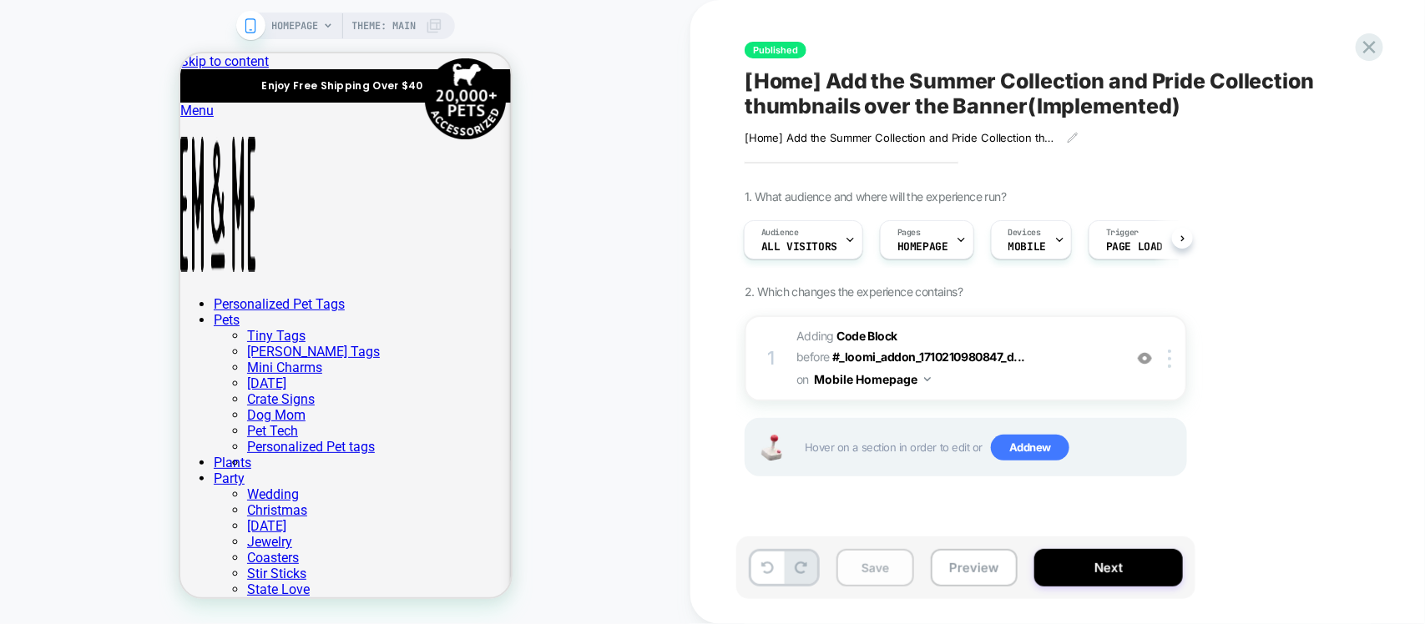
click at [890, 578] on button "Save" at bounding box center [875, 568] width 78 height 38
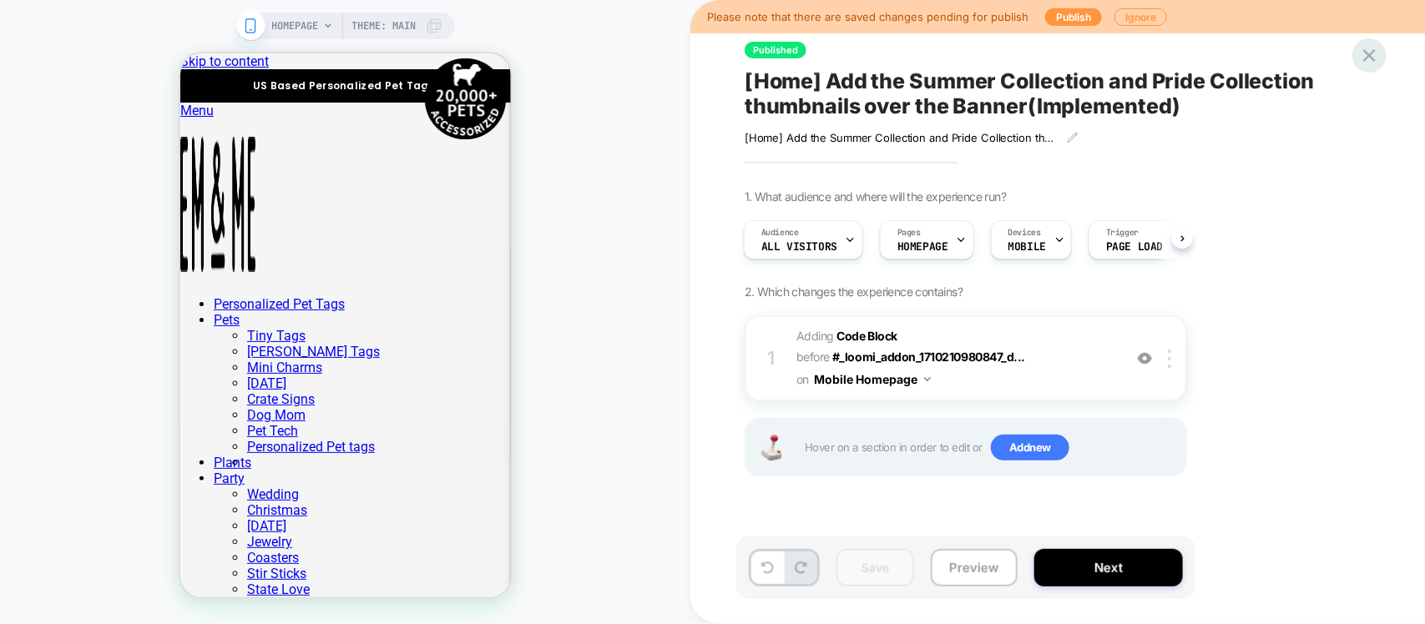
click at [1357, 55] on div at bounding box center [1369, 55] width 34 height 34
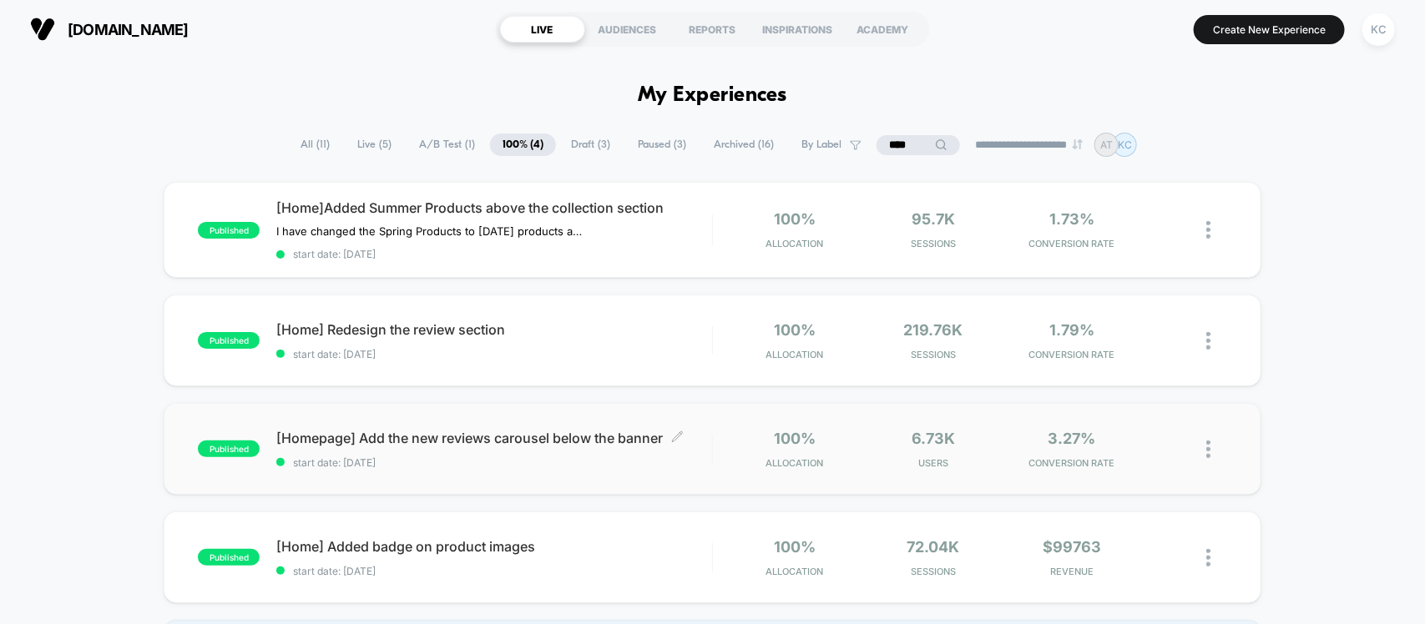
click at [593, 465] on span "start date: [DATE]" at bounding box center [493, 463] width 435 height 13
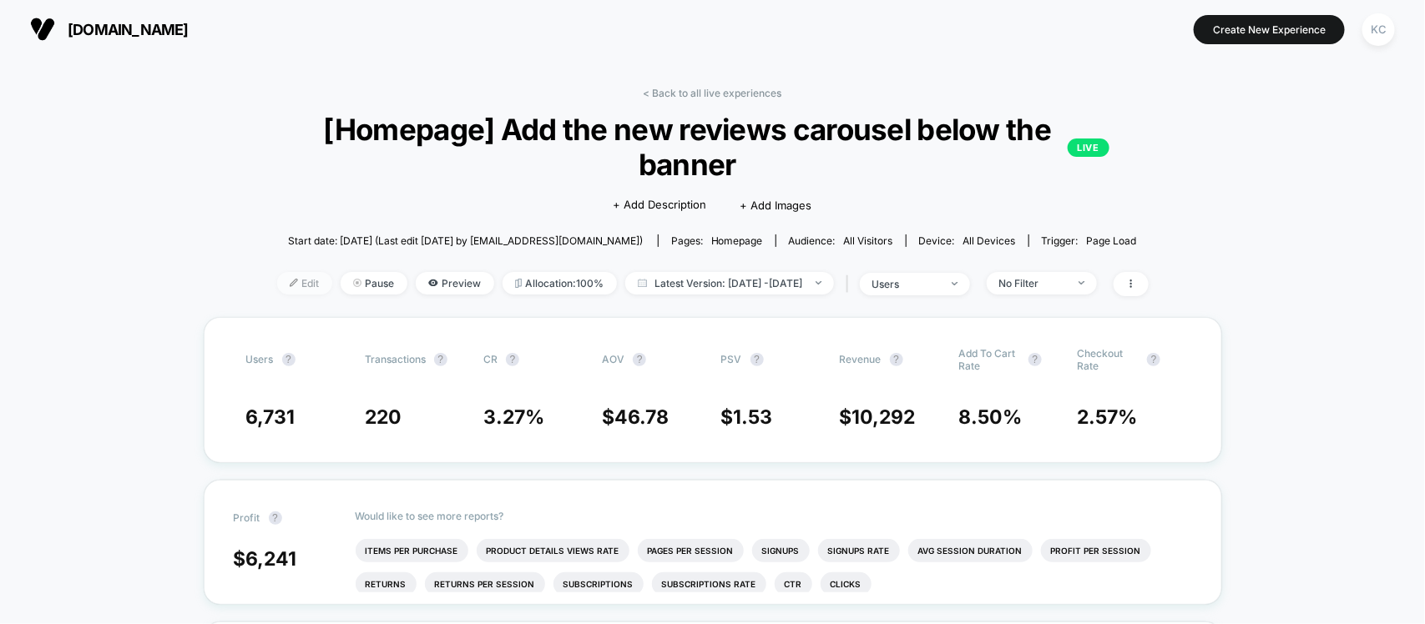
click at [288, 282] on span "Edit" at bounding box center [304, 283] width 55 height 23
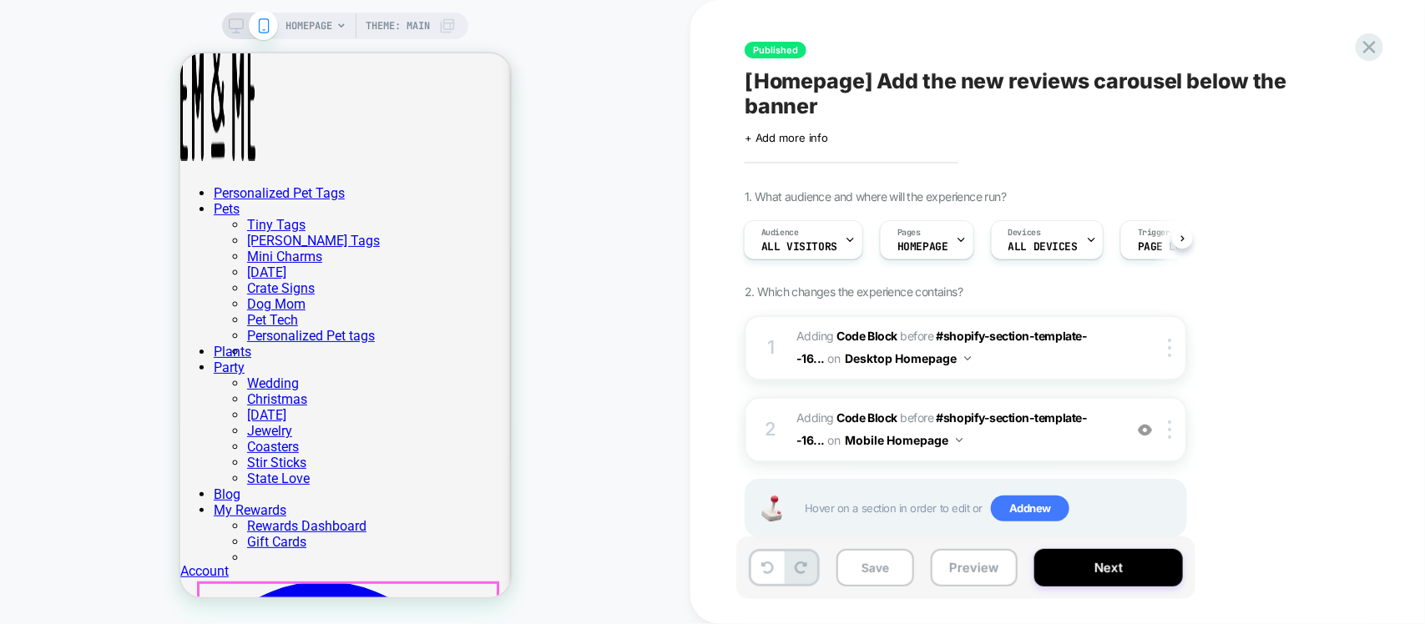
scroll to position [313, 0]
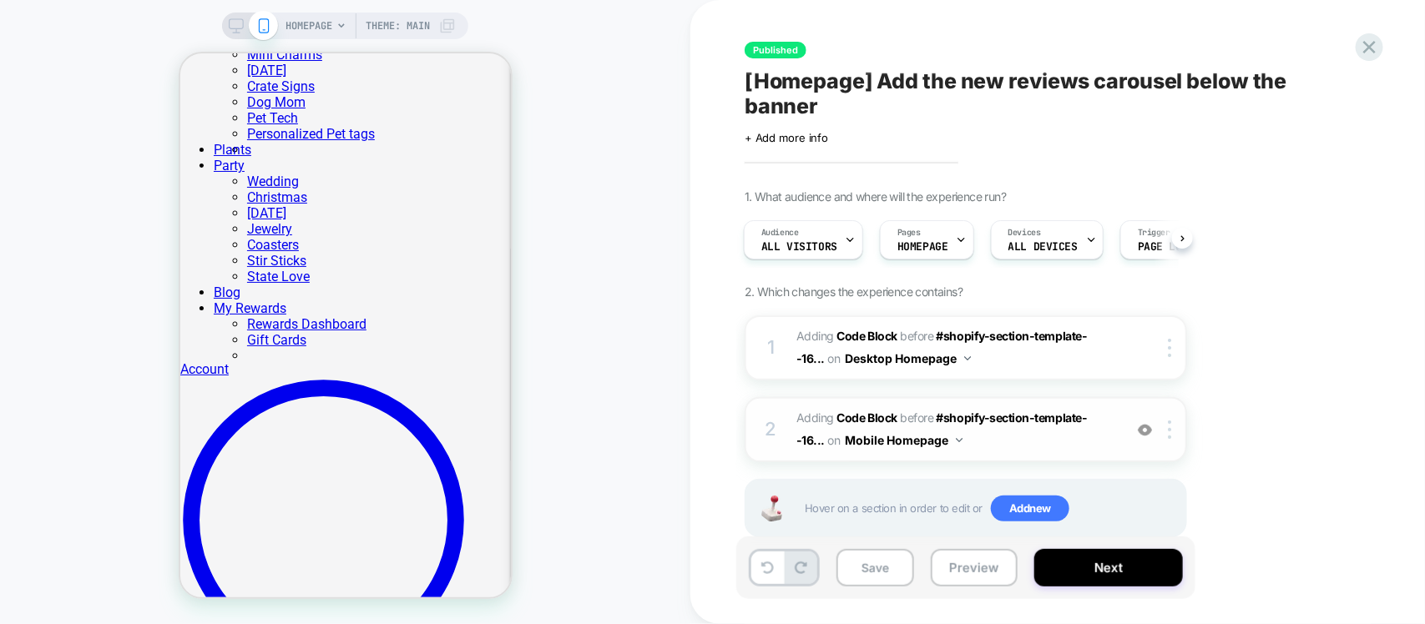
click at [1148, 434] on img at bounding box center [1145, 430] width 14 height 14
click at [1146, 434] on img at bounding box center [1145, 430] width 14 height 14
click at [1083, 363] on span "Adding Code Block BEFORE #shopify-section-template--16... #shopify-section-temp…" at bounding box center [955, 348] width 318 height 45
click at [1086, 353] on span "Adding Code Block BEFORE #shopify-section-template--16... #shopify-section-temp…" at bounding box center [955, 348] width 318 height 45
click at [1148, 430] on img at bounding box center [1145, 430] width 14 height 14
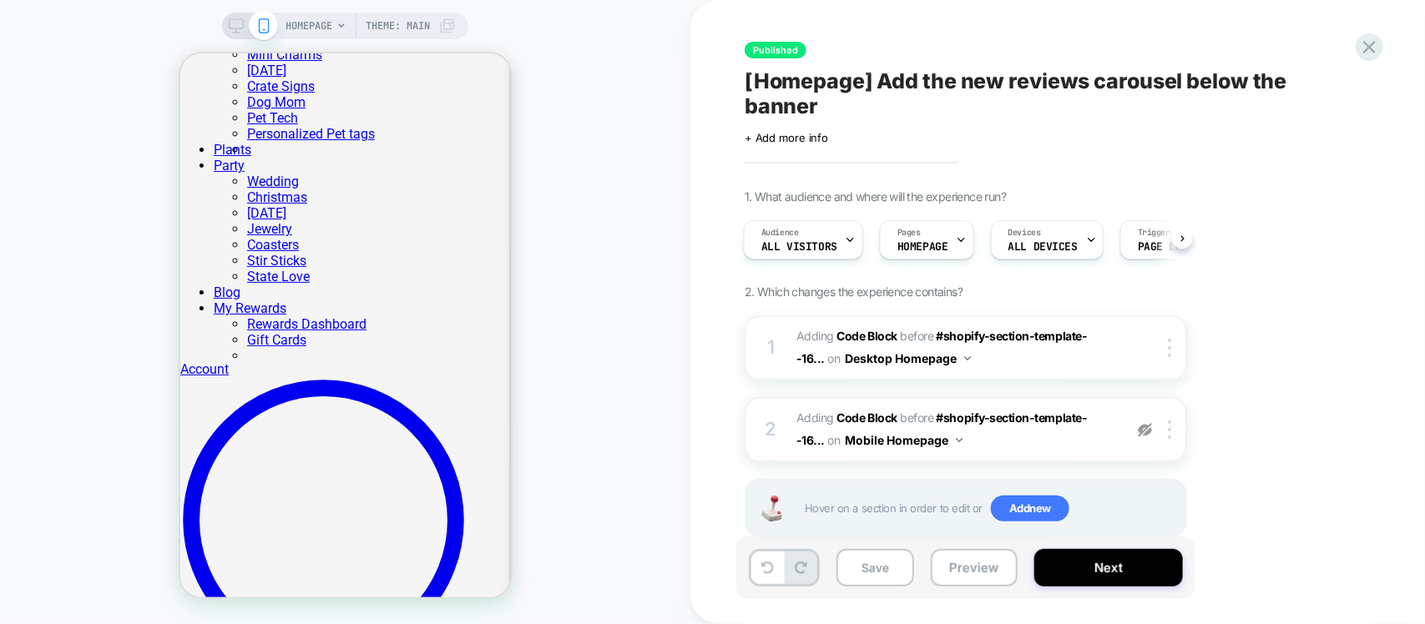
click at [1143, 438] on div at bounding box center [1145, 430] width 28 height 18
click at [1118, 457] on div "2 Adding Code Block BEFORE #shopify-section-template--16... #shopify-section-te…" at bounding box center [965, 429] width 442 height 65
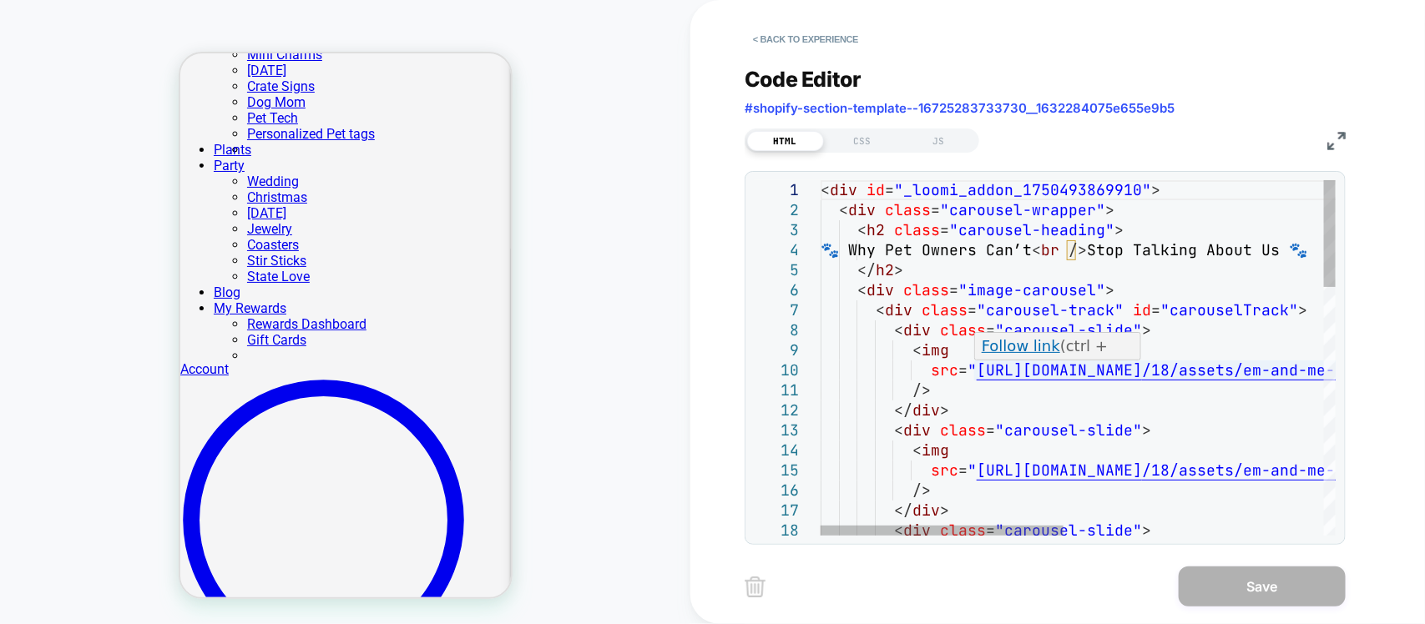
scroll to position [0, 0]
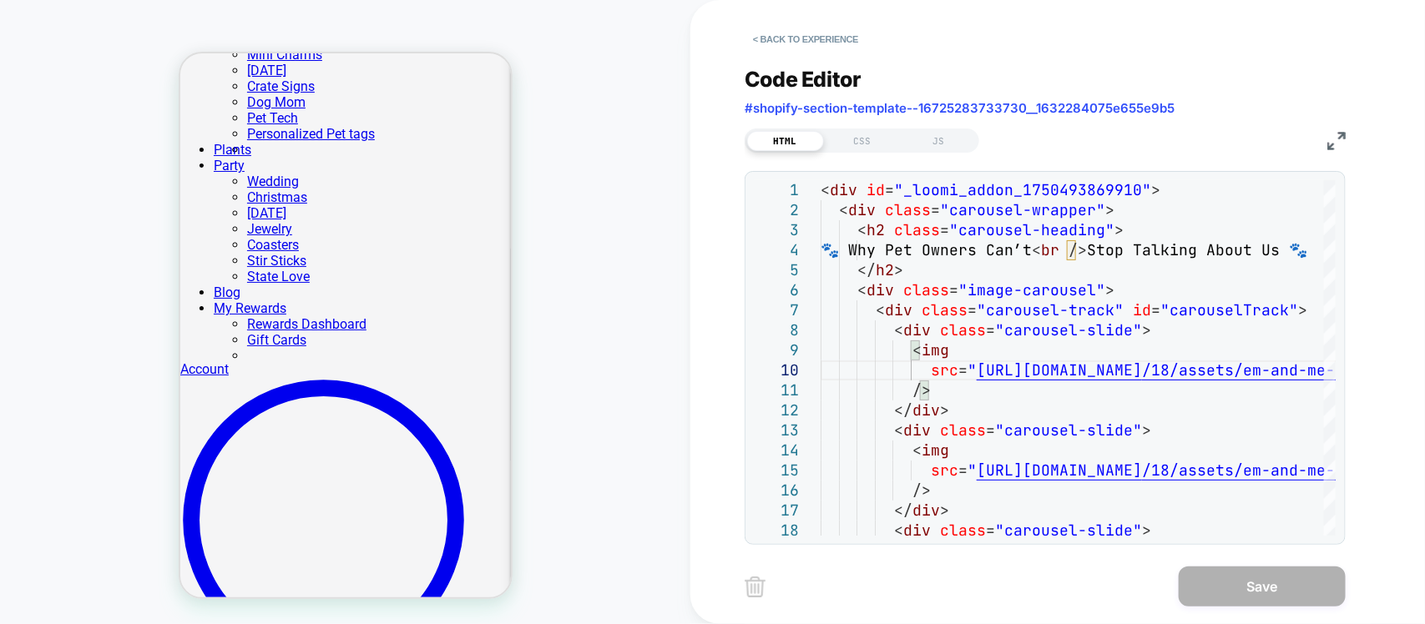
click at [1331, 144] on img at bounding box center [1336, 141] width 18 height 18
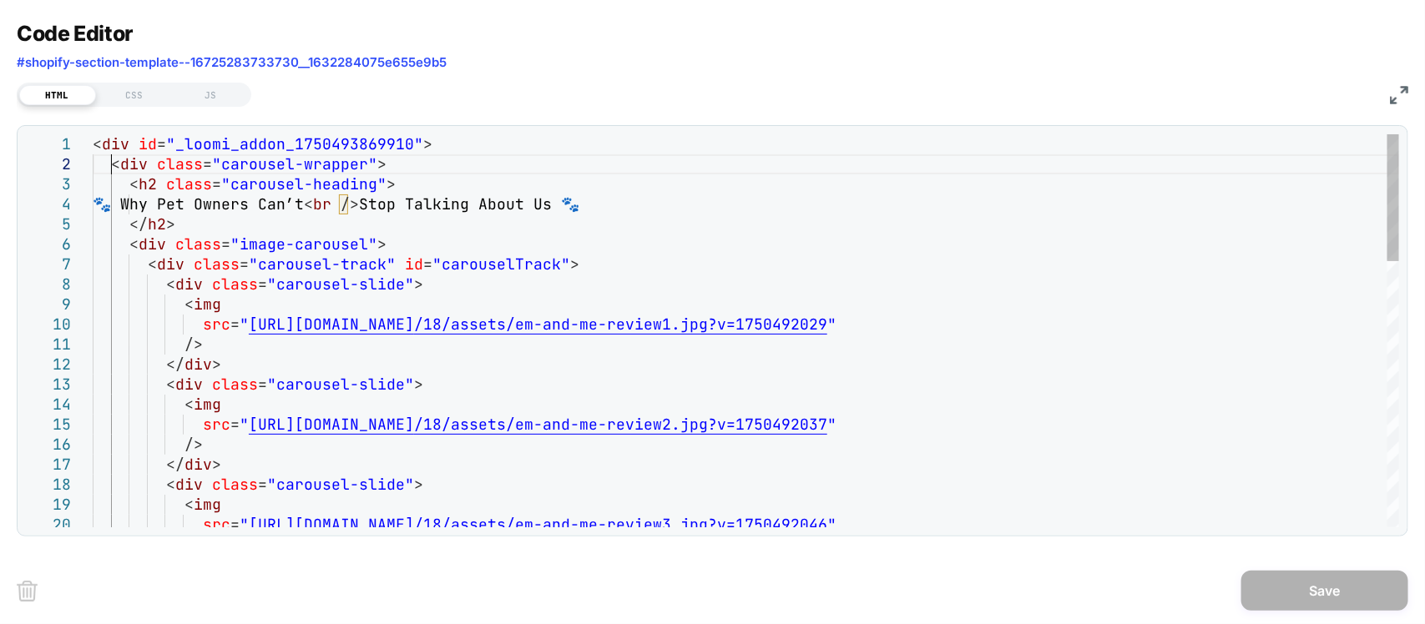
scroll to position [0, 288]
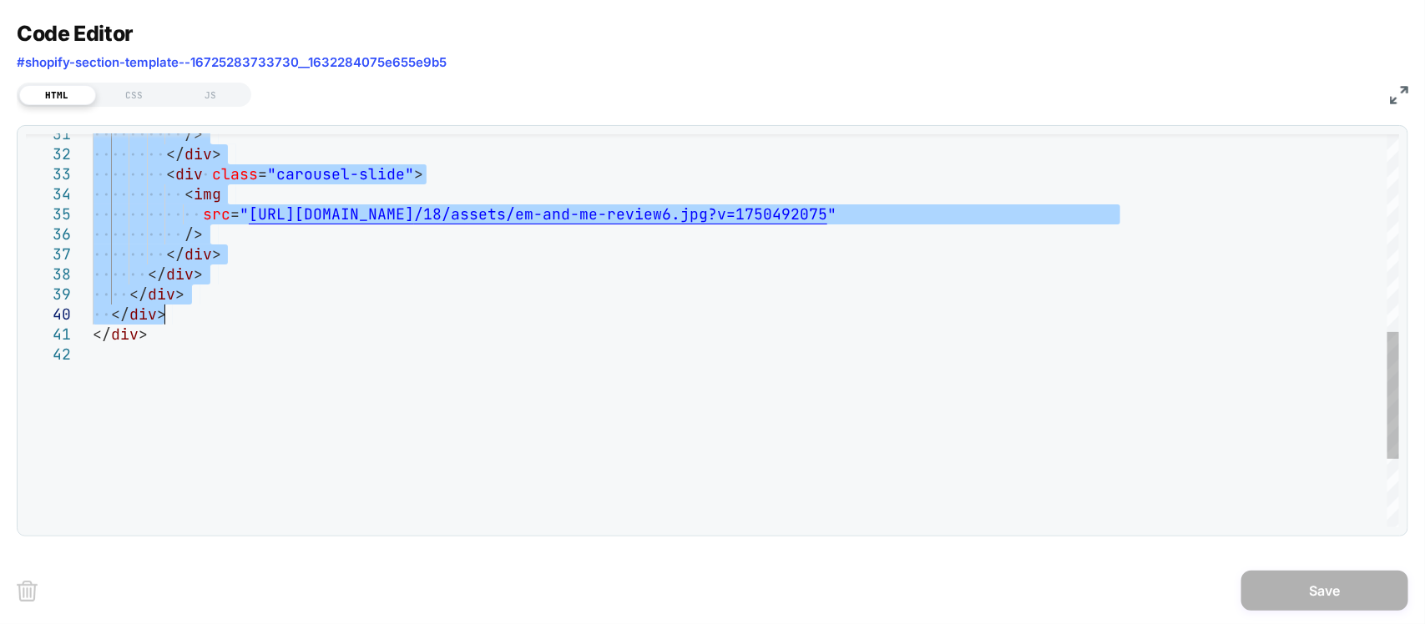
drag, startPoint x: 111, startPoint y: 169, endPoint x: 315, endPoint y: 315, distance: 250.1
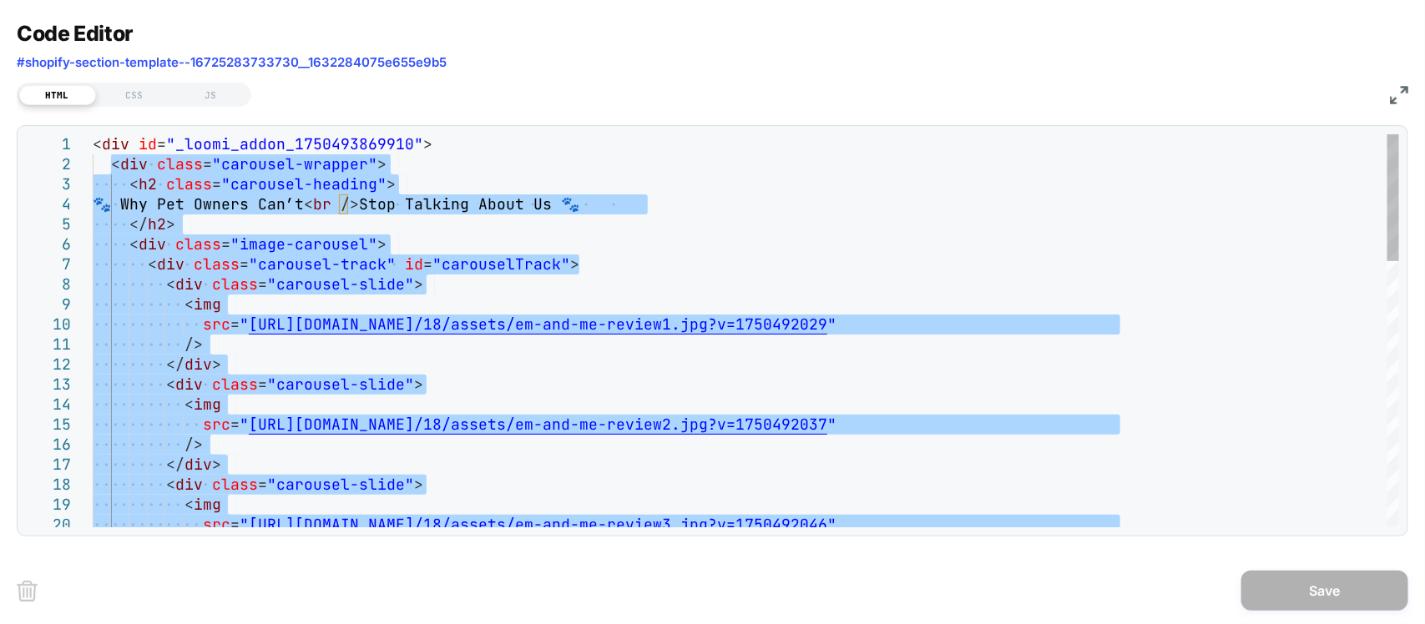
type textarea "**********"
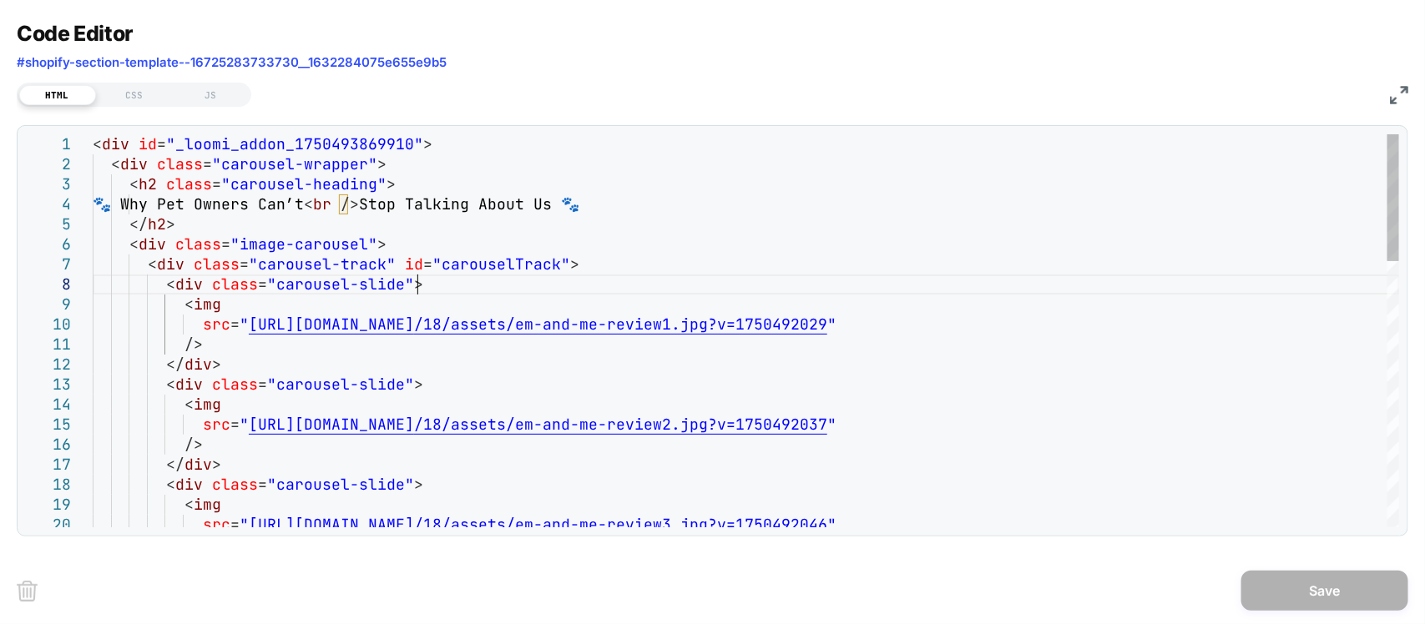
click at [147, 92] on div "CSS" at bounding box center [134, 95] width 77 height 20
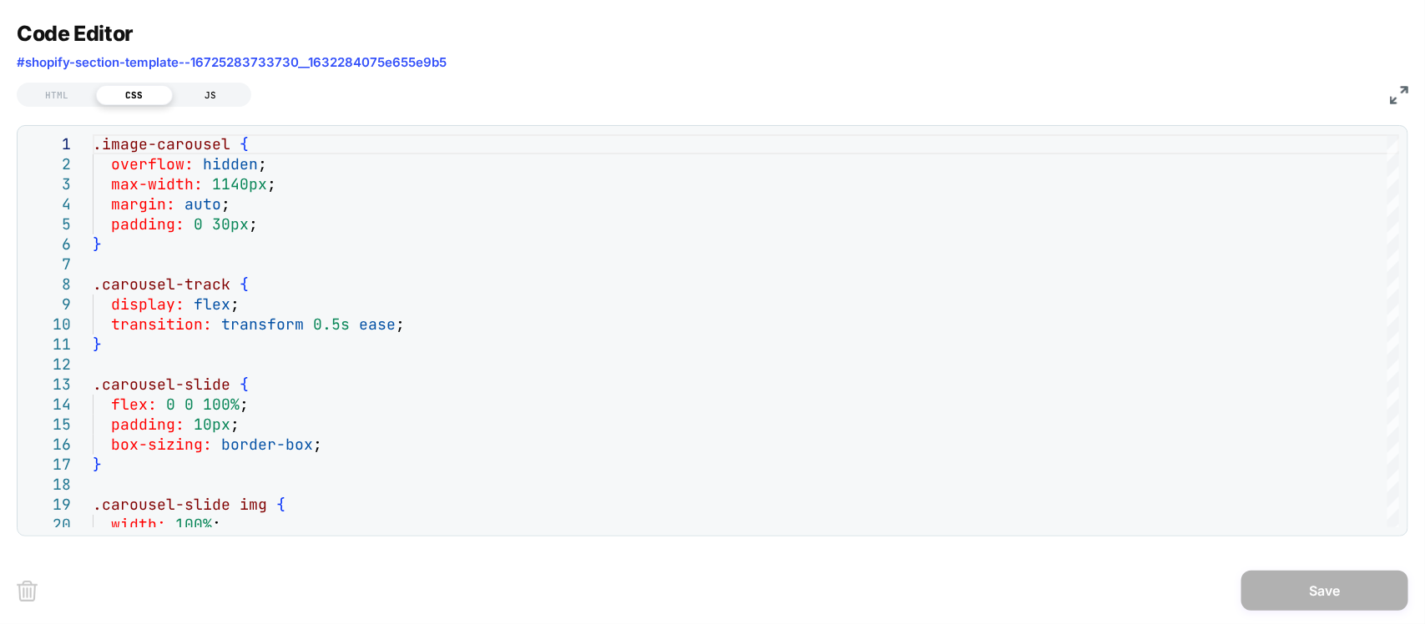
click at [189, 86] on div "JS" at bounding box center [211, 95] width 77 height 20
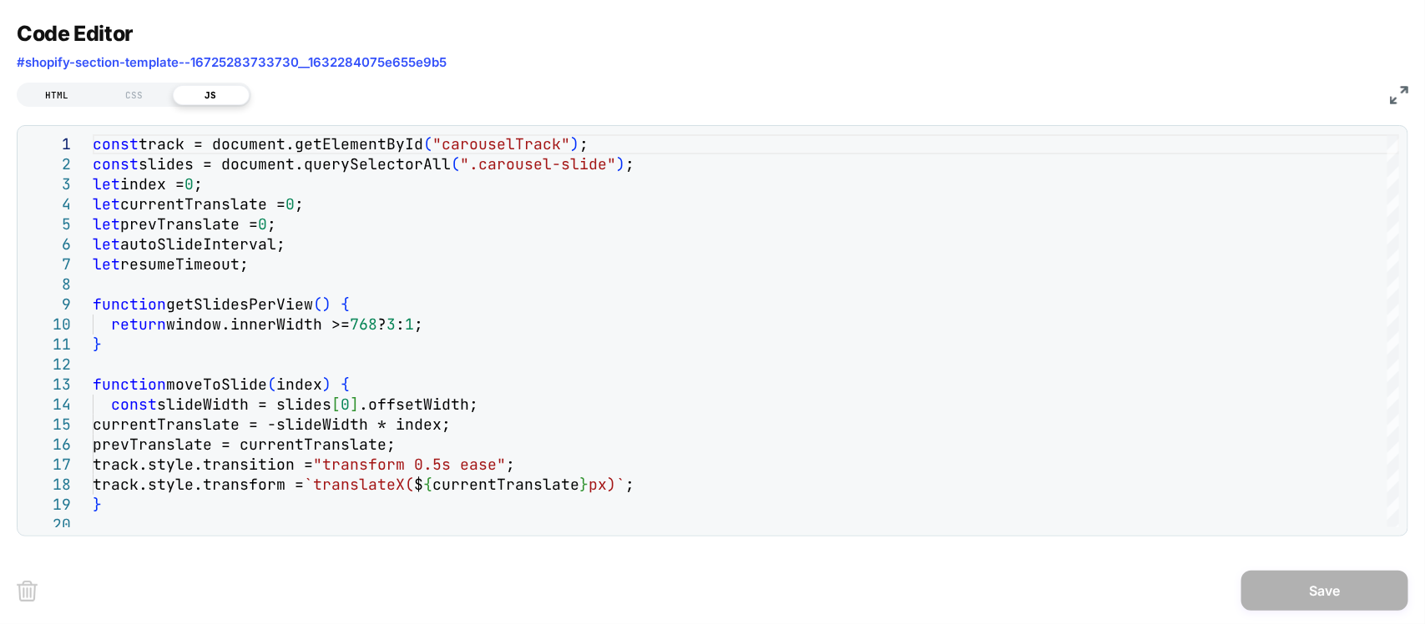
click at [52, 93] on div "HTML" at bounding box center [57, 95] width 77 height 20
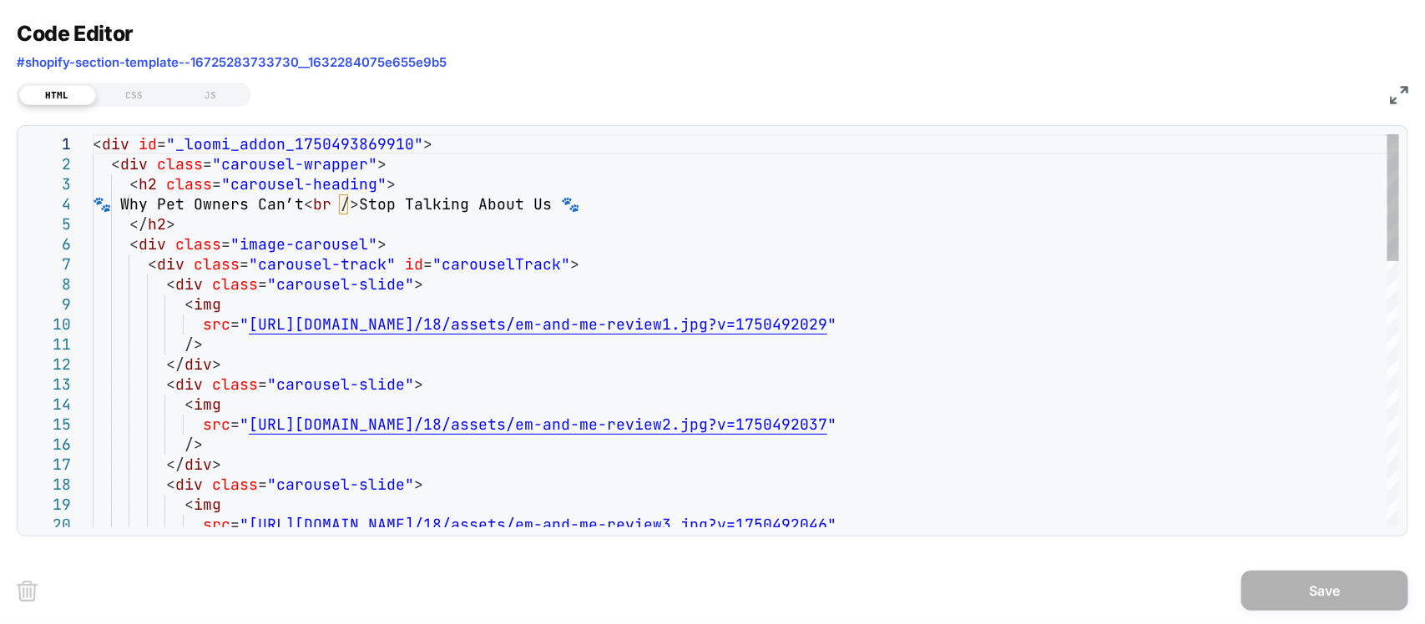
scroll to position [0, 0]
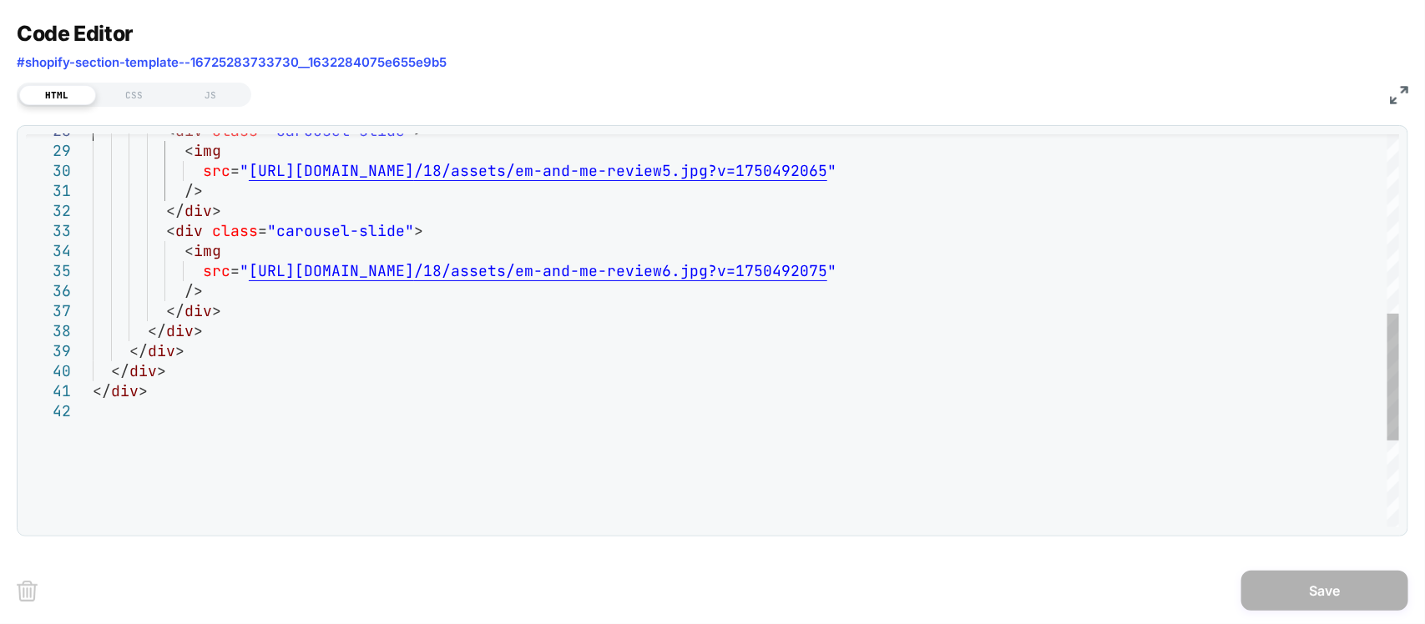
type textarea "**********"
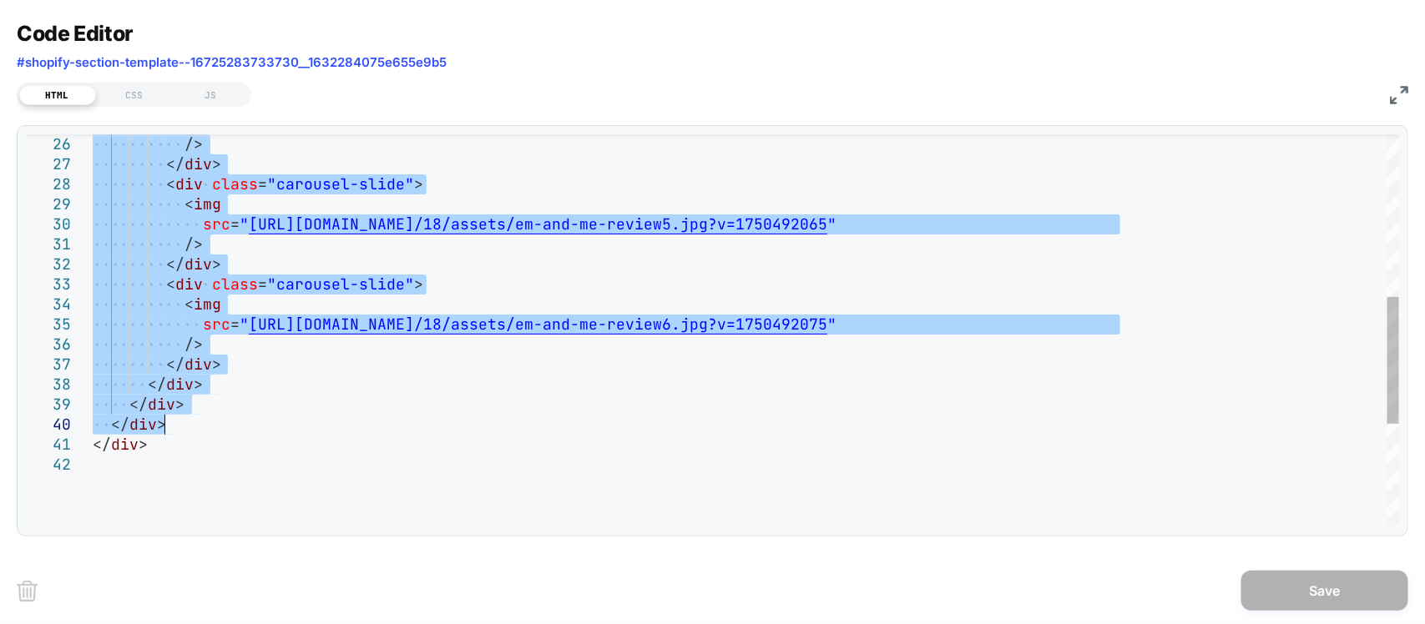
drag, startPoint x: 115, startPoint y: 168, endPoint x: 225, endPoint y: 430, distance: 284.3
click at [129, 104] on div "CSS" at bounding box center [134, 95] width 77 height 20
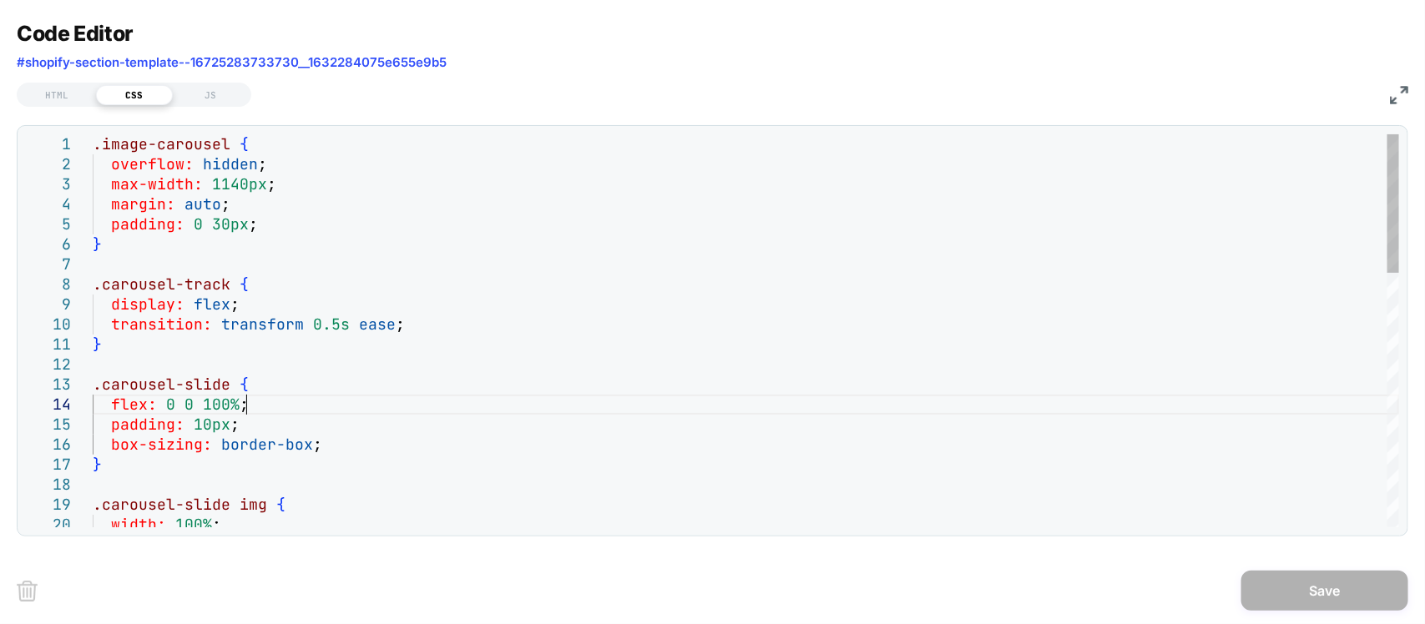
type textarea "**********"
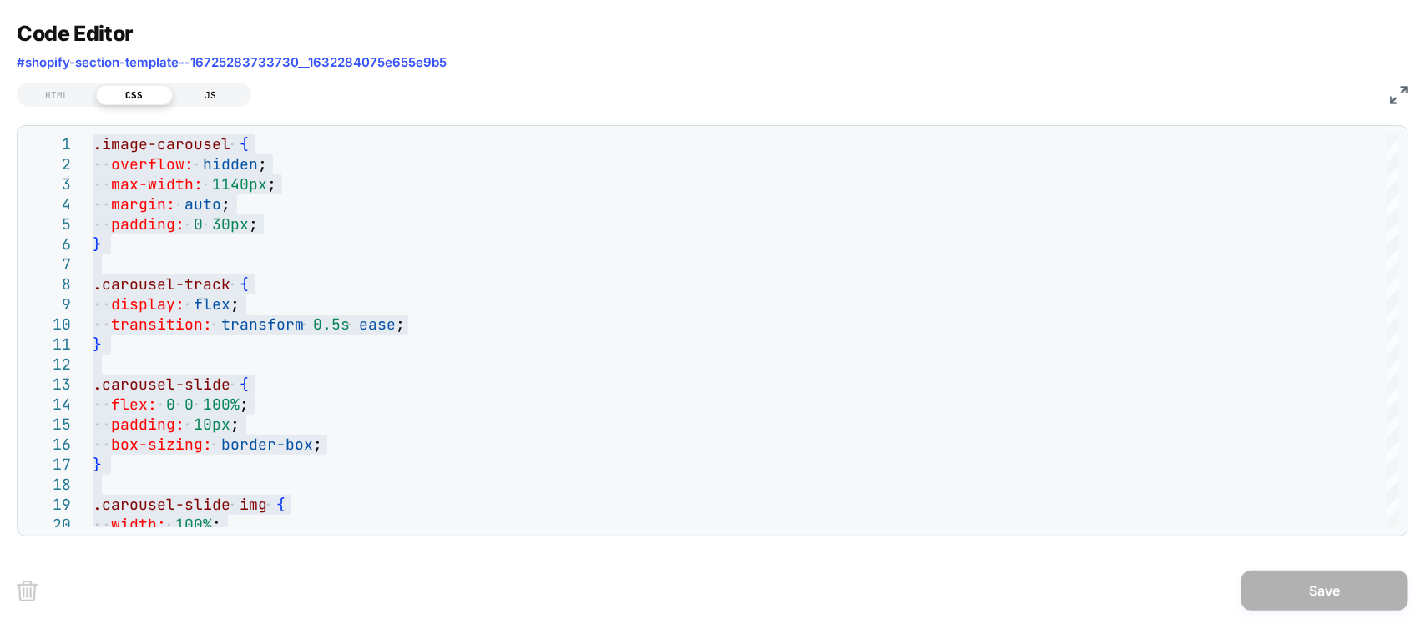
click at [206, 89] on div "JS" at bounding box center [211, 95] width 77 height 20
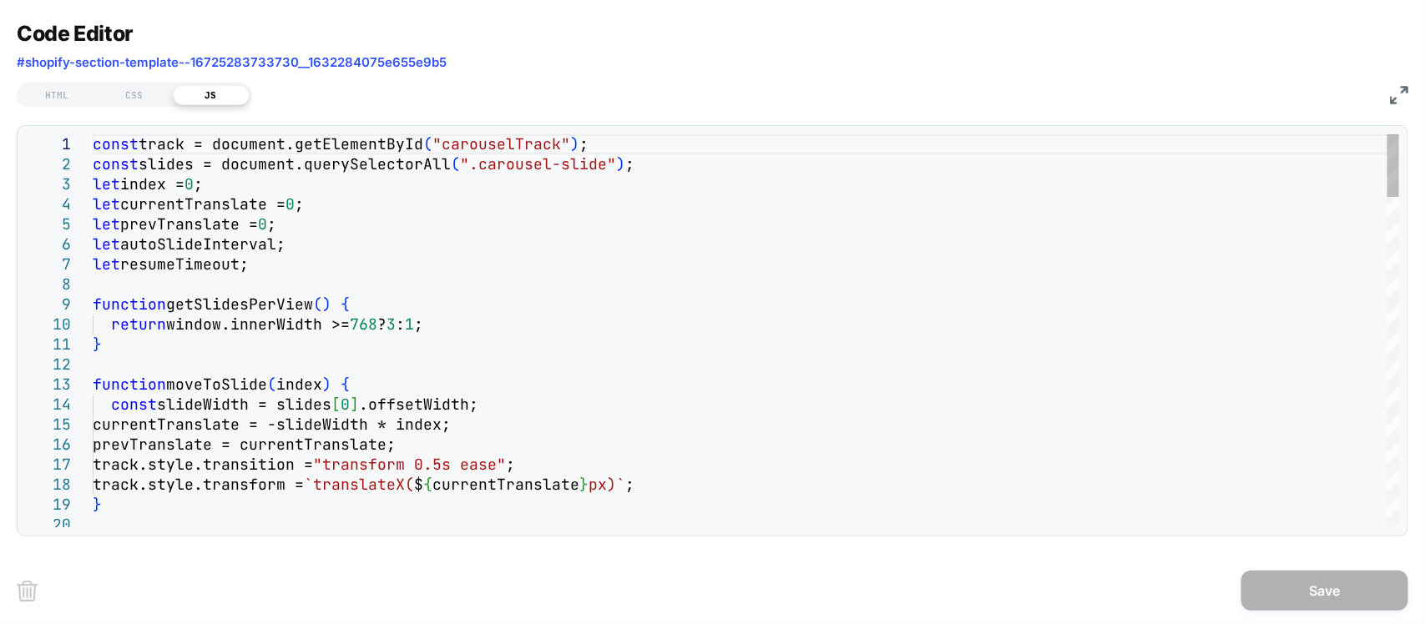
type textarea "**********"
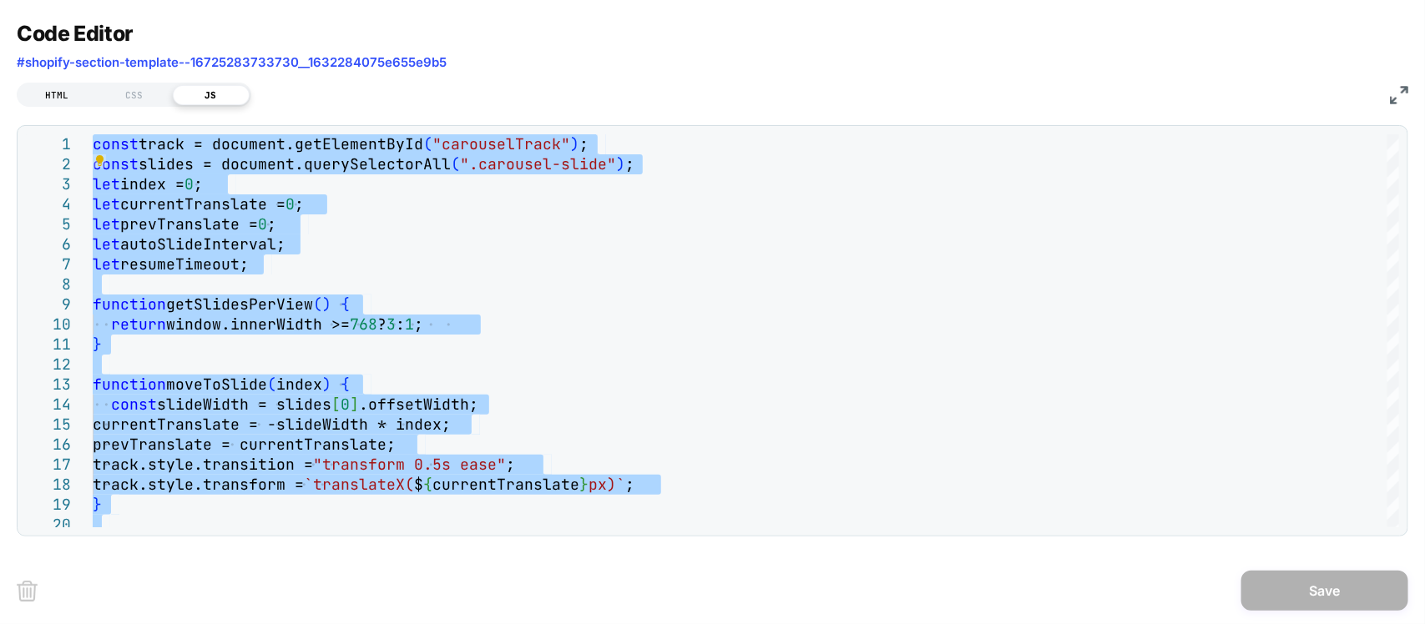
click at [29, 90] on div "HTML" at bounding box center [57, 95] width 77 height 20
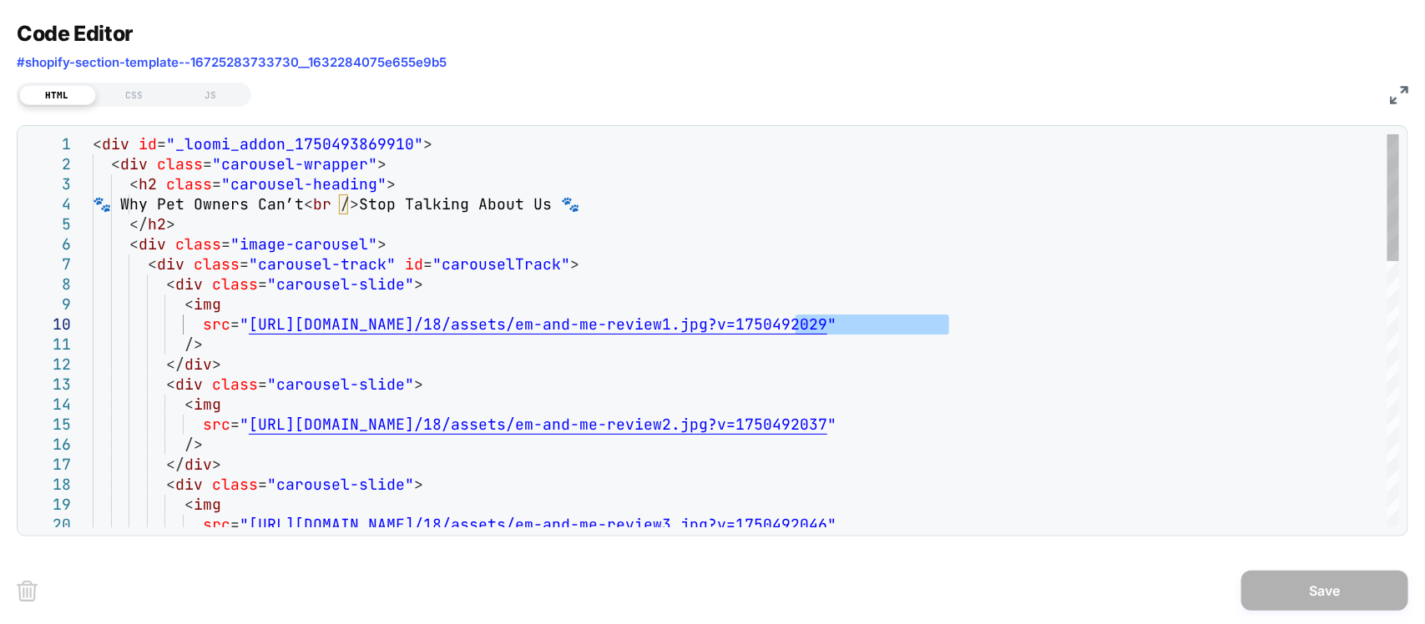
drag, startPoint x: 798, startPoint y: 326, endPoint x: 947, endPoint y: 326, distance: 149.4
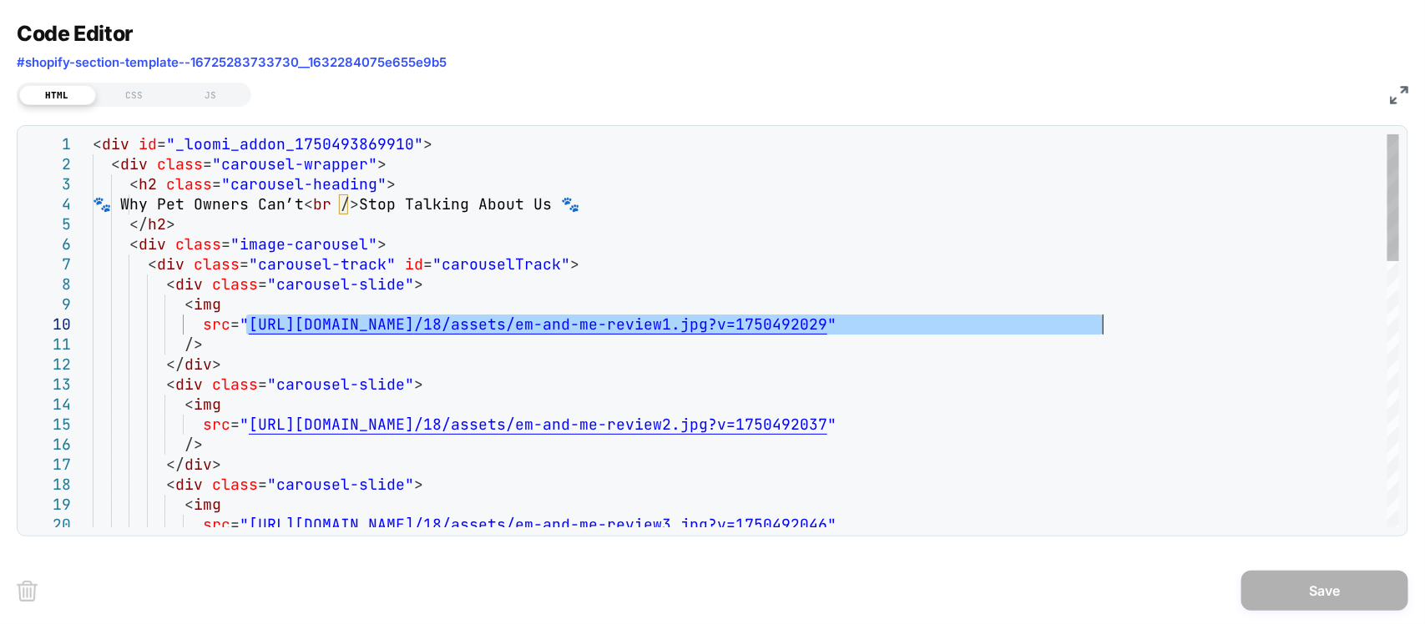
drag, startPoint x: 249, startPoint y: 330, endPoint x: 1100, endPoint y: 324, distance: 851.3
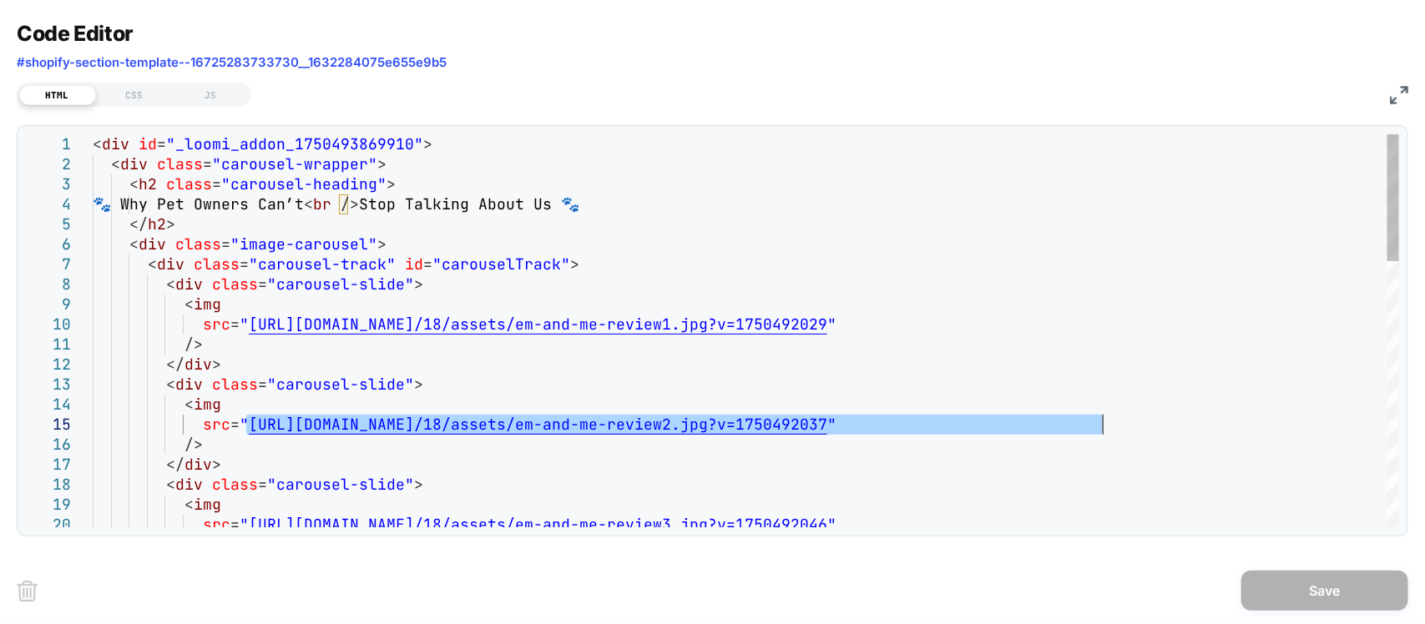
drag, startPoint x: 246, startPoint y: 423, endPoint x: 1100, endPoint y: 426, distance: 853.8
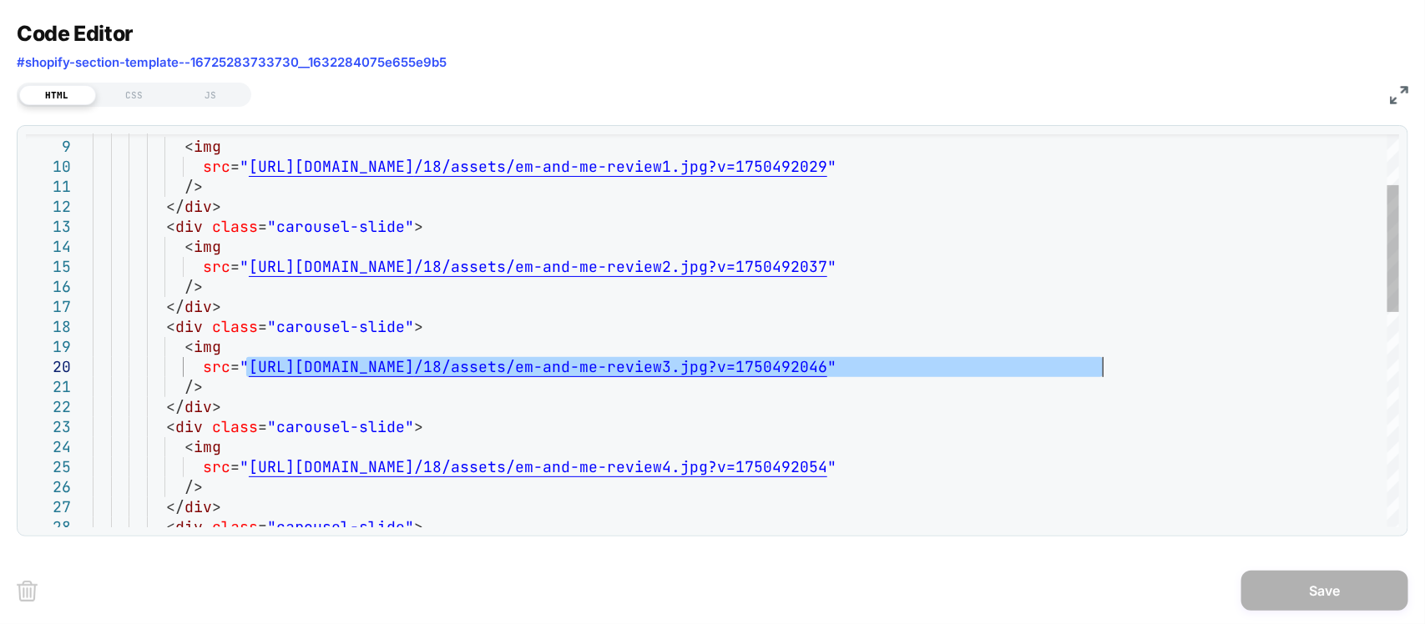
drag, startPoint x: 247, startPoint y: 368, endPoint x: 1102, endPoint y: 365, distance: 854.7
click at [1102, 365] on div "< div class = "carousel-slide" > < img src = " https://cdn.shopify.com/s/files/…" at bounding box center [746, 584] width 1306 height 1214
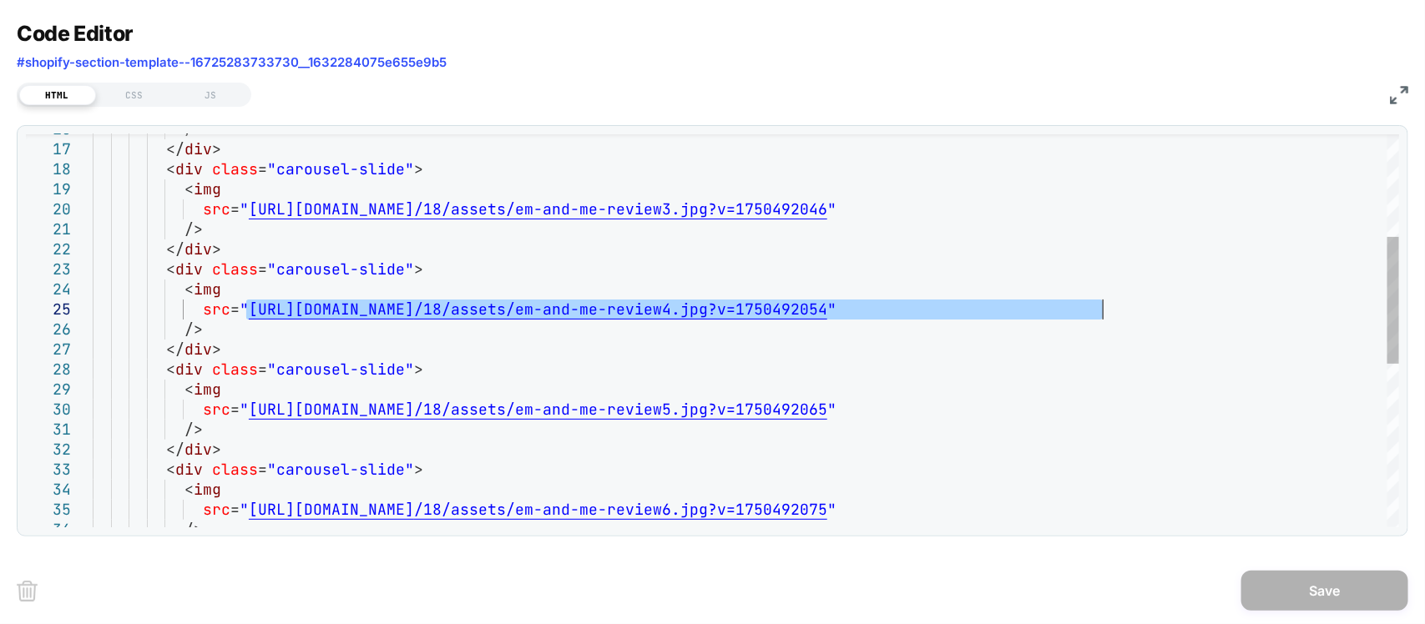
drag, startPoint x: 246, startPoint y: 318, endPoint x: 1100, endPoint y: 311, distance: 853.9
click at [1100, 311] on div "/> </ div > < div class = "carousel-slide" > < img src = " https://cdn.shopify.…" at bounding box center [746, 426] width 1306 height 1214
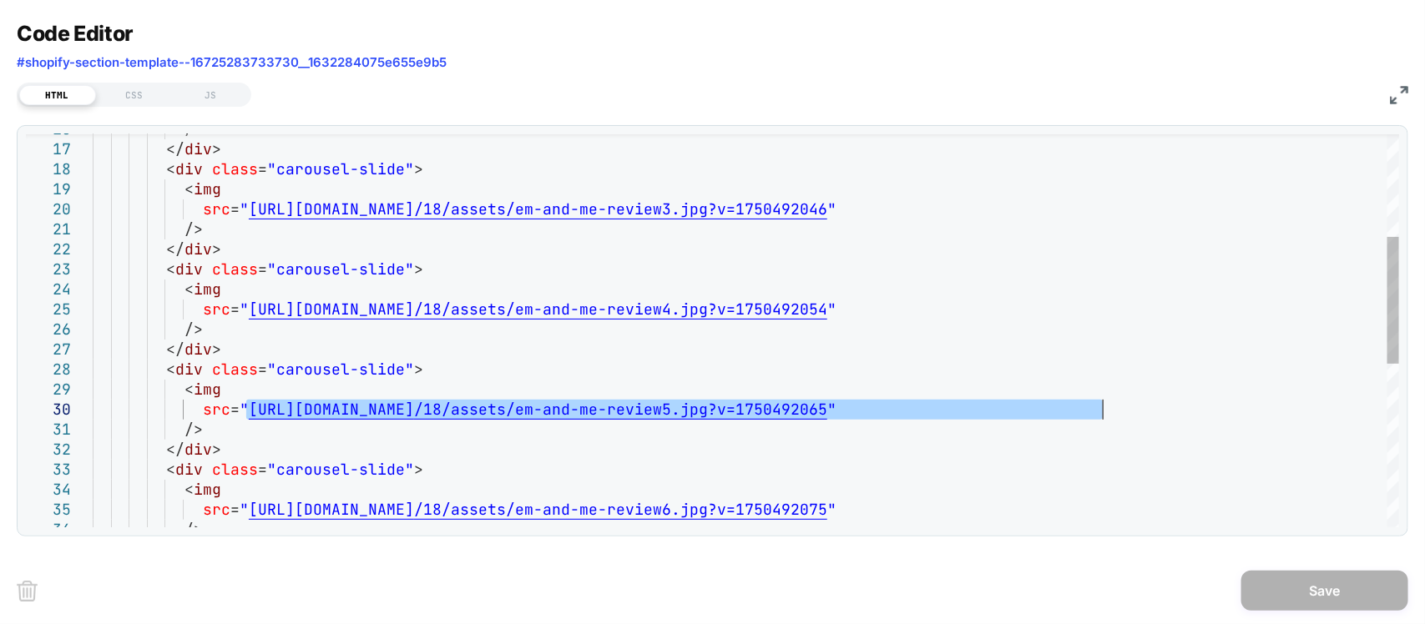
drag, startPoint x: 244, startPoint y: 415, endPoint x: 1099, endPoint y: 415, distance: 855.5
click at [1099, 415] on div "/> </ div > < div class = "carousel-slide" > < img src = " https://cdn.shopify.…" at bounding box center [746, 426] width 1306 height 1214
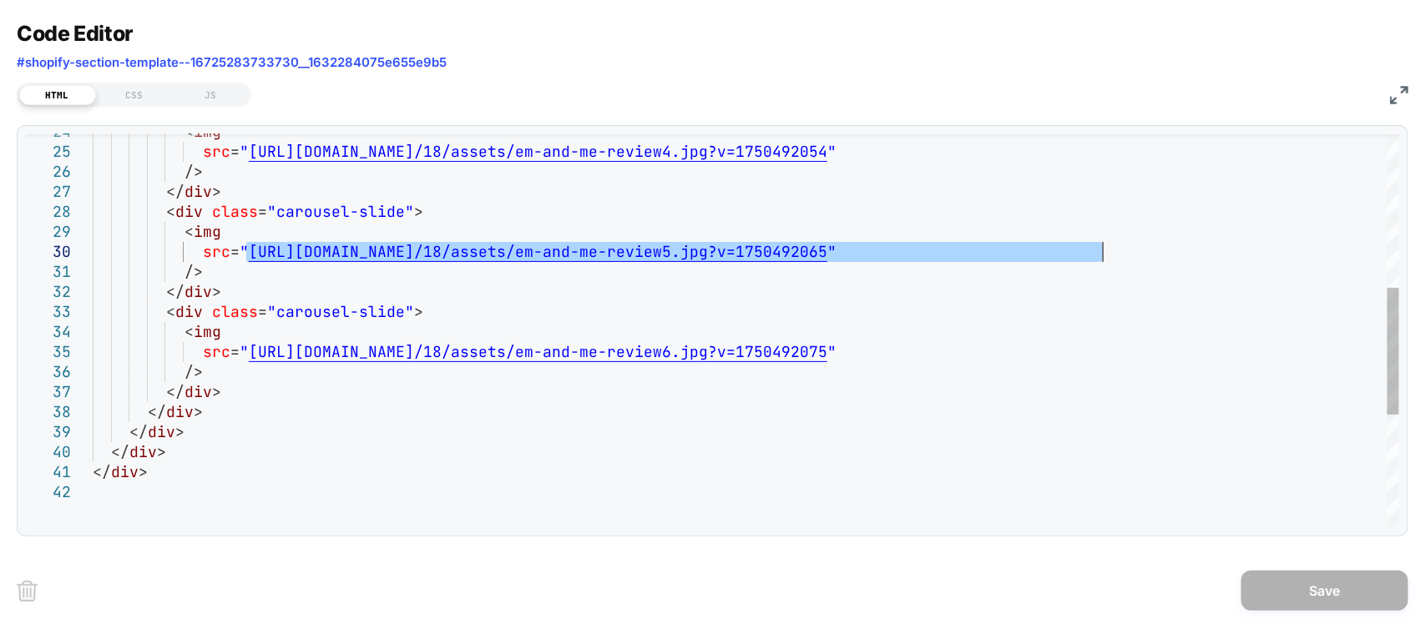
type textarea "**********"
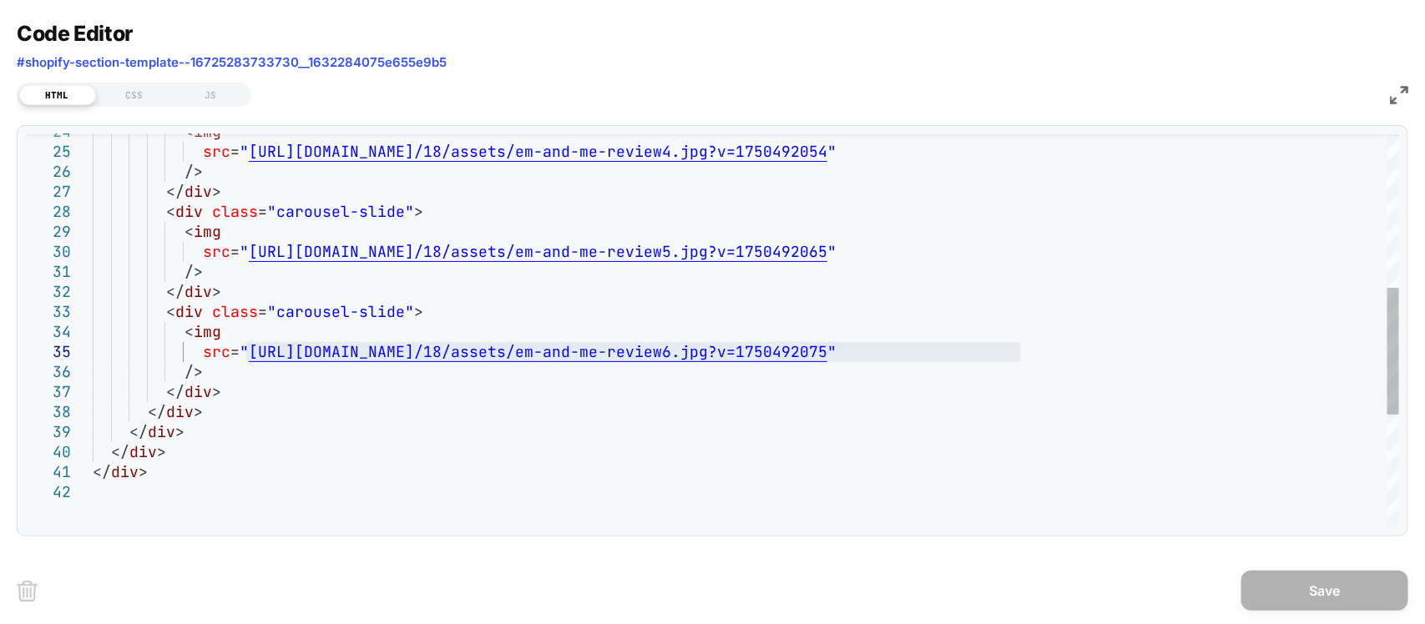
drag, startPoint x: 1071, startPoint y: 351, endPoint x: 1102, endPoint y: 355, distance: 31.1
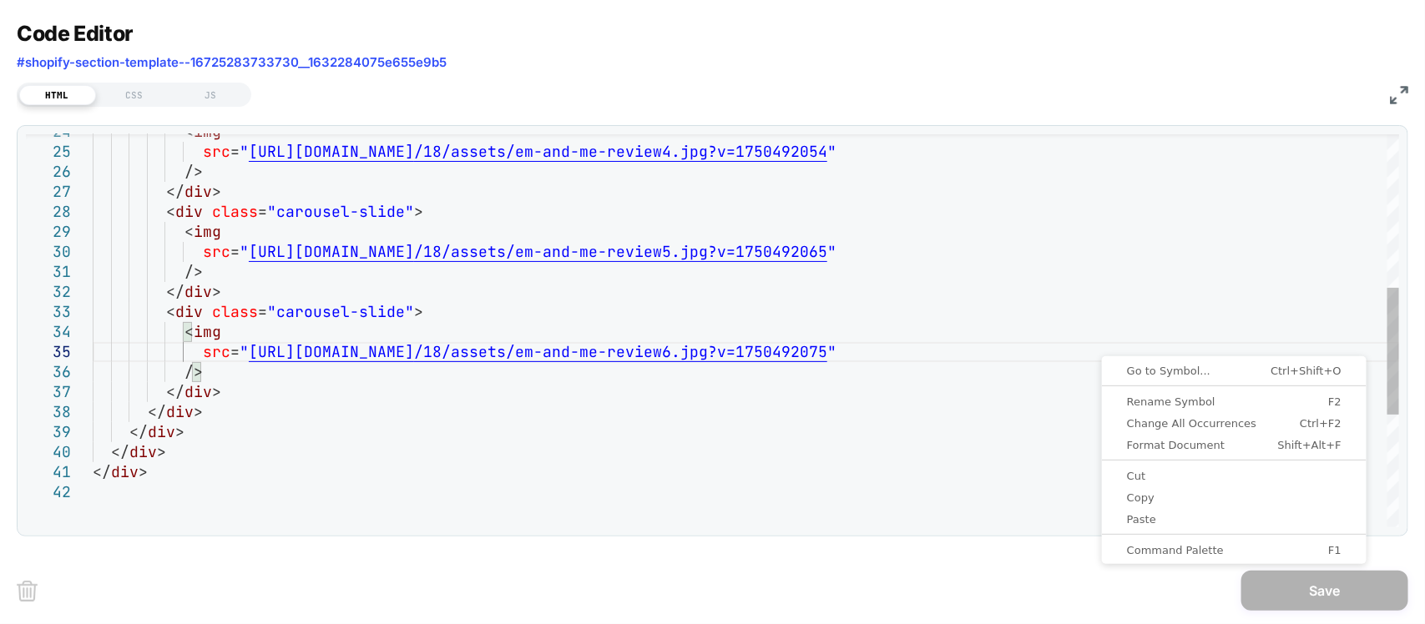
drag, startPoint x: 885, startPoint y: 402, endPoint x: 407, endPoint y: 356, distance: 479.7
click at [882, 402] on div "< img src = " https://cdn.shopify.com/s/files/1/0564/8026/8460/t /18/assets/em-…" at bounding box center [746, 268] width 1306 height 1214
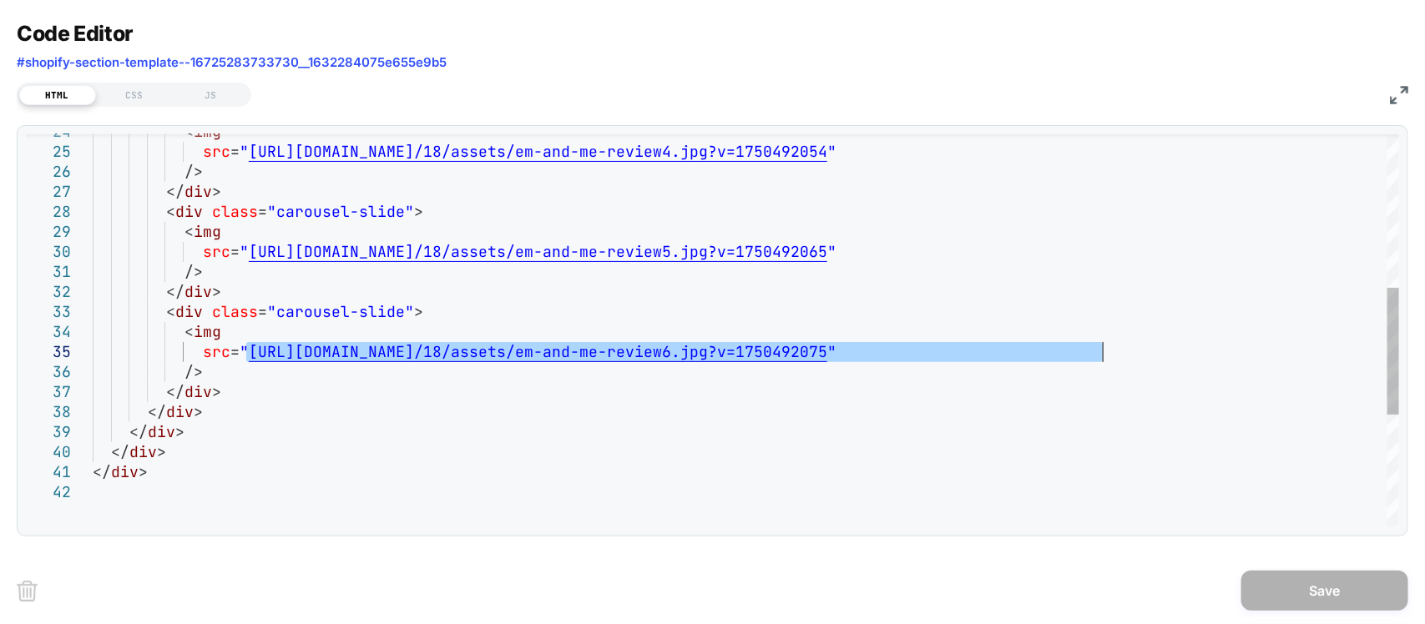
drag, startPoint x: 250, startPoint y: 356, endPoint x: 1102, endPoint y: 361, distance: 851.3
click at [1102, 361] on div "< img src = " https://cdn.shopify.com/s/files/1/0564/8026/8460/t /18/assets/em-…" at bounding box center [746, 268] width 1306 height 1214
click at [1391, 93] on img at bounding box center [1399, 95] width 18 height 18
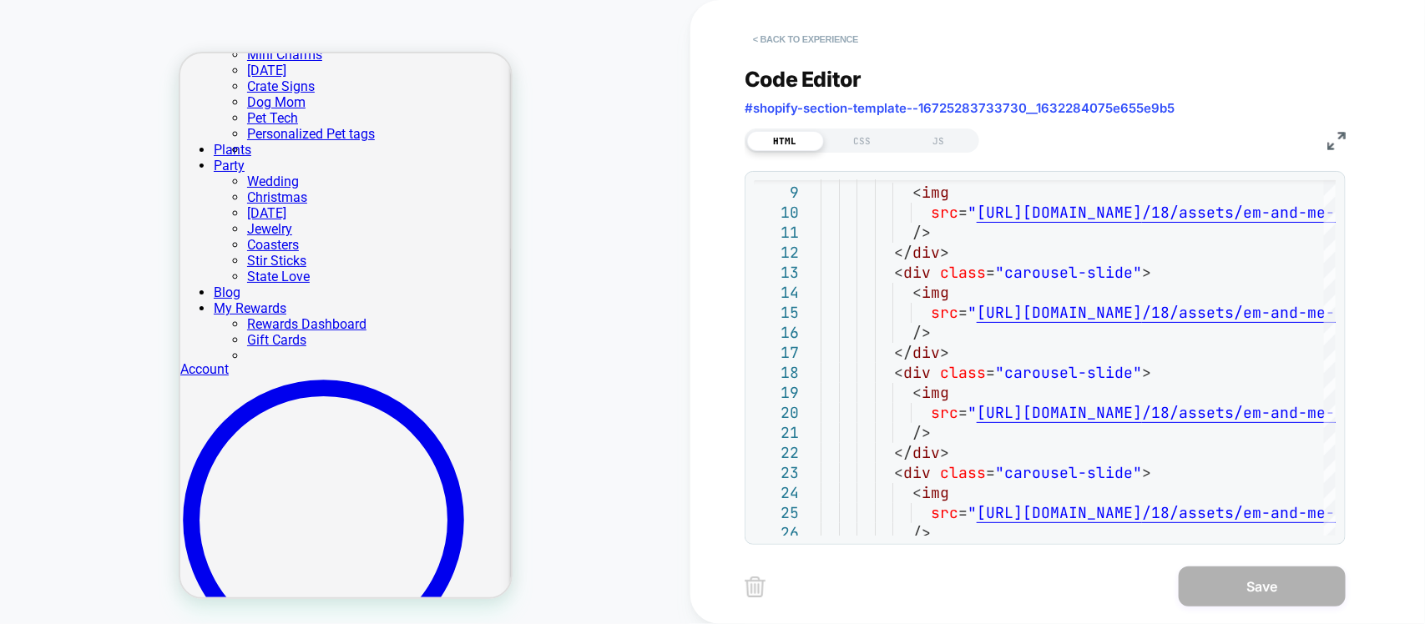
click at [755, 32] on button "< Back to experience" at bounding box center [805, 39] width 122 height 27
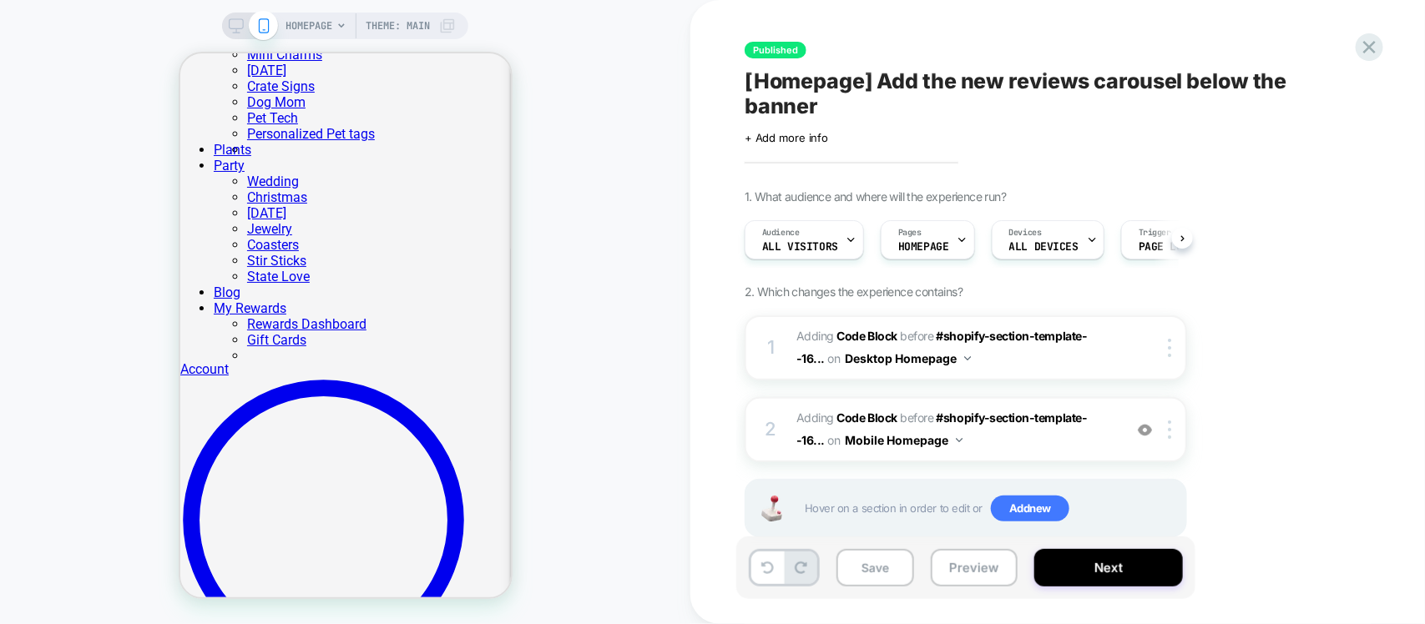
scroll to position [0, 1]
click at [225, 31] on div "HOMEPAGE Theme: MAIN" at bounding box center [345, 26] width 246 height 27
click at [232, 26] on icon at bounding box center [236, 25] width 15 height 15
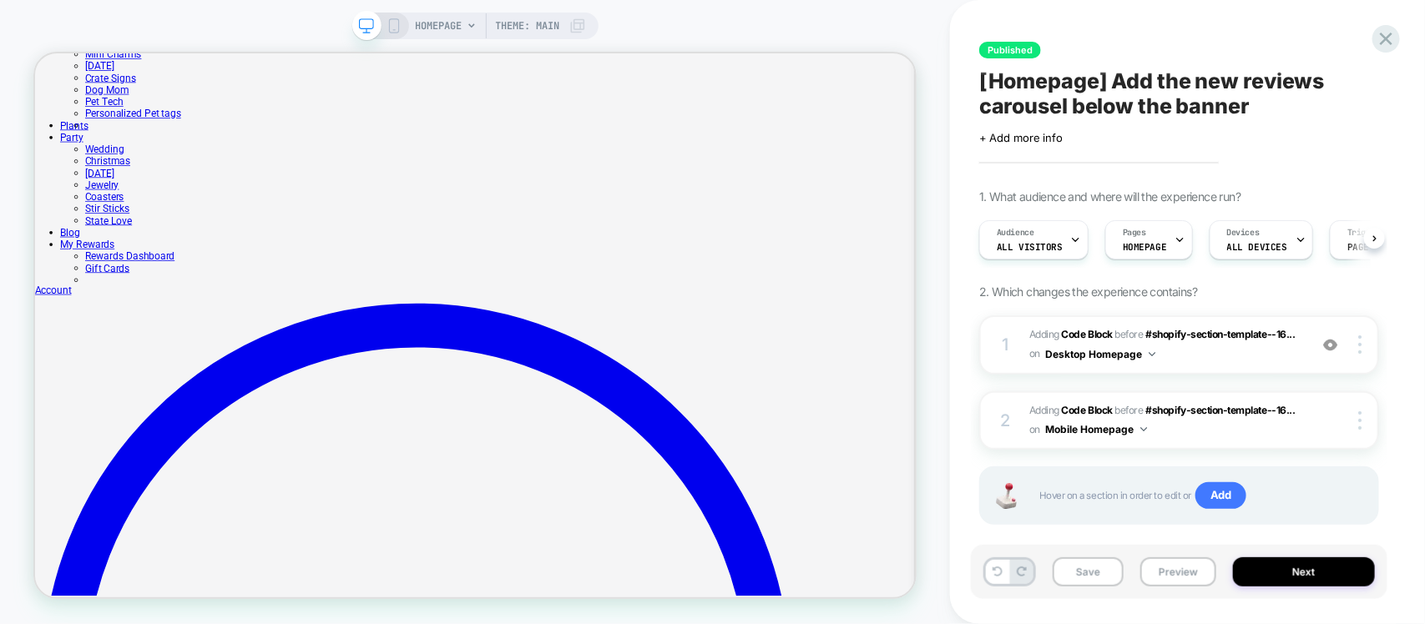
scroll to position [0, 1]
click at [1219, 359] on span "Adding Code Block BEFORE #shopify-section-template--16... #shopify-section-temp…" at bounding box center [1164, 345] width 270 height 39
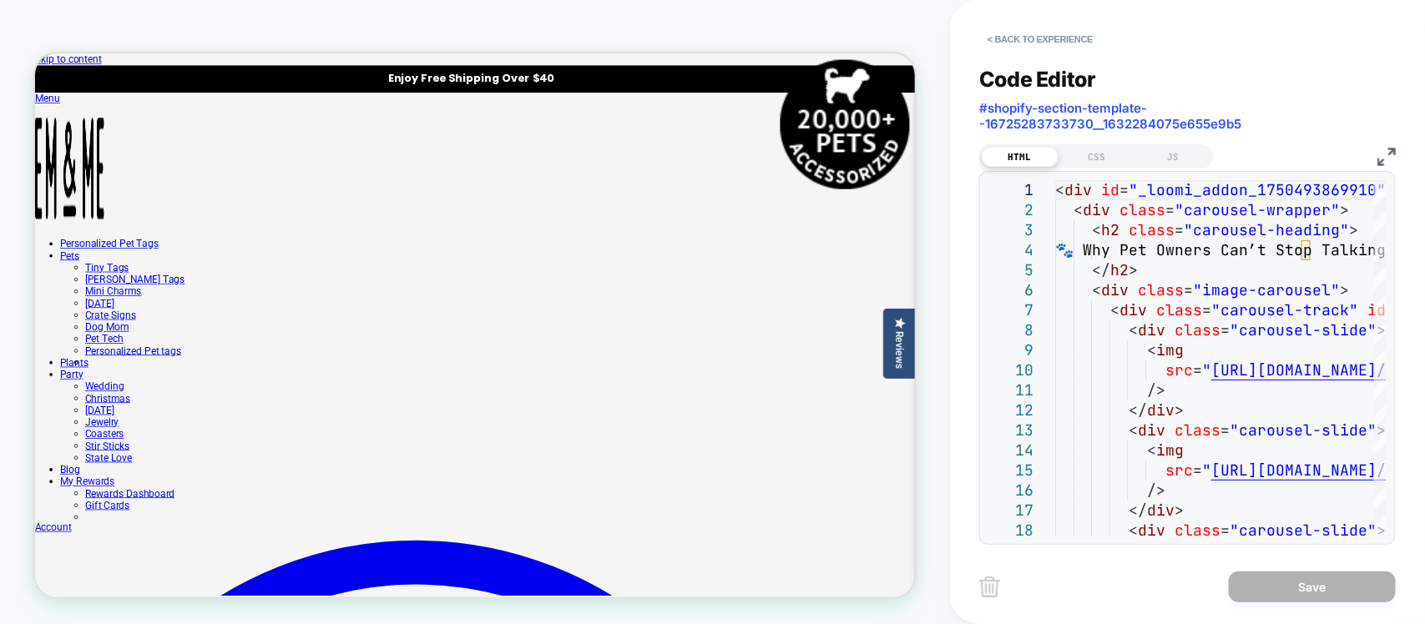
scroll to position [1356, 0]
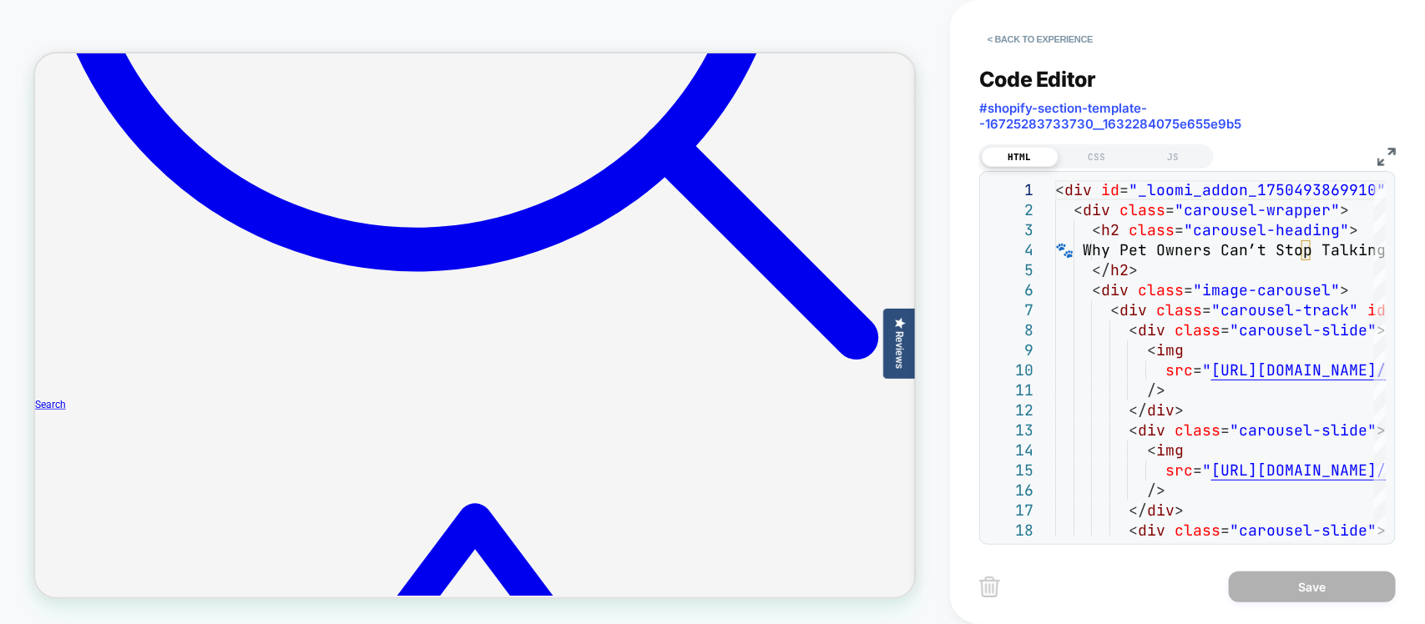
click at [1384, 153] on img at bounding box center [1386, 157] width 18 height 18
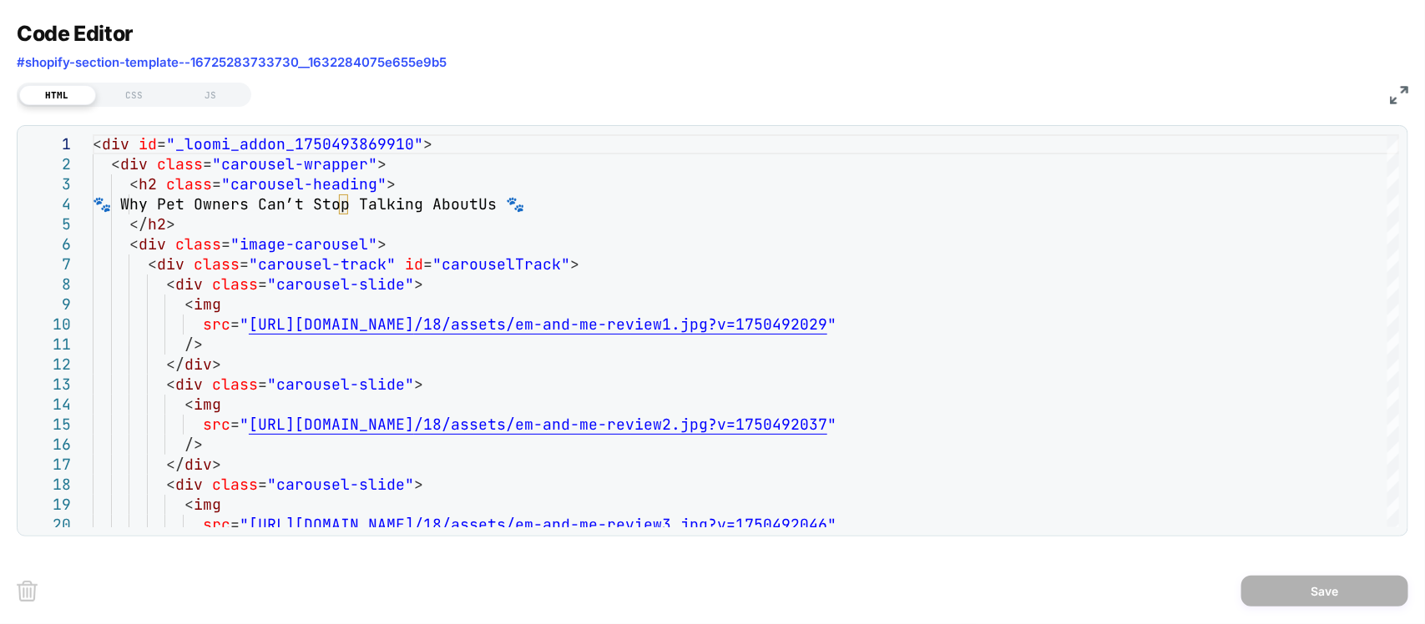
click at [97, 72] on div "Code Editor #shopify-section-template--16725283733730__1632284075e655e9b5" at bounding box center [712, 50] width 1391 height 58
click at [139, 81] on div "HTML CSS JS" at bounding box center [712, 92] width 1391 height 28
click at [142, 88] on div "CSS" at bounding box center [134, 95] width 77 height 20
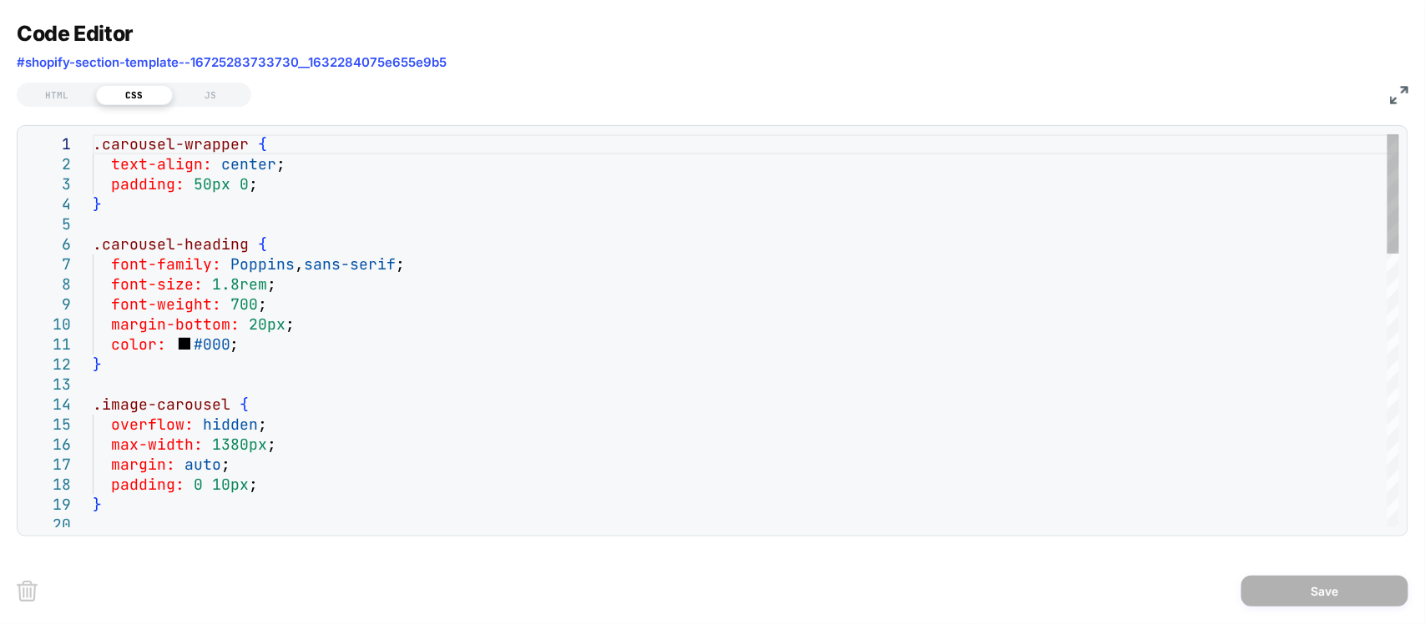
scroll to position [0, 0]
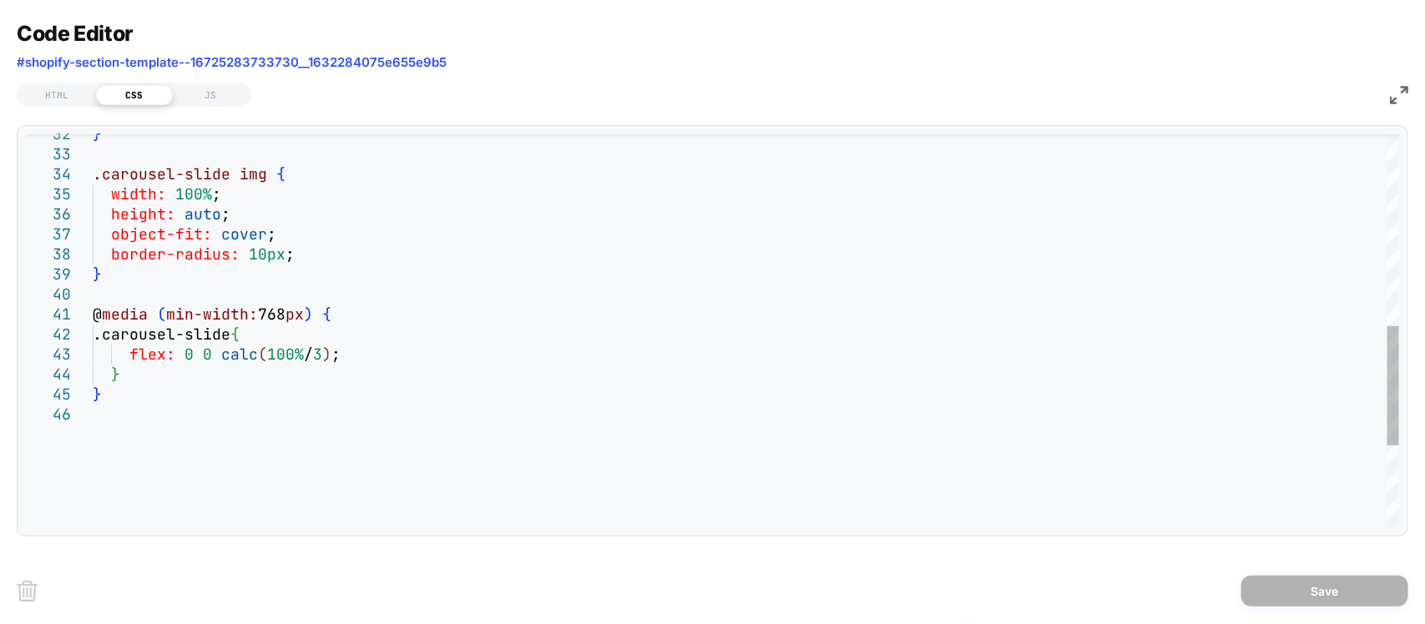
type textarea "**********"
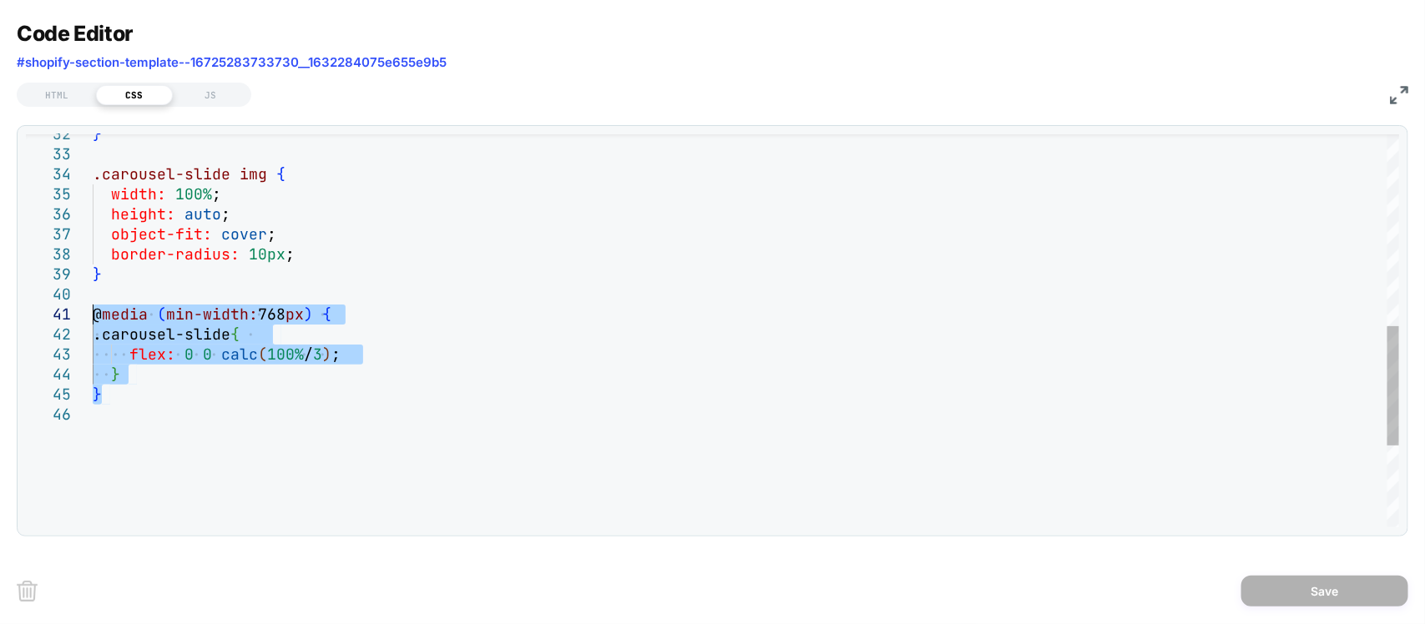
drag, startPoint x: 88, startPoint y: 390, endPoint x: 67, endPoint y: 311, distance: 81.4
click at [93, 311] on div "} .carousel-slide img { width: 100% ; height: auto ; object-fit: cover ; border…" at bounding box center [746, 150] width 1306 height 1295
